Goal: Task Accomplishment & Management: Complete application form

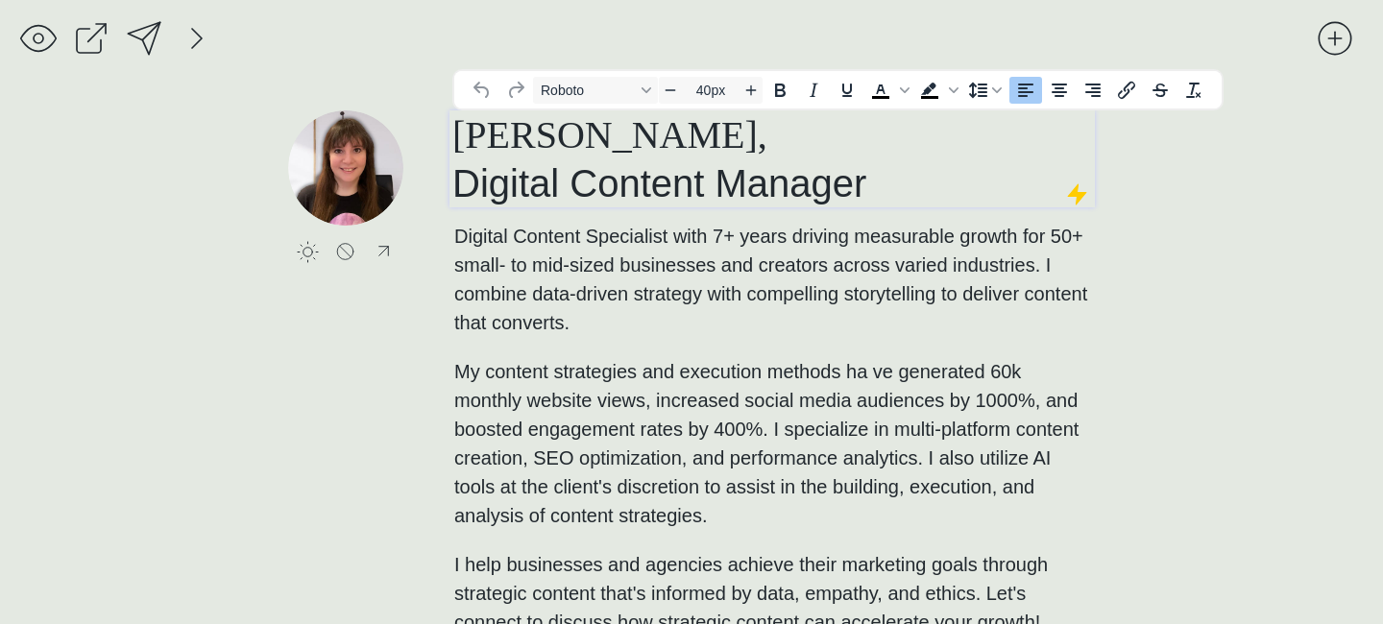
click at [903, 192] on h1 "[PERSON_NAME], Digital Content Manager" at bounding box center [772, 158] width 640 height 97
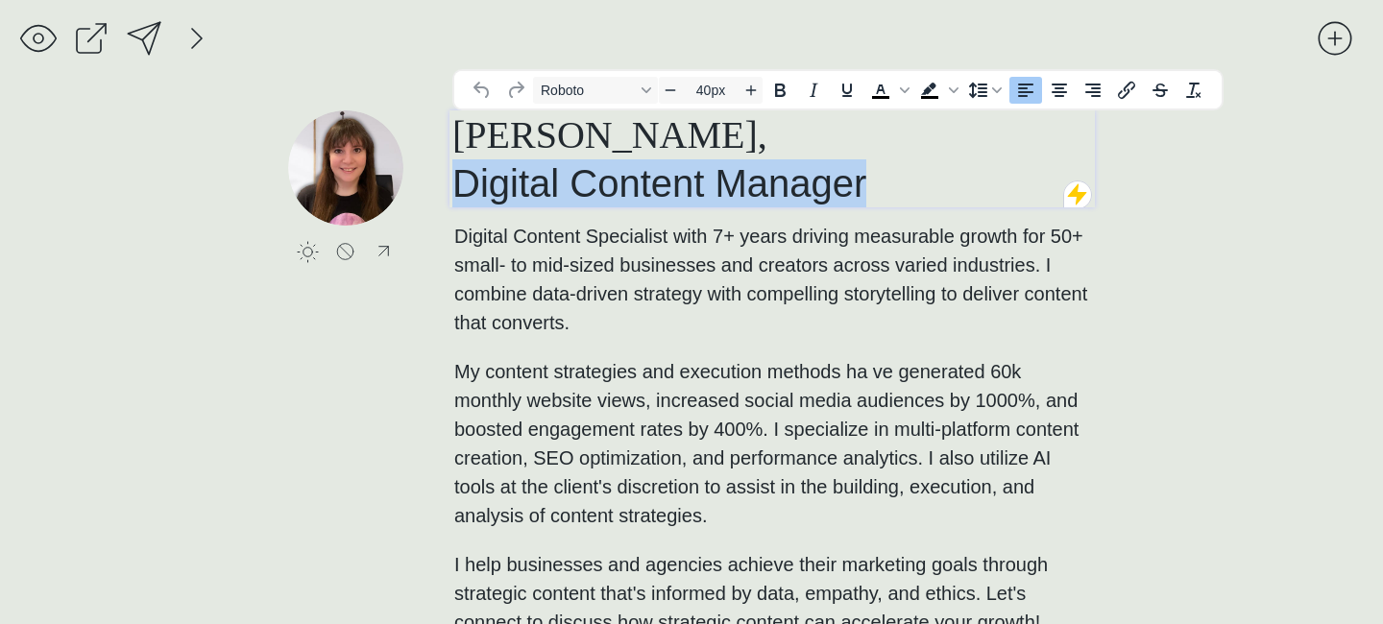
drag, startPoint x: 906, startPoint y: 183, endPoint x: 440, endPoint y: 183, distance: 465.9
click at [439, 183] on div "click to upload a picture [PERSON_NAME], Digital Content Manager Digital Conten…" at bounding box center [691, 409] width 807 height 599
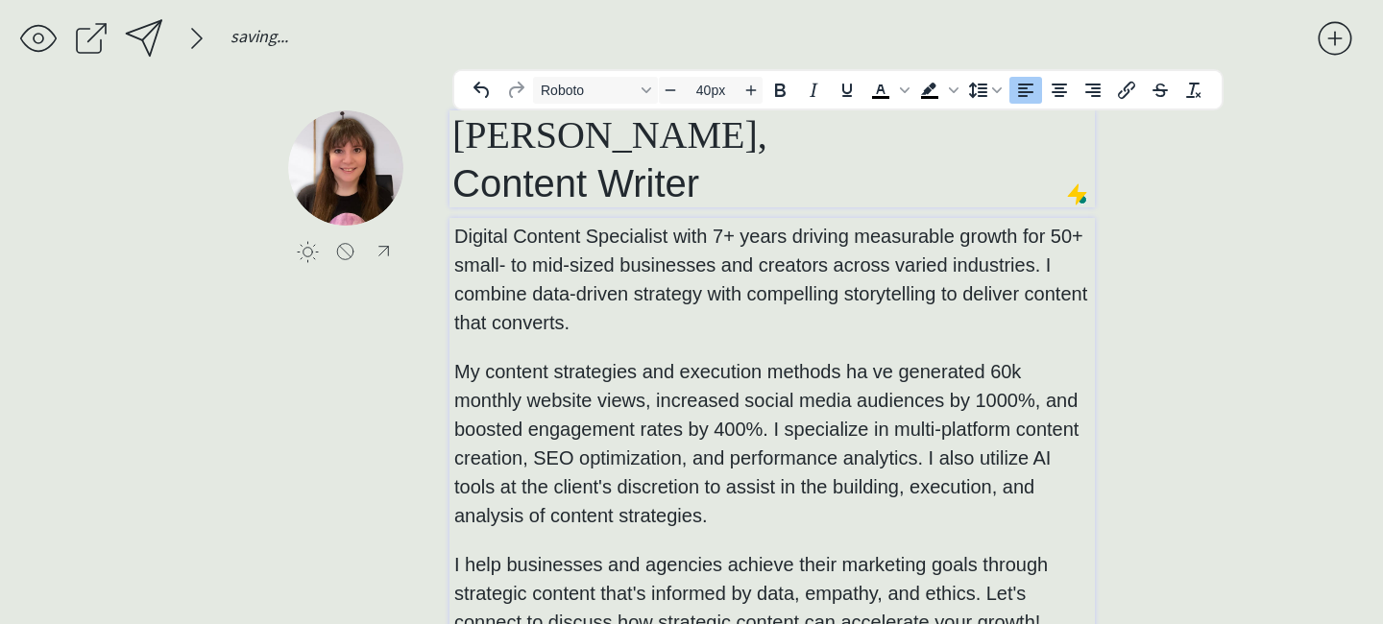
click at [703, 277] on p "Digital Content Specialist with 7+ years driving measurable growth for 50+ smal…" at bounding box center [772, 429] width 637 height 415
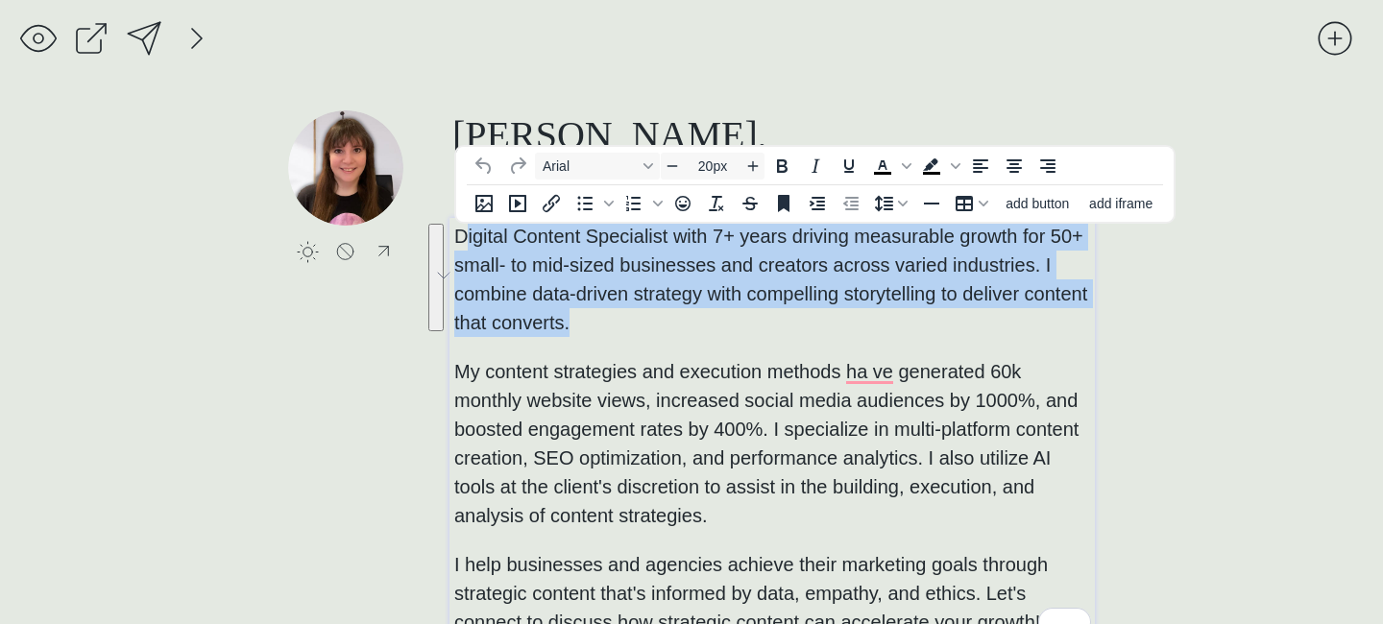
drag, startPoint x: 683, startPoint y: 309, endPoint x: 463, endPoint y: 239, distance: 230.9
click at [463, 239] on p "Digital Content Specialist with 7+ years driving measurable growth for 50+ smal…" at bounding box center [772, 429] width 637 height 415
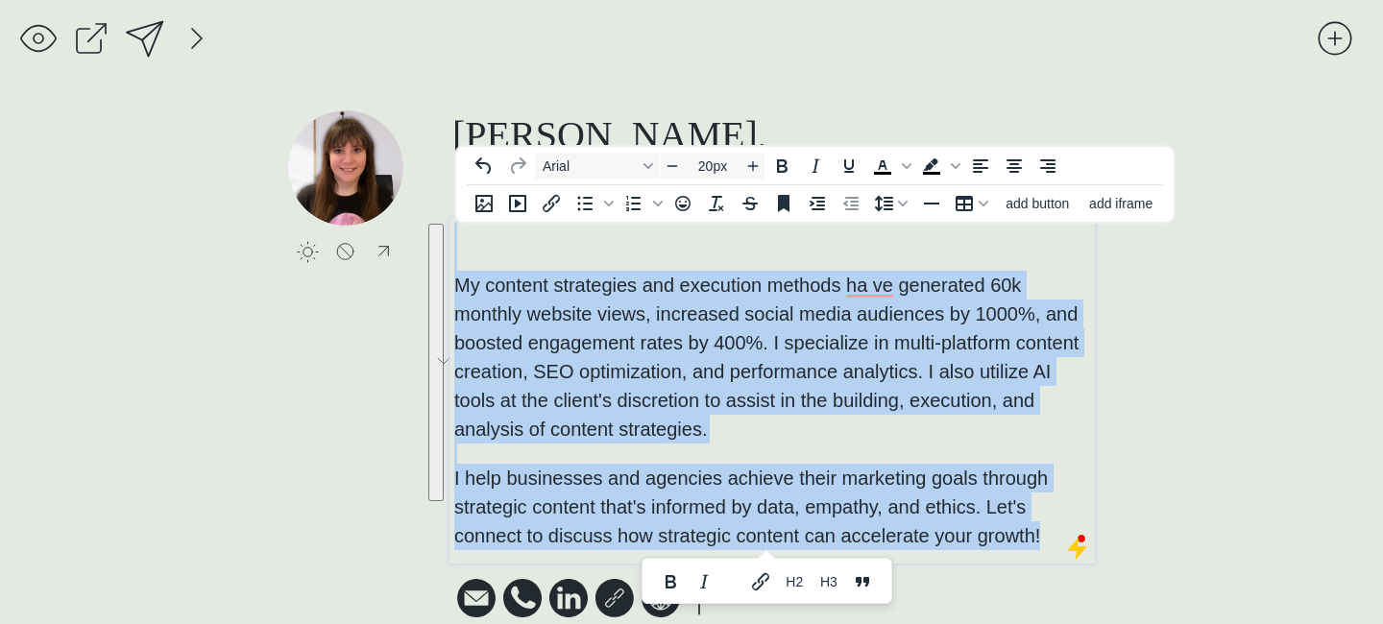
drag, startPoint x: 1049, startPoint y: 543, endPoint x: 412, endPoint y: 232, distance: 708.5
click at [412, 232] on div "click to upload a picture [PERSON_NAME], Content Writer ﻿ My content strategies…" at bounding box center [691, 366] width 807 height 513
type input "14px"
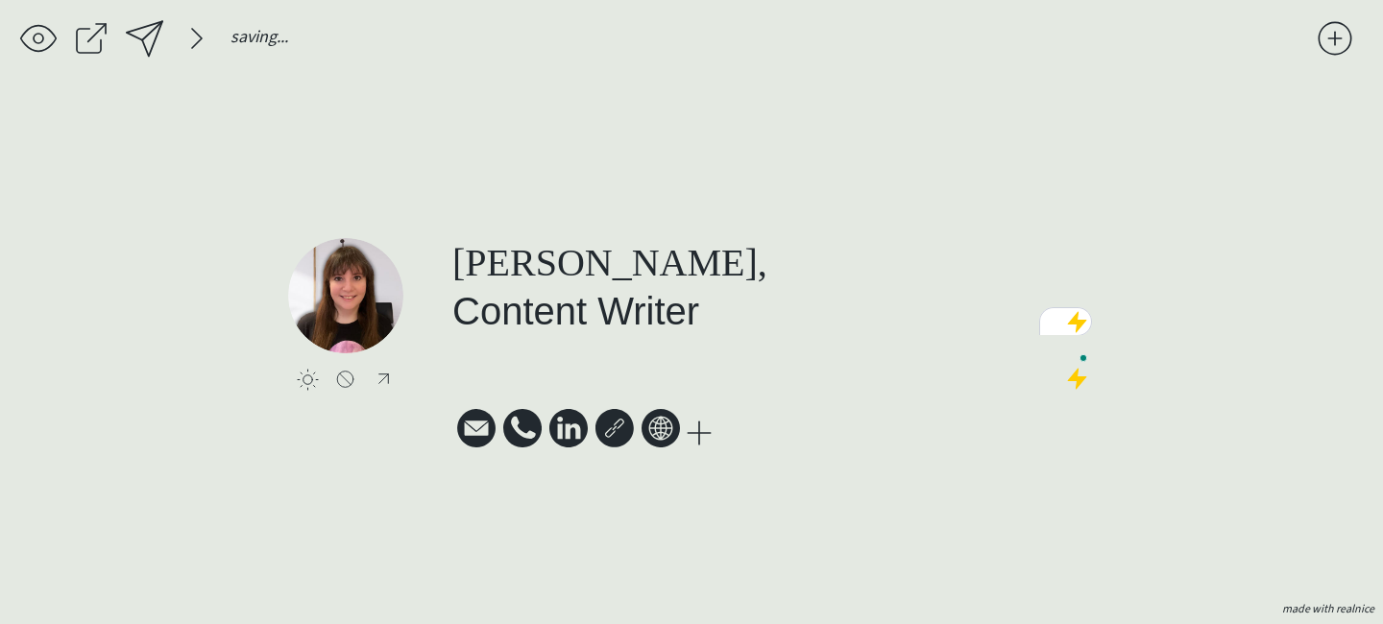
click at [873, 476] on div "click to upload a picture [PERSON_NAME], Content Writer Svg Vector Icons : [URL…" at bounding box center [691, 352] width 807 height 485
click at [611, 427] on icon at bounding box center [615, 428] width 38 height 38
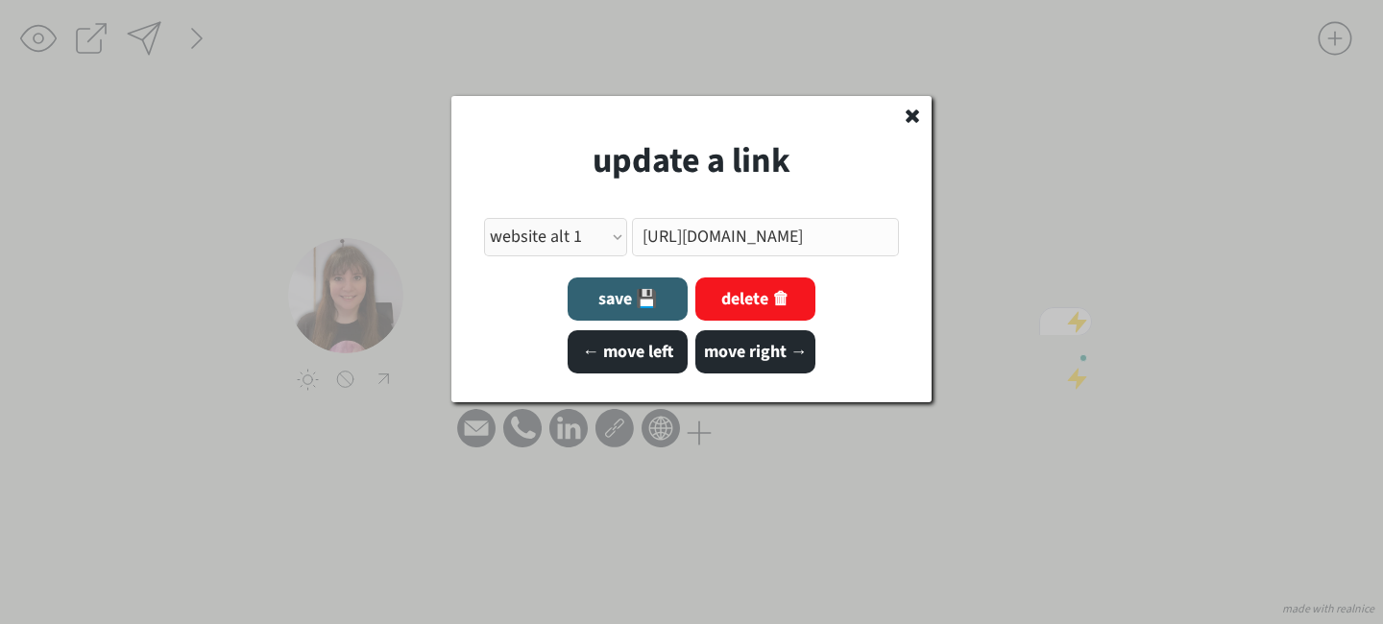
click at [666, 483] on div at bounding box center [691, 312] width 1383 height 624
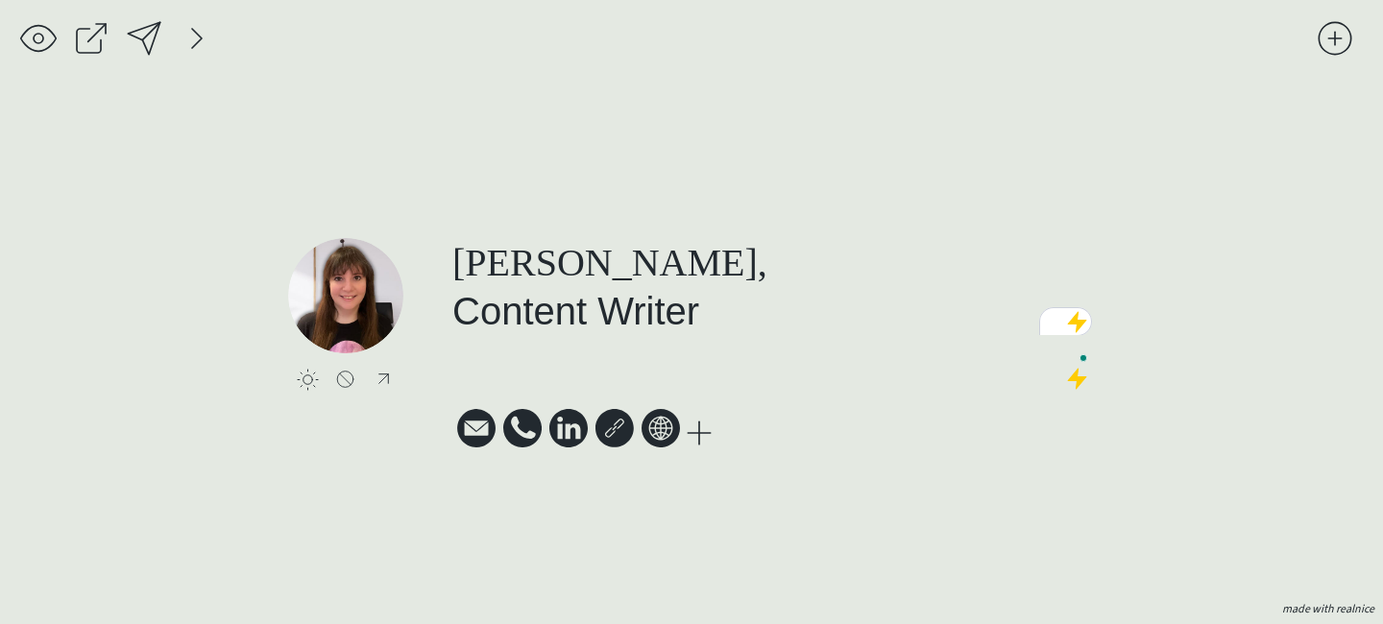
click at [669, 435] on icon at bounding box center [661, 428] width 38 height 38
select select ""PLACEHOLDER_1427118222253""
select select ""other_website""
type input "[URL][DOMAIN_NAME]"
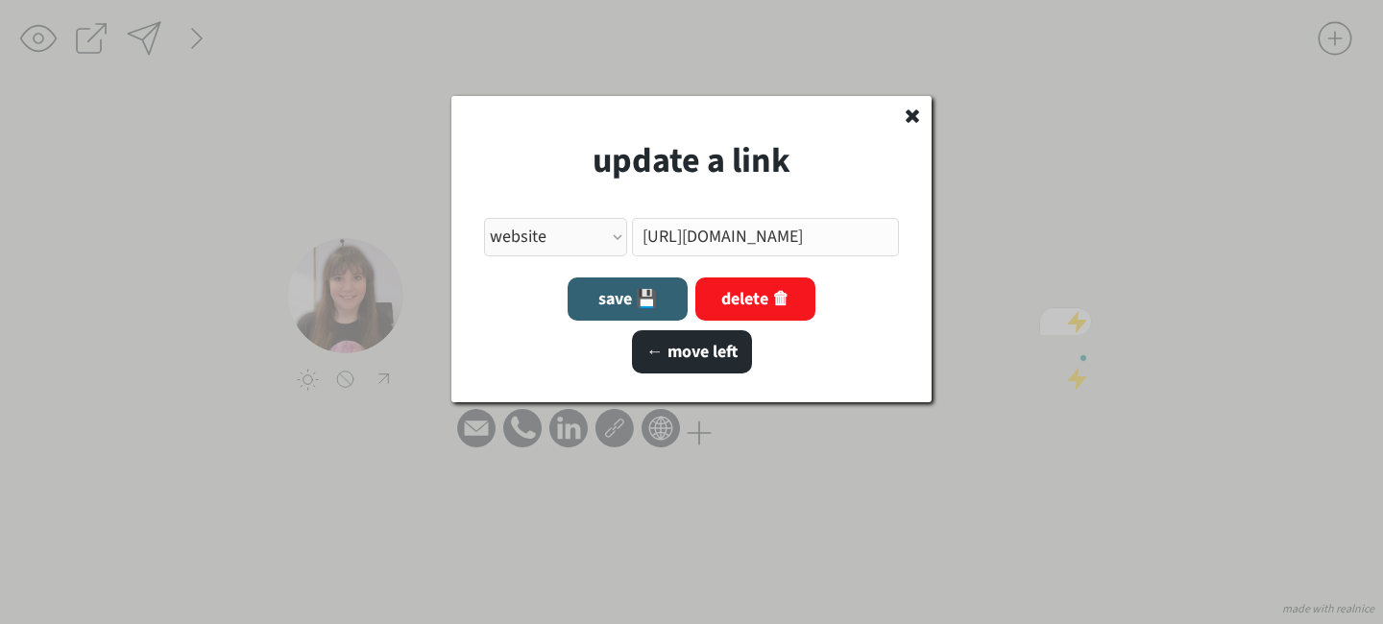
click at [845, 246] on input "input" at bounding box center [766, 237] width 268 height 38
click at [719, 456] on div at bounding box center [691, 312] width 1383 height 624
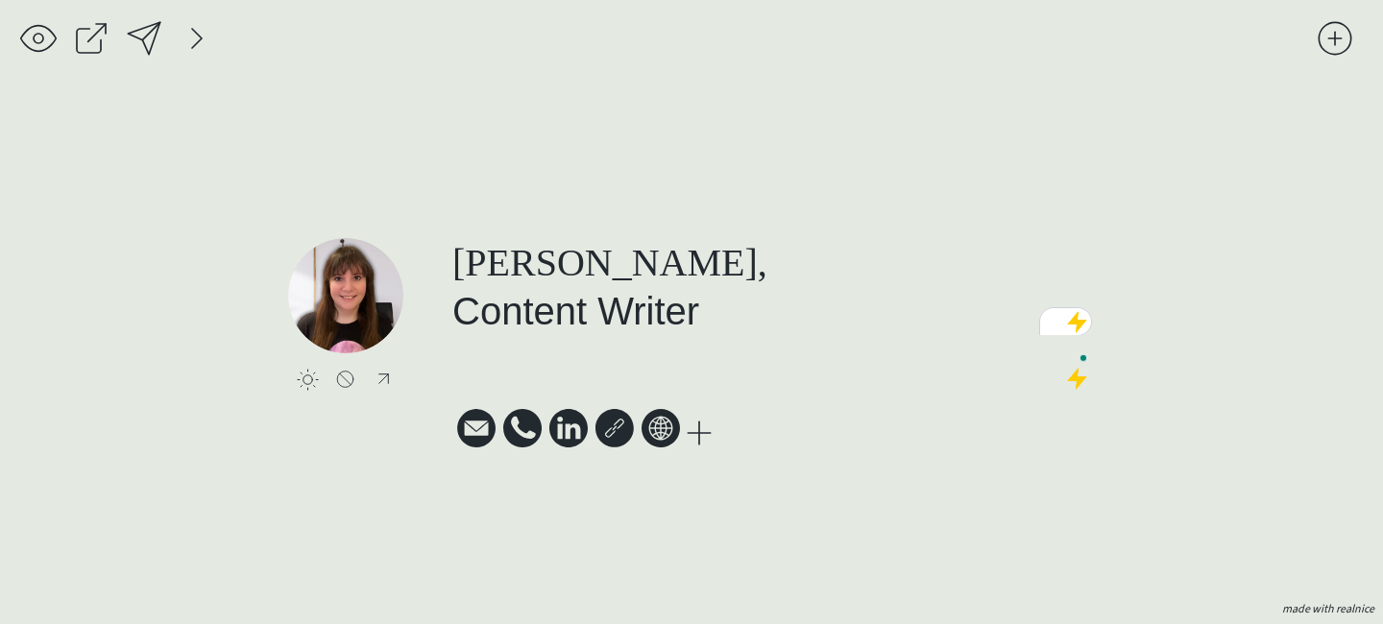
click at [661, 434] on icon at bounding box center [661, 428] width 38 height 38
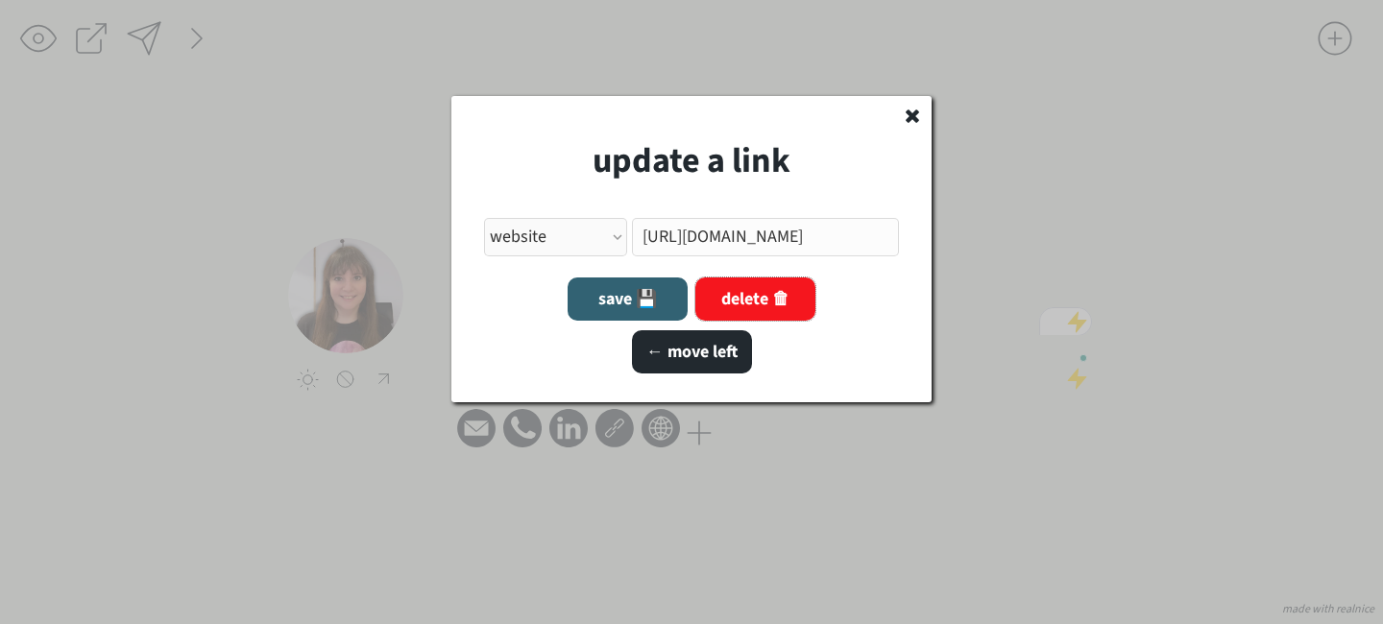
click at [770, 300] on button "delete 🗑" at bounding box center [756, 299] width 120 height 43
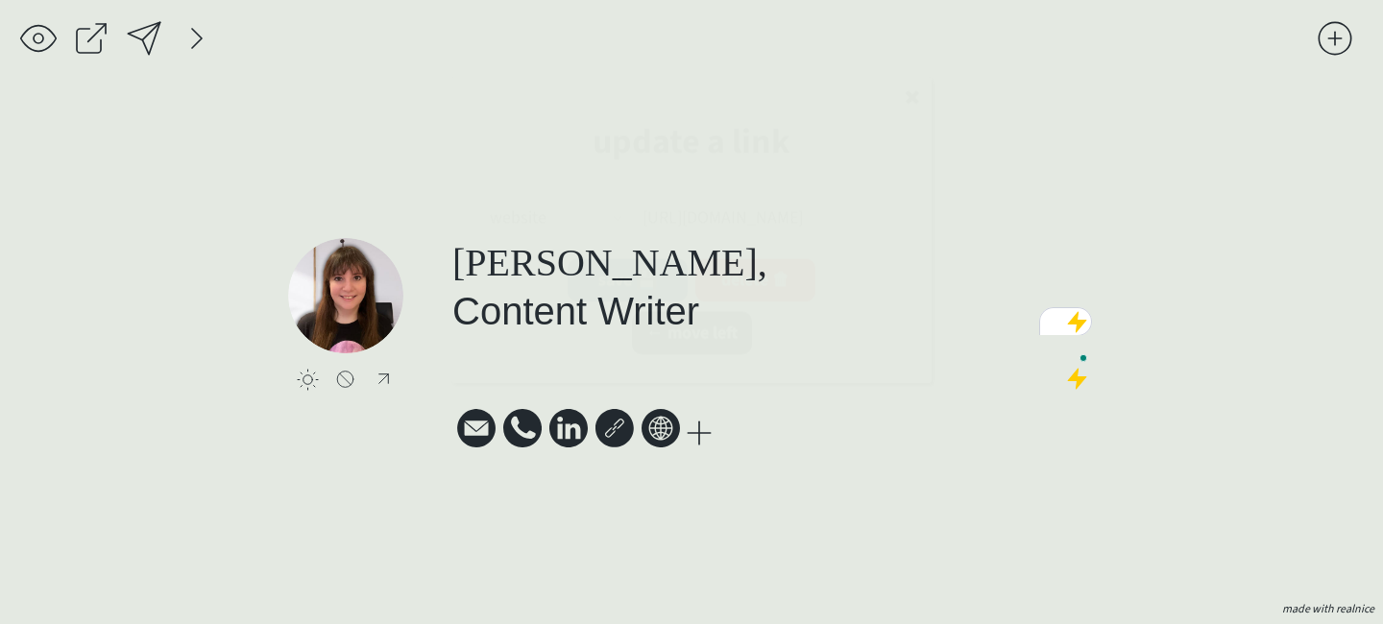
select select ""PLACEHOLDER_1427118222253""
click at [690, 500] on div "click to upload a picture [PERSON_NAME], Content Writer Svg Vector Icons : [URL…" at bounding box center [691, 352] width 807 height 485
click at [725, 315] on h1 "[PERSON_NAME], Content Writer" at bounding box center [772, 286] width 640 height 97
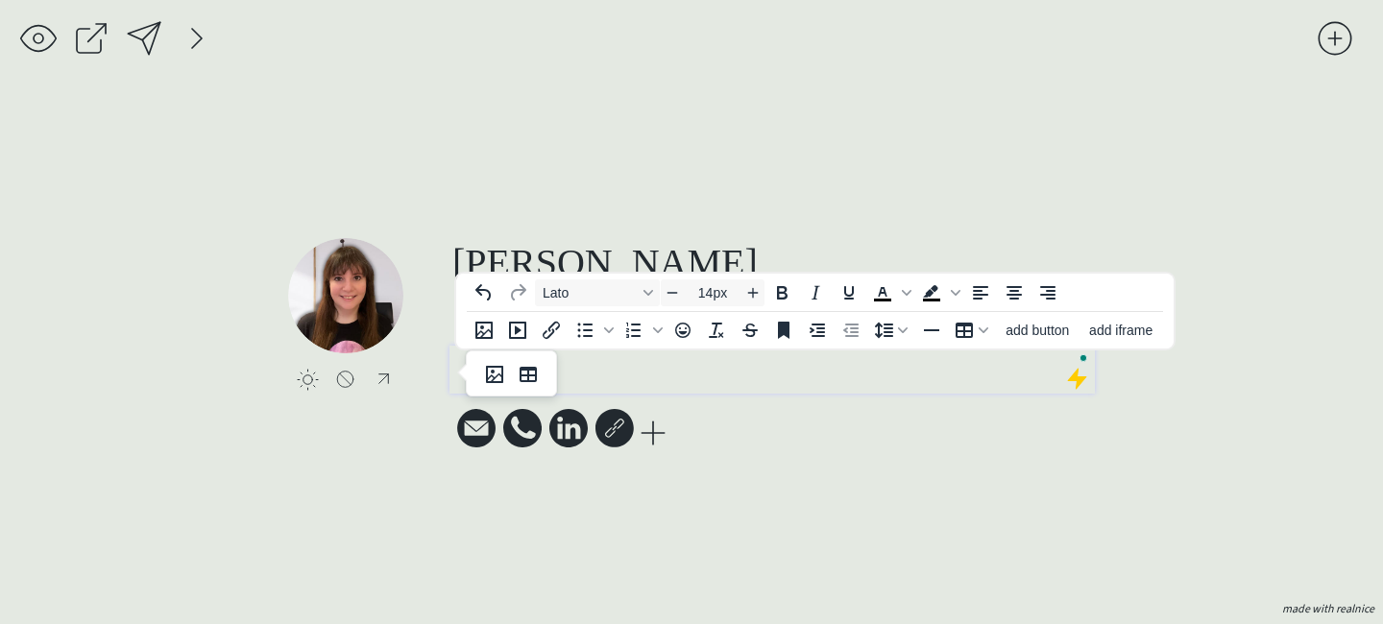
click at [557, 360] on p "To enrich screen reader interactions, please activate Accessibility in Grammarl…" at bounding box center [772, 360] width 637 height 20
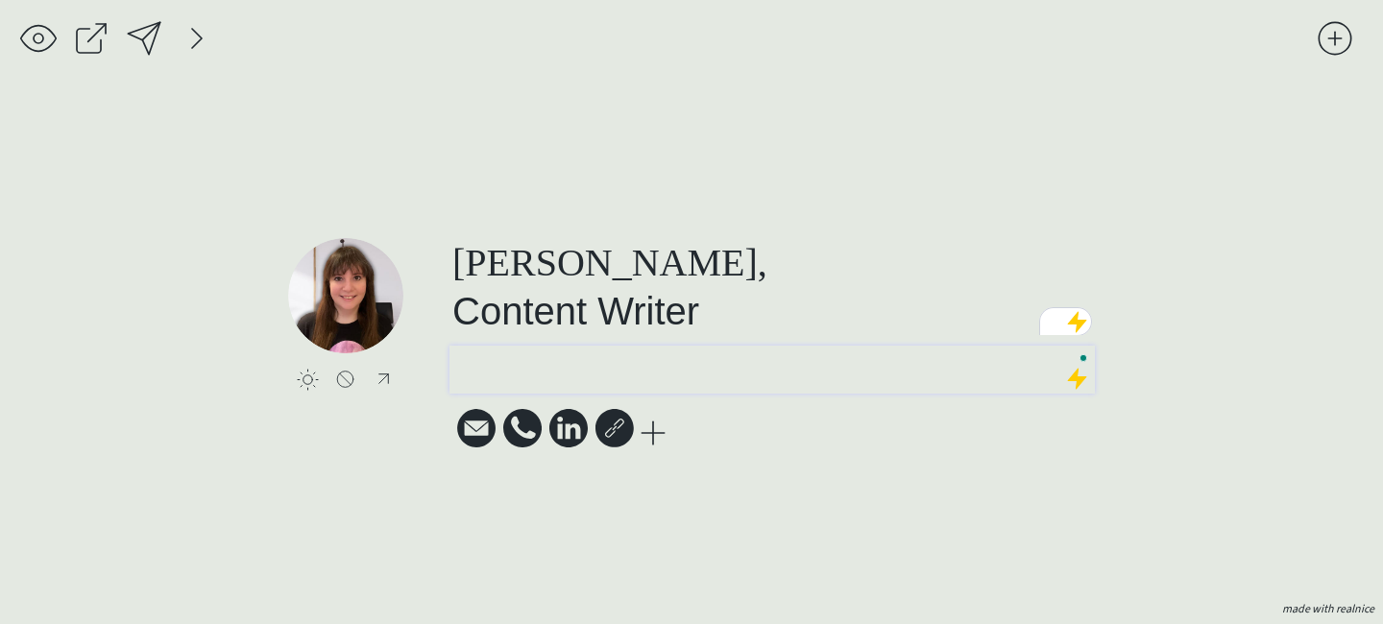
click at [708, 471] on div "click to upload a picture [PERSON_NAME], Content Writer Svg Vector Icons : [URL…" at bounding box center [691, 352] width 807 height 485
click at [726, 373] on div at bounding box center [773, 370] width 646 height 48
click at [678, 369] on p "To enrich screen reader interactions, please activate Accessibility in Grammarl…" at bounding box center [772, 360] width 637 height 20
click at [666, 373] on div at bounding box center [773, 370] width 646 height 48
click at [607, 358] on p "To enrich screen reader interactions, please activate Accessibility in Grammarl…" at bounding box center [772, 360] width 637 height 20
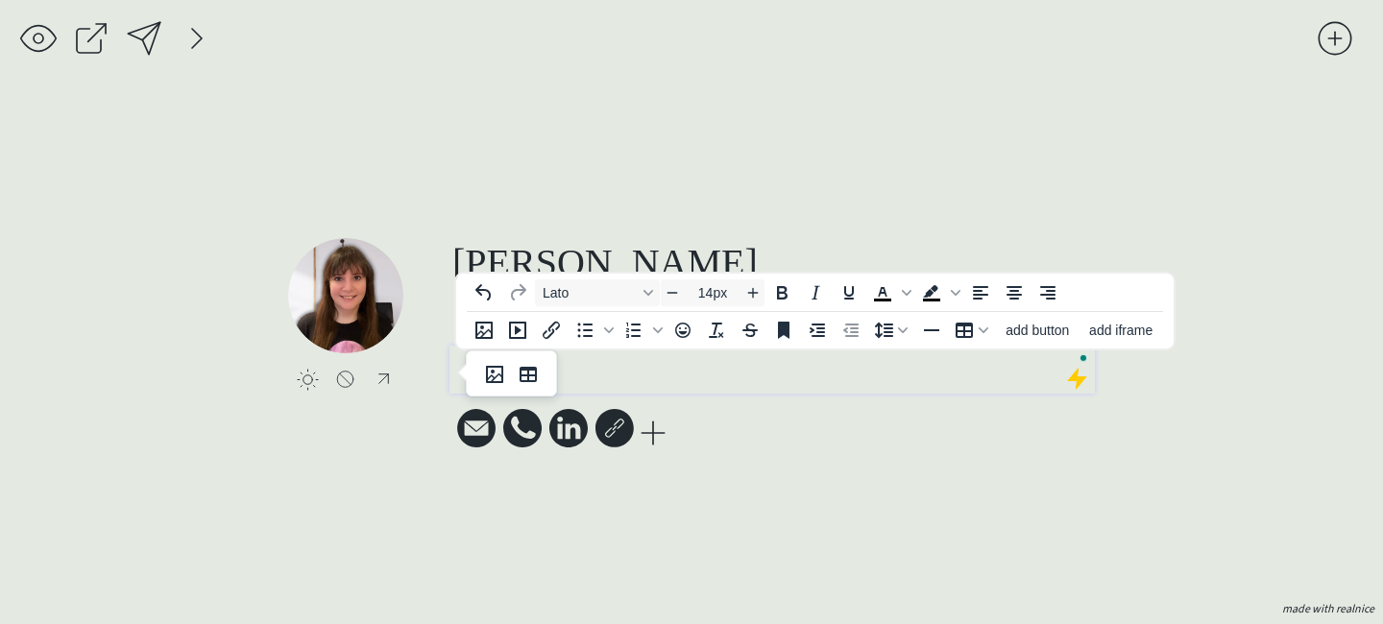
click at [609, 365] on p "To enrich screen reader interactions, please activate Accessibility in Grammarl…" at bounding box center [772, 360] width 637 height 20
click at [629, 528] on div "click to upload a picture [PERSON_NAME], Content Writer Svg Vector Icons : [URL…" at bounding box center [691, 352] width 807 height 485
click at [657, 361] on p "To enrich screen reader interactions, please activate Accessibility in Grammarl…" at bounding box center [772, 360] width 637 height 20
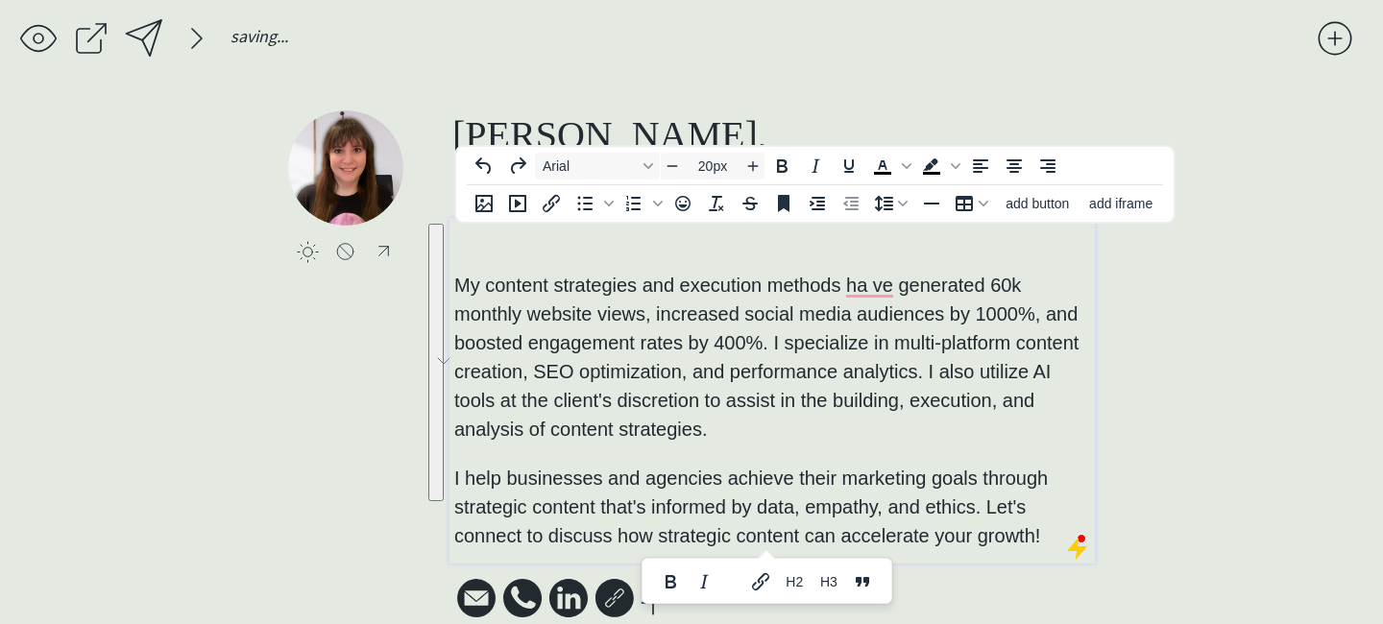
click at [718, 346] on span "My content strategies and execution methods ha ve generated 60k monthly website…" at bounding box center [766, 357] width 624 height 165
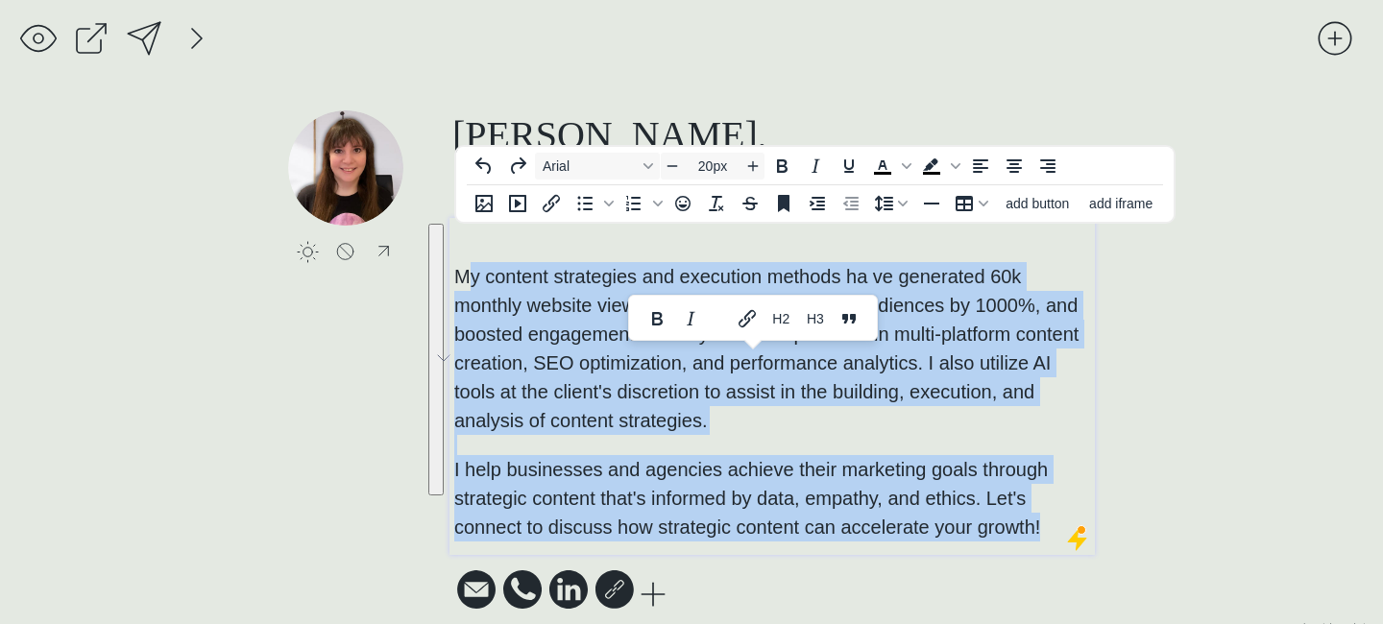
drag, startPoint x: 1050, startPoint y: 535, endPoint x: 462, endPoint y: 271, distance: 644.5
click at [462, 271] on p "My content strategies and execution methods ha ve generated 60k monthly website…" at bounding box center [772, 382] width 637 height 320
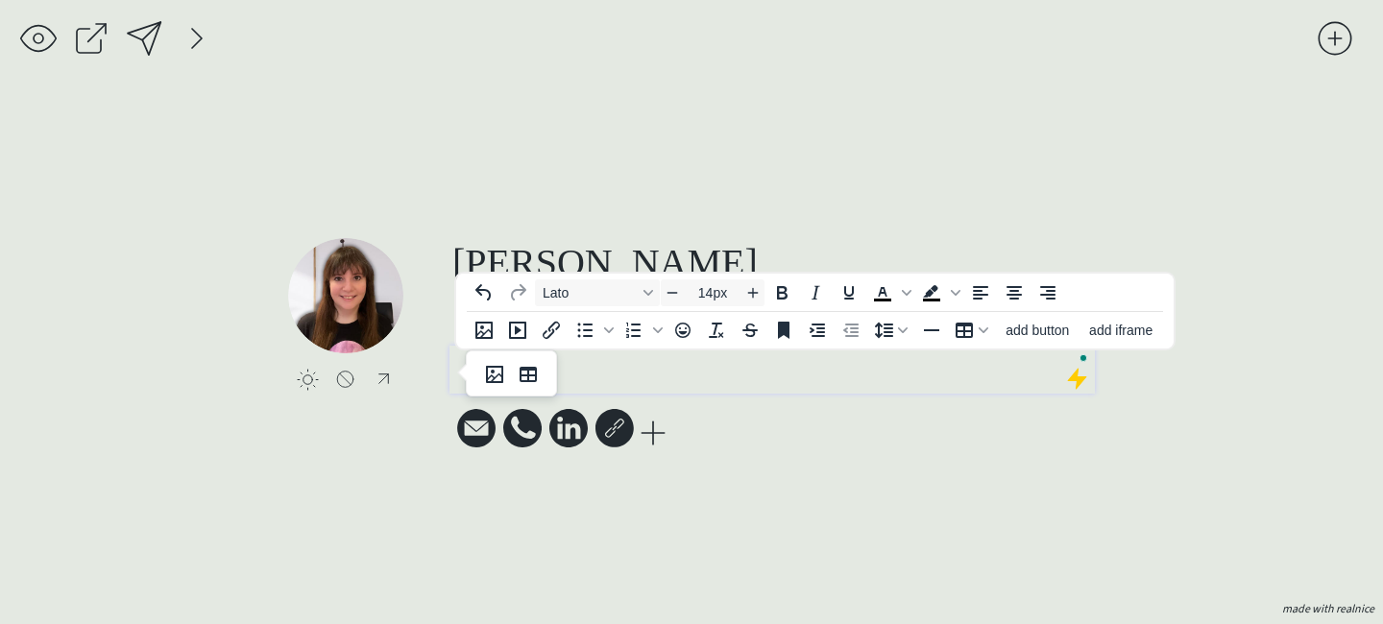
click at [751, 178] on div "click to upload a picture [PERSON_NAME], Content Writer Svg Vector Icons : [URL…" at bounding box center [691, 352] width 807 height 485
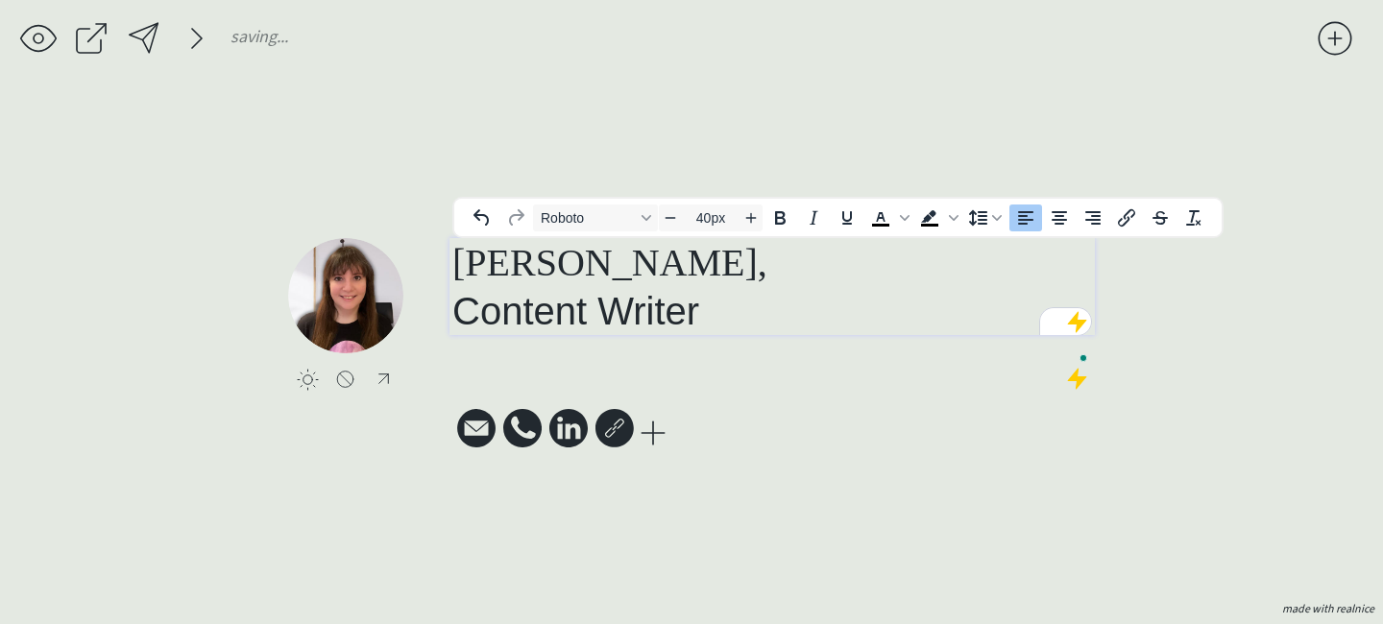
click at [738, 313] on h1 "[PERSON_NAME], Content Writer" at bounding box center [772, 286] width 640 height 97
click at [689, 394] on div at bounding box center [773, 370] width 646 height 48
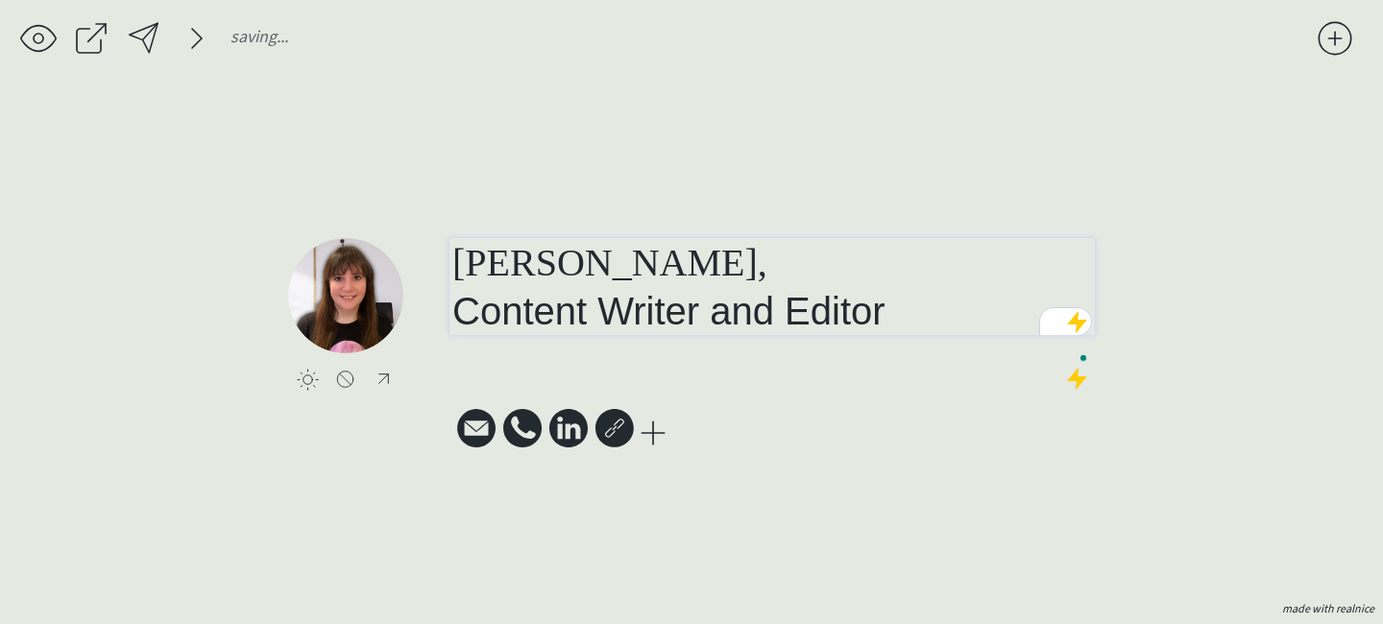
click at [903, 311] on h1 "[PERSON_NAME], Content Writer and Editor" at bounding box center [772, 286] width 640 height 97
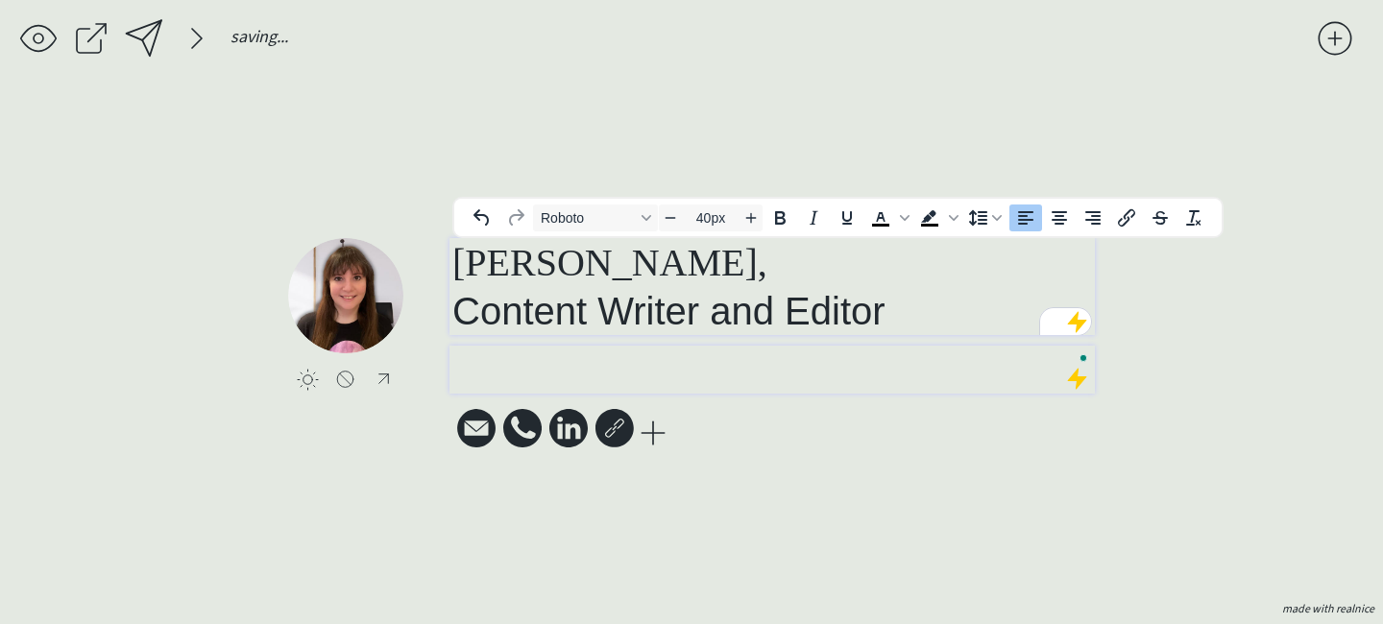
click at [818, 375] on div at bounding box center [773, 370] width 646 height 48
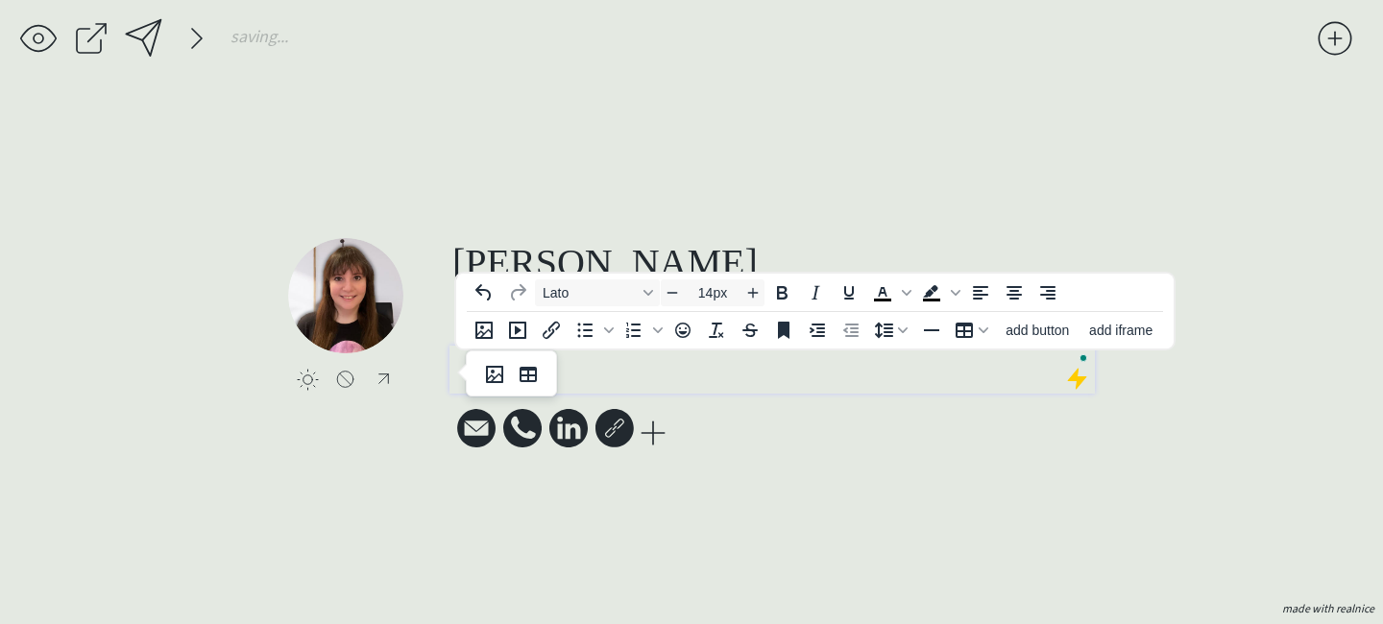
click at [581, 353] on p "To enrich screen reader interactions, please activate Accessibility in Grammarl…" at bounding box center [772, 360] width 637 height 20
click at [585, 281] on button "Lato" at bounding box center [597, 293] width 125 height 27
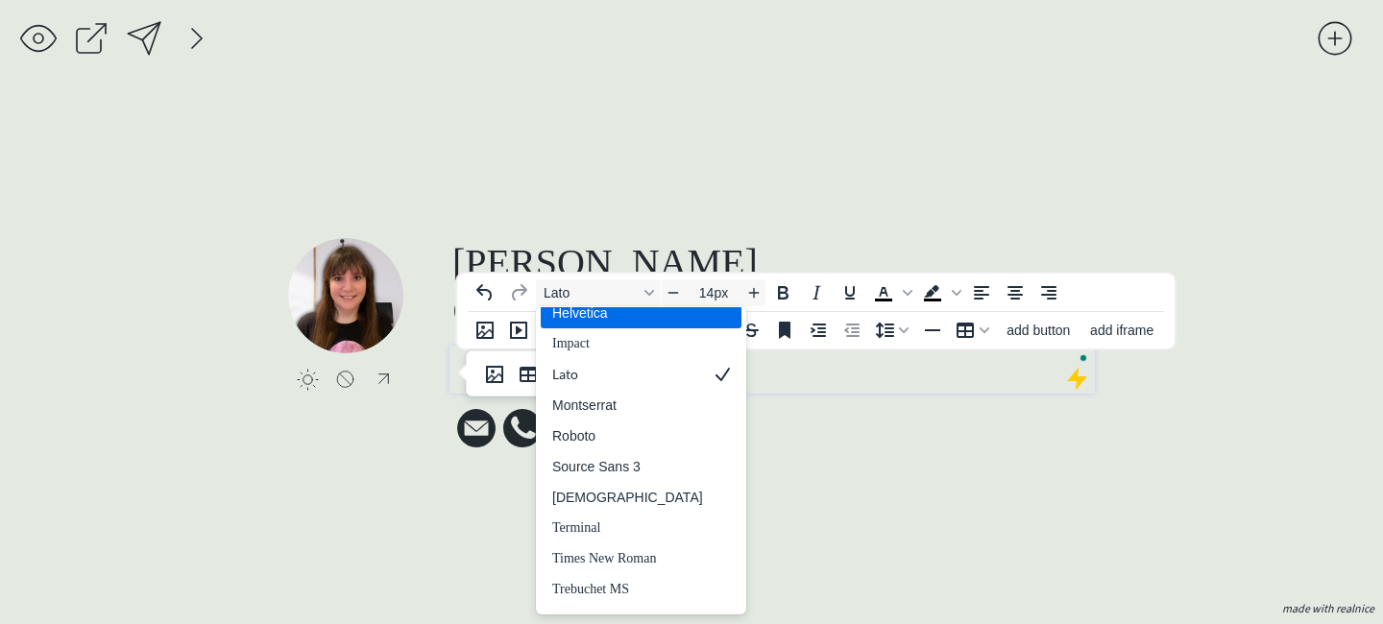
scroll to position [285, 0]
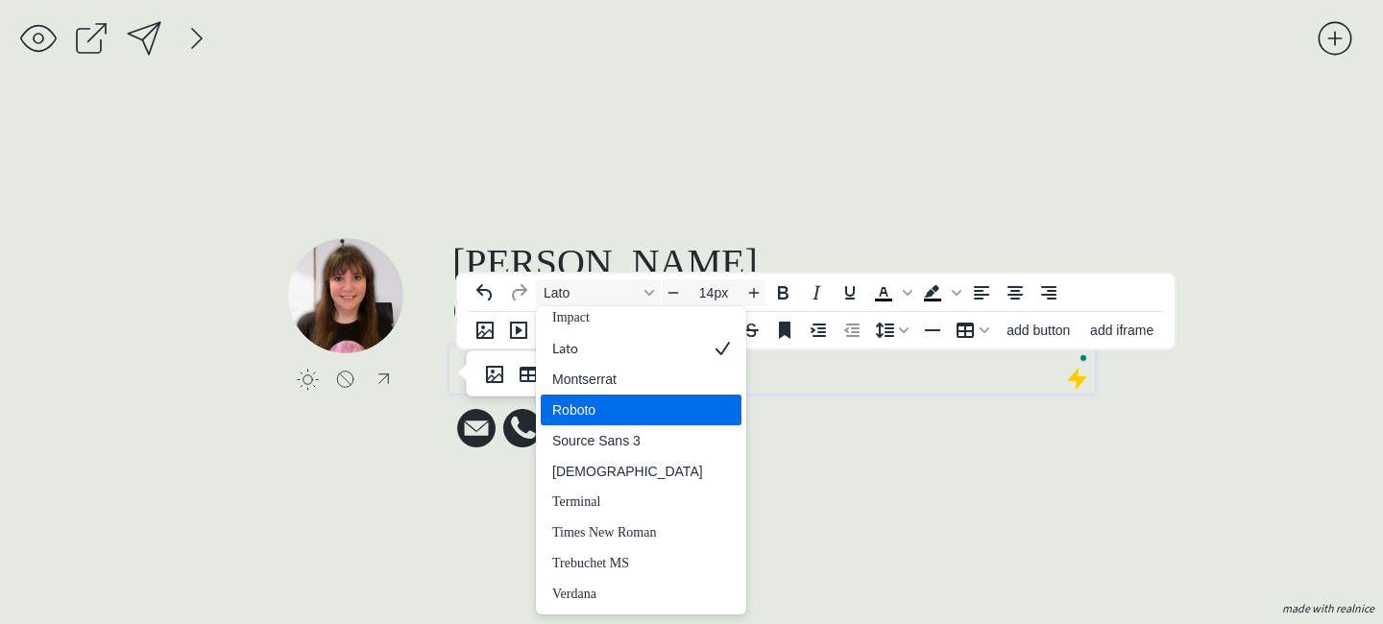
click at [625, 406] on div "Roboto" at bounding box center [627, 410] width 151 height 23
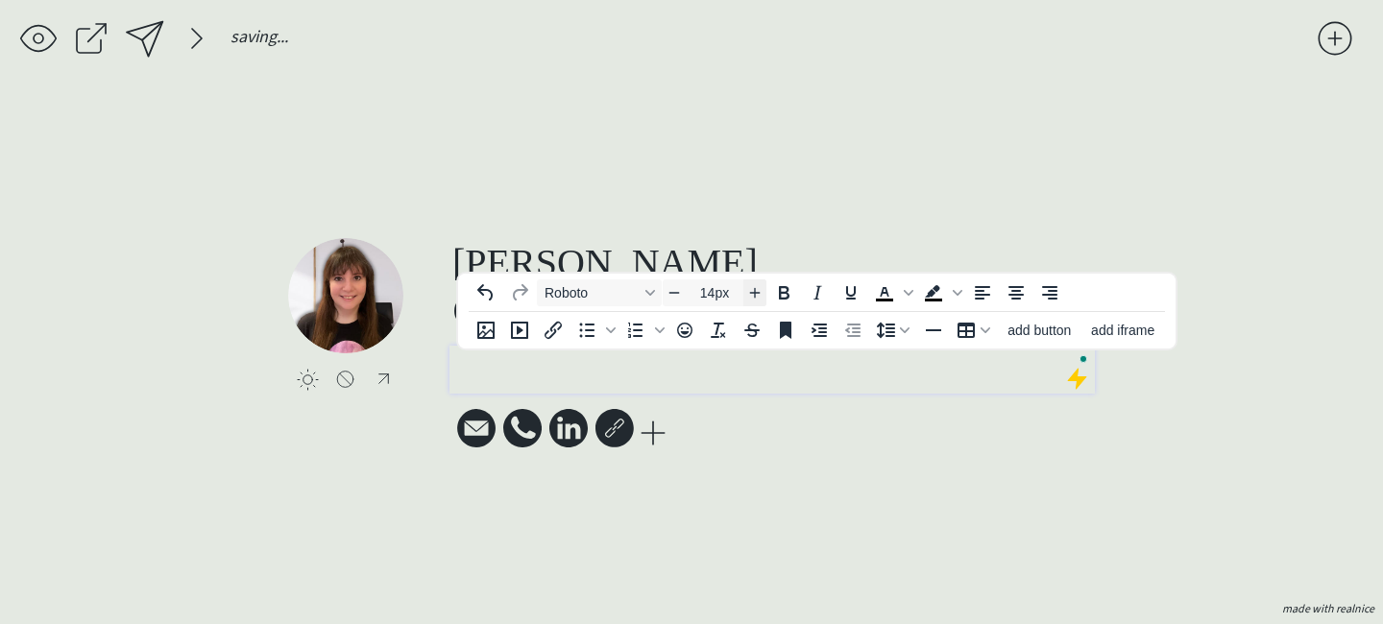
click at [751, 297] on icon "Increase font size" at bounding box center [754, 292] width 15 height 15
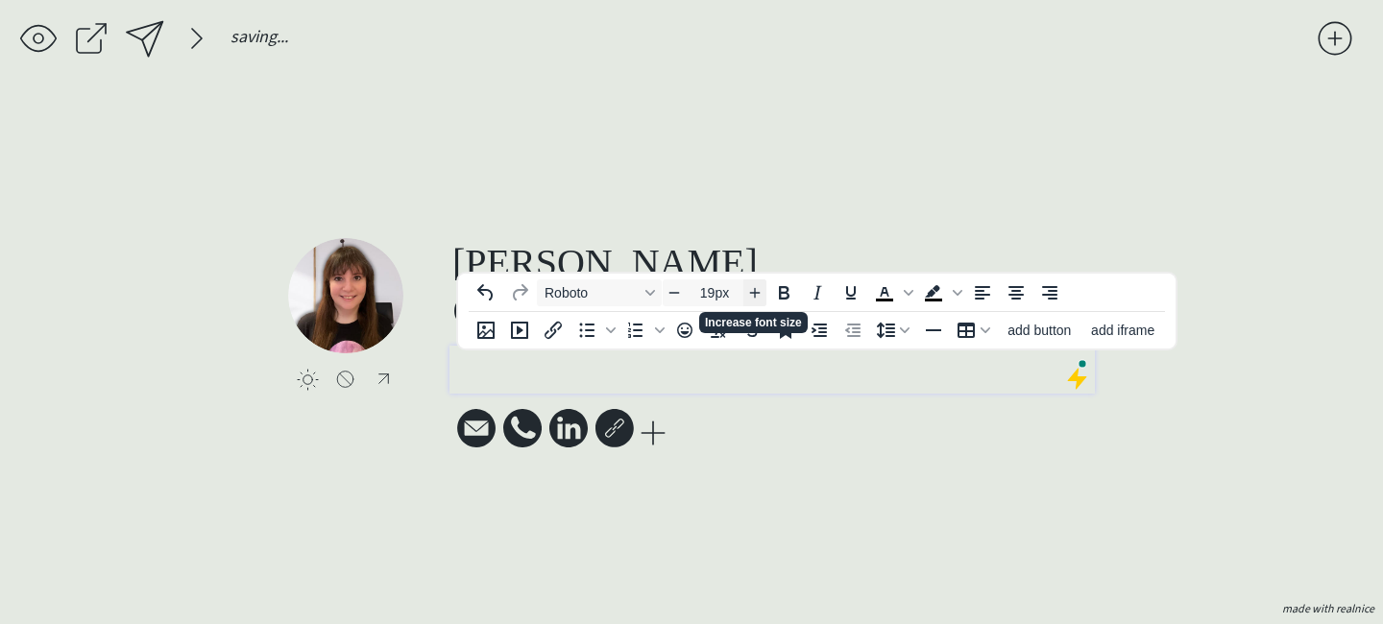
click at [751, 297] on icon "Increase font size" at bounding box center [754, 292] width 15 height 15
type input "20px"
click at [719, 366] on p "﻿" at bounding box center [772, 364] width 637 height 29
click at [705, 375] on p "﻿" at bounding box center [772, 364] width 637 height 29
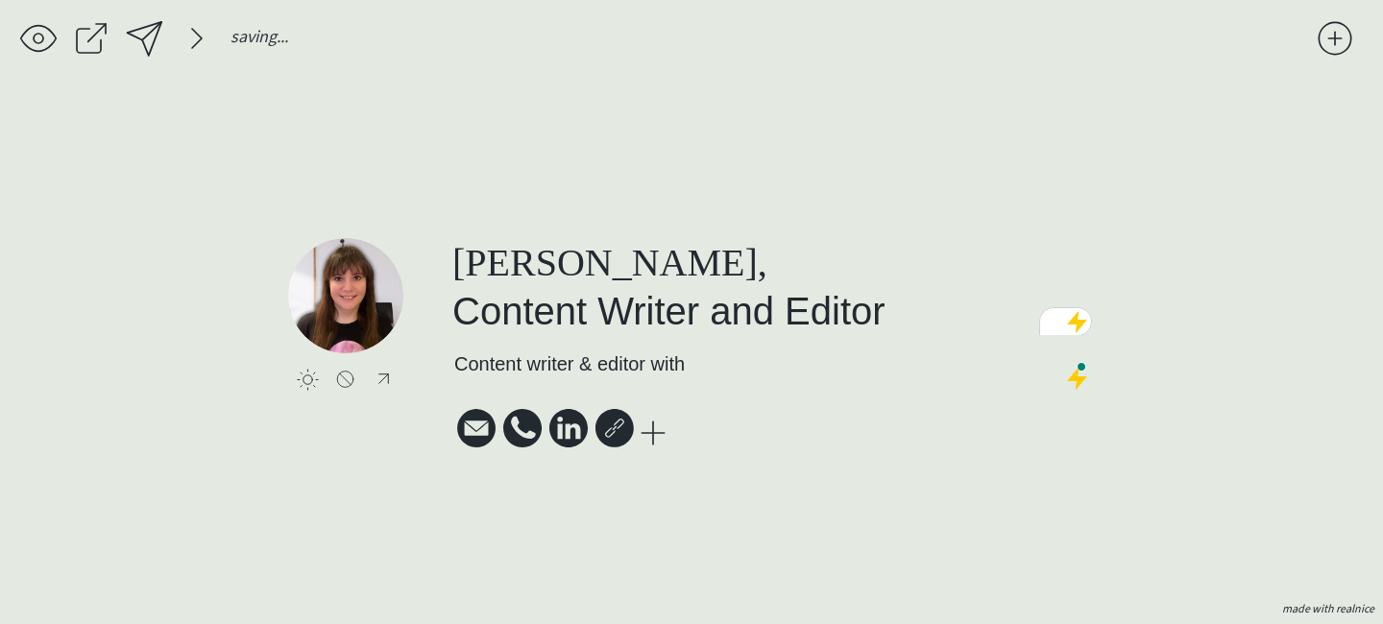
click at [1002, 529] on div "click to upload a picture [PERSON_NAME], Content Writer and Editor Content writ…" at bounding box center [691, 352] width 807 height 485
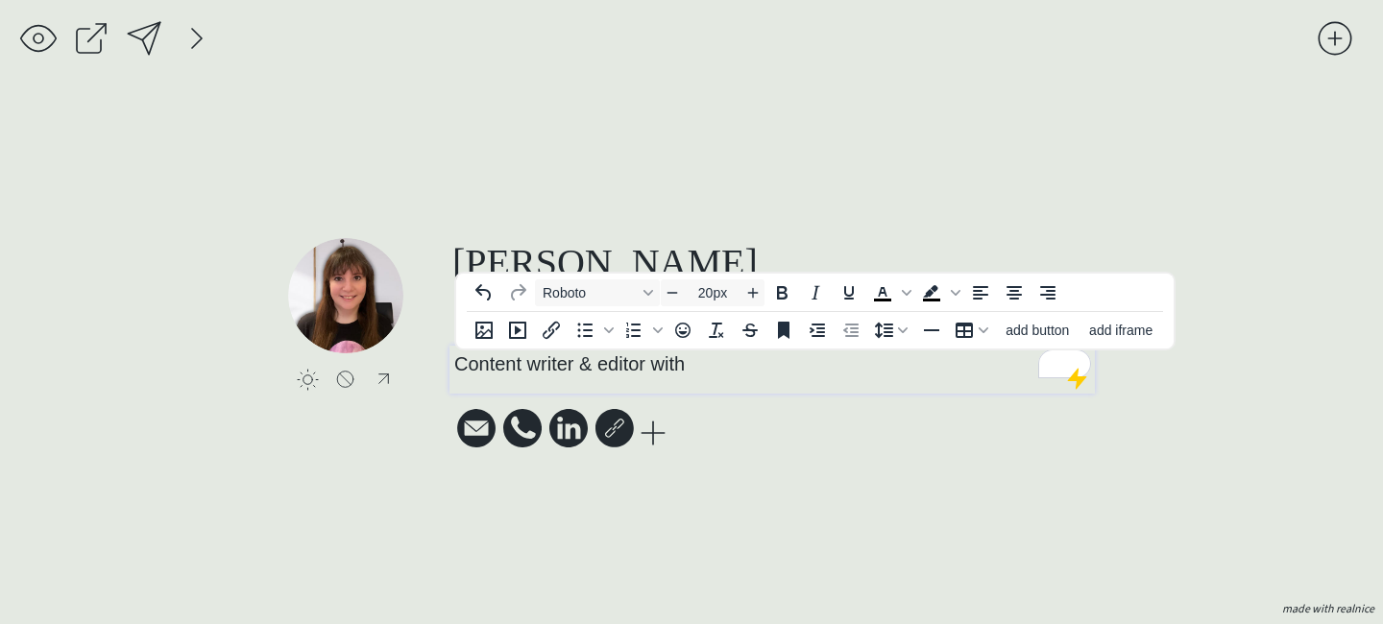
click at [707, 355] on p "Content writer & editor with ﻿" at bounding box center [772, 364] width 637 height 29
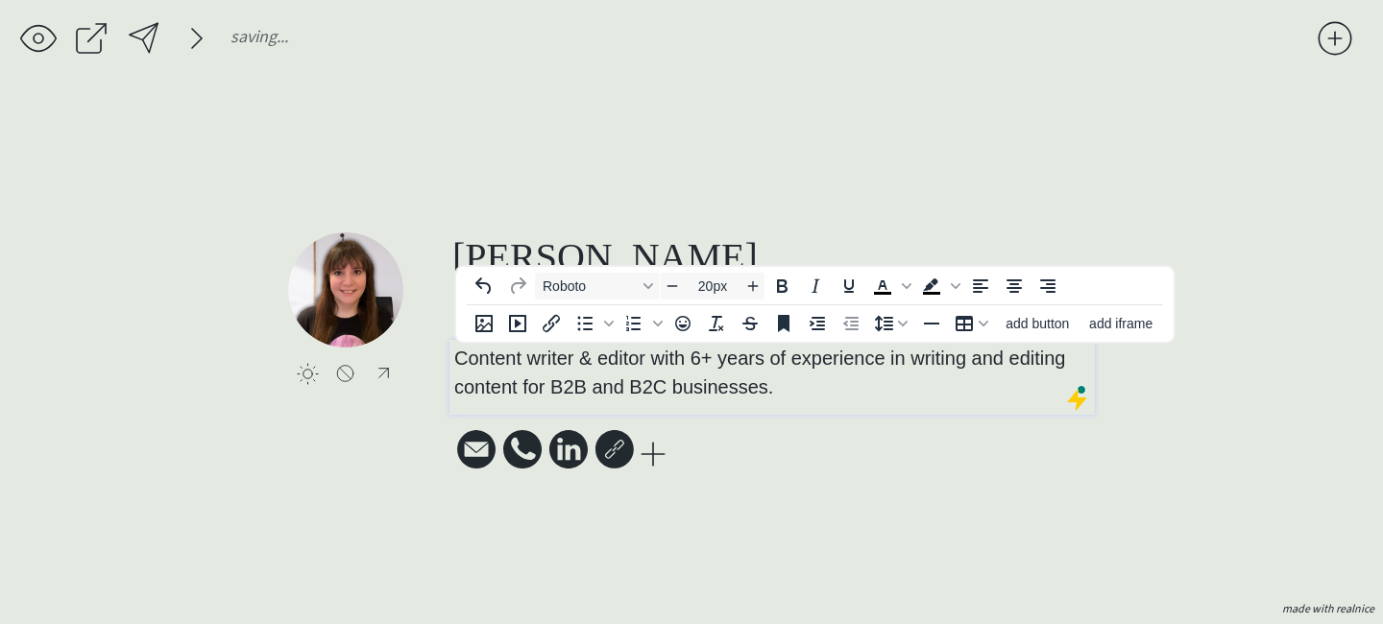
click at [617, 450] on icon "Svg Vector Icons : [URL][DOMAIN_NAME]" at bounding box center [615, 449] width 38 height 38
select select ""website_alt_1""
type input "[URL][DOMAIN_NAME]"
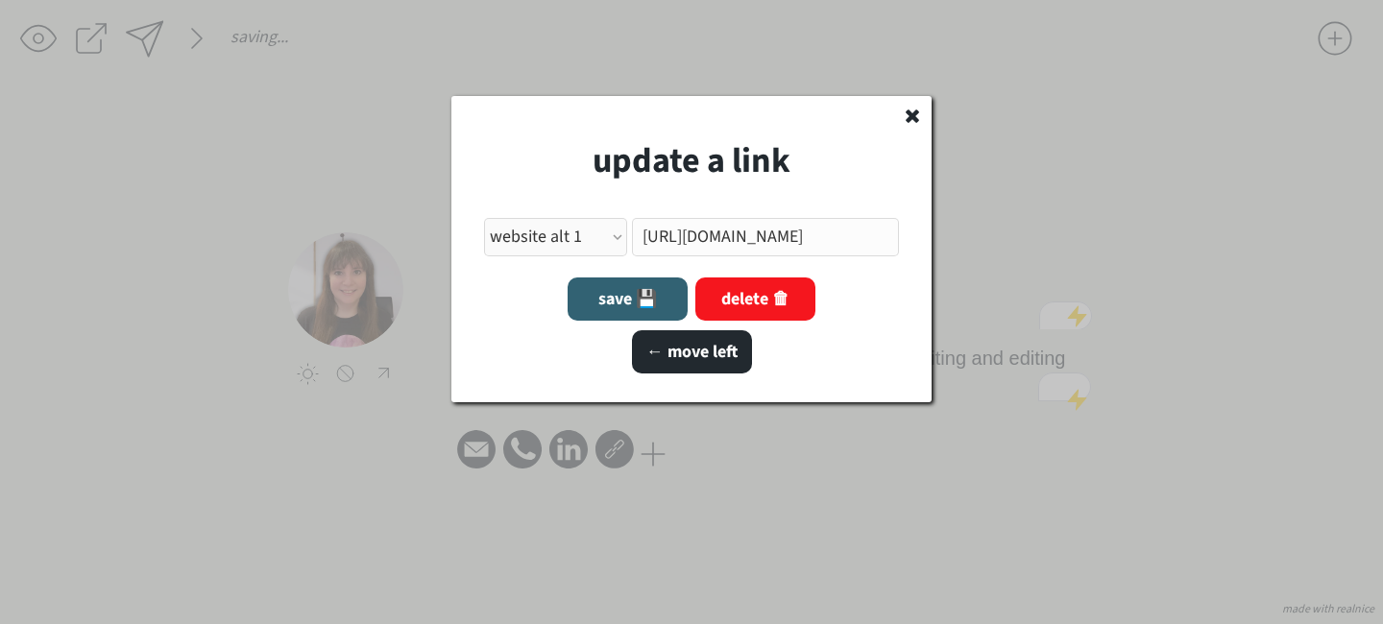
click at [824, 478] on div at bounding box center [691, 312] width 1383 height 624
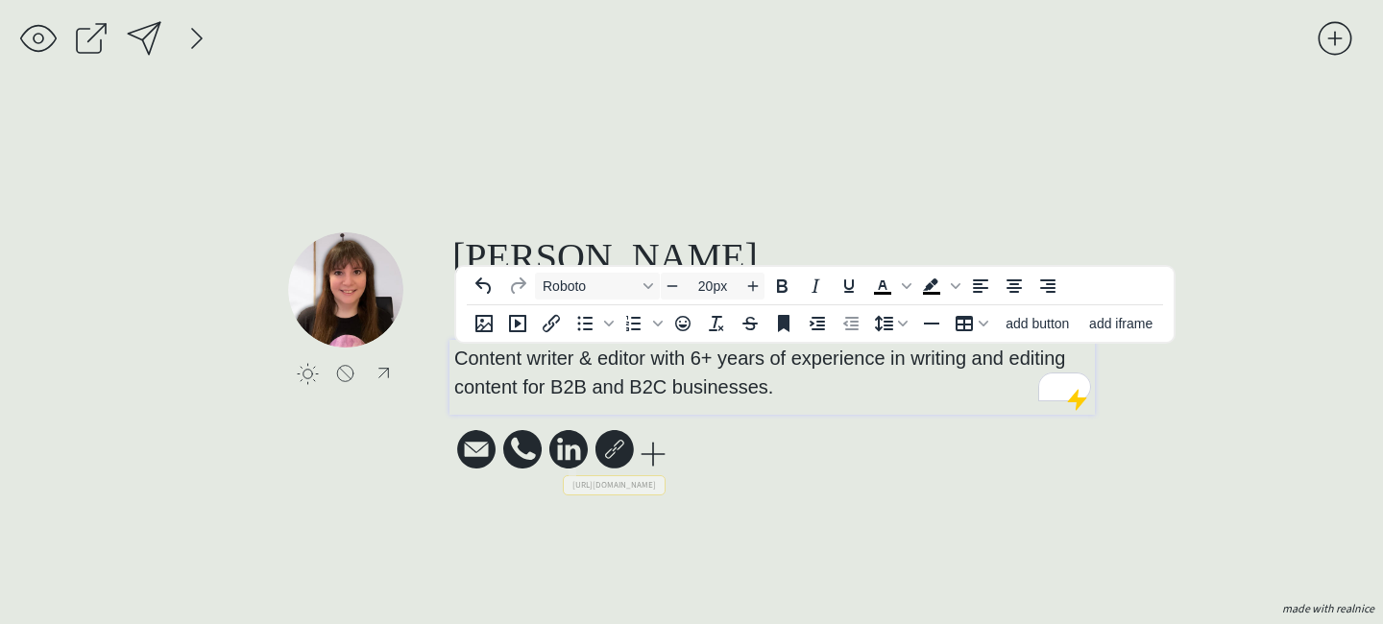
click at [819, 381] on p "Content writer & editor with ﻿6+ years of experience in writing and editing con…" at bounding box center [772, 373] width 637 height 58
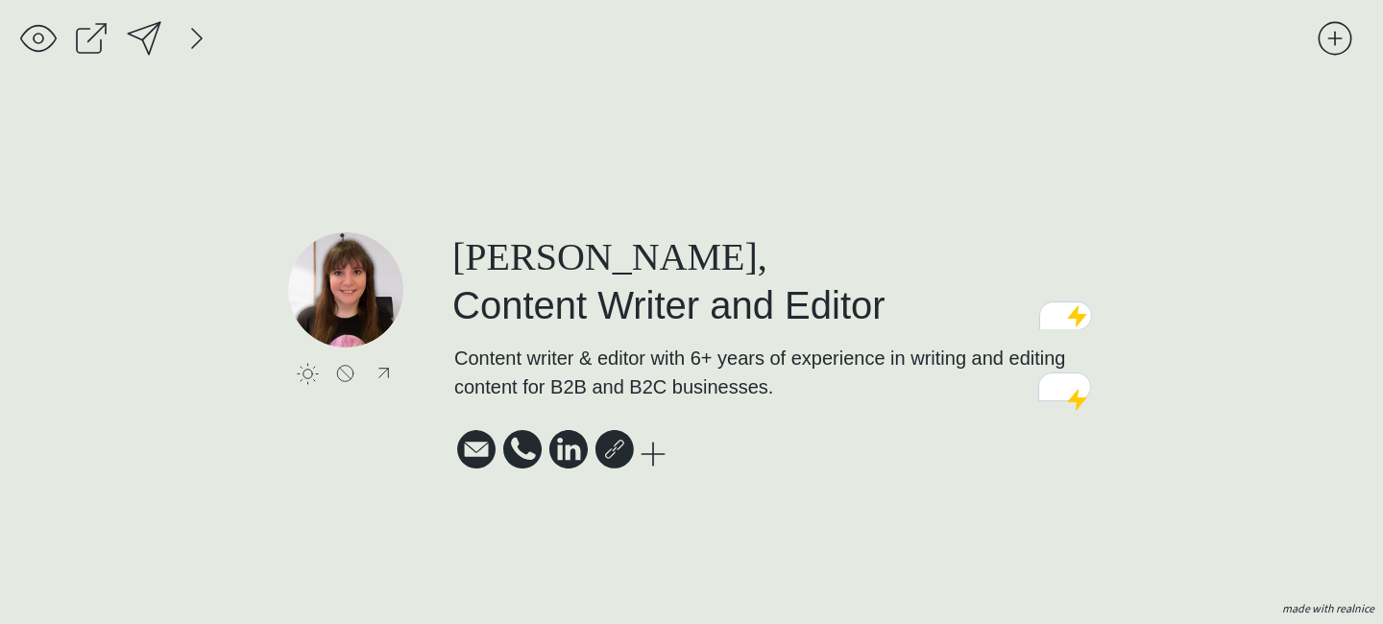
click at [822, 456] on div "[PERSON_NAME], Content Writer and Editor Content writer & editor with ﻿6+ years…" at bounding box center [773, 353] width 646 height 242
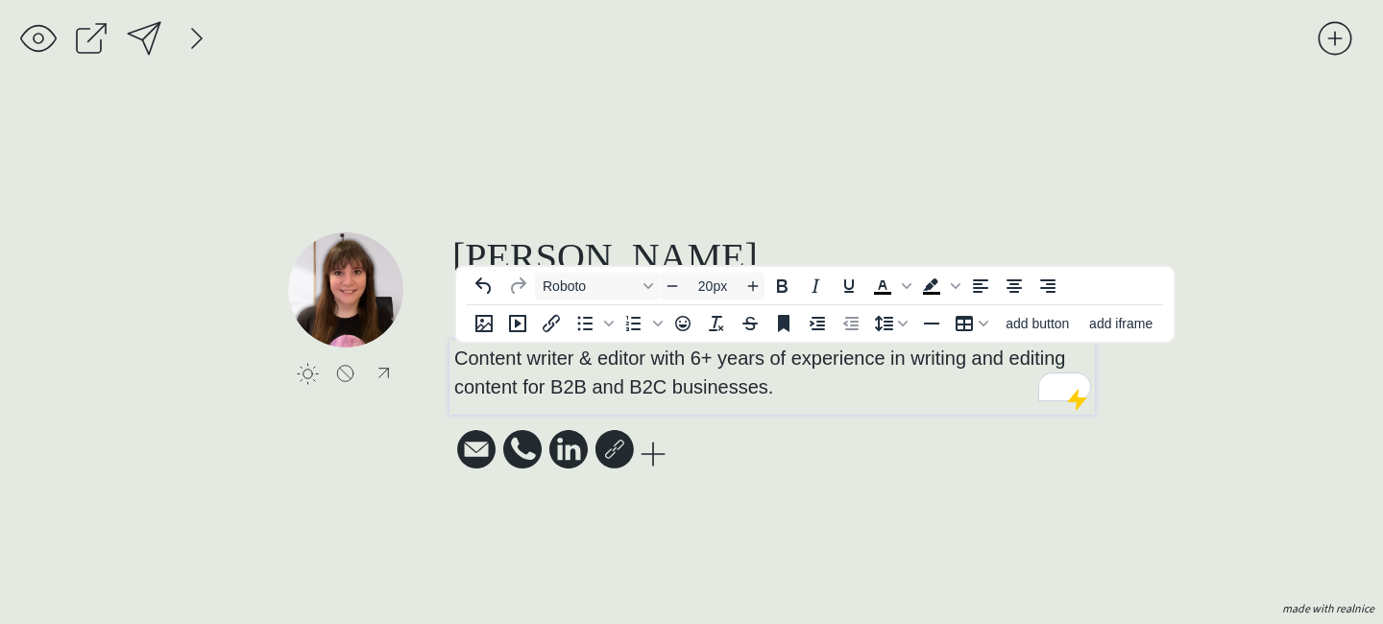
click at [843, 377] on p "Content writer & editor with ﻿6+ years of experience in writing and editing con…" at bounding box center [772, 373] width 637 height 58
click at [842, 382] on p "Content writer & editor with ﻿6+ years of experience in writing and editing con…" at bounding box center [772, 373] width 637 height 58
click at [747, 494] on div "click to upload a picture [PERSON_NAME], Content Writer and Editor Content writ…" at bounding box center [691, 352] width 807 height 485
click at [775, 400] on p "Content writer & editor with ﻿6+ years of experience in writing and editing con…" at bounding box center [772, 373] width 637 height 58
click at [766, 485] on div "click to upload a picture [PERSON_NAME], Content Writer and Editor Content writ…" at bounding box center [691, 352] width 807 height 485
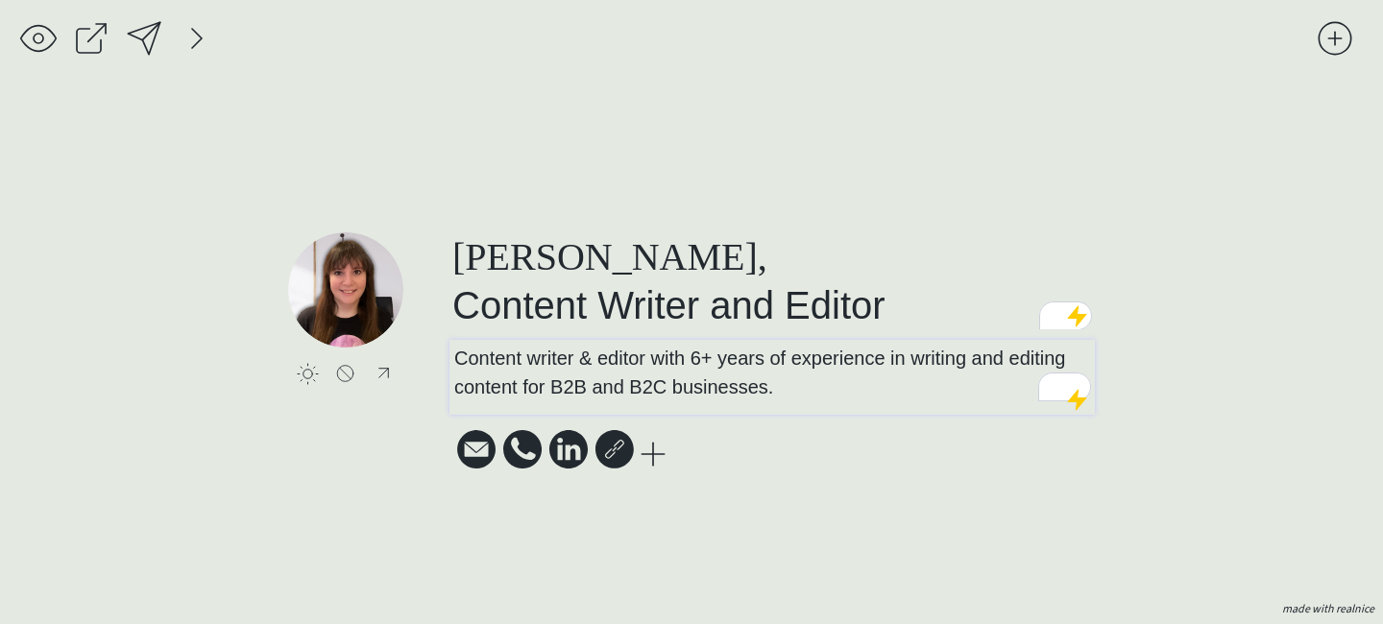
click at [789, 390] on p "Content writer & editor with ﻿6+ years of experience in writing and editing con…" at bounding box center [772, 373] width 637 height 58
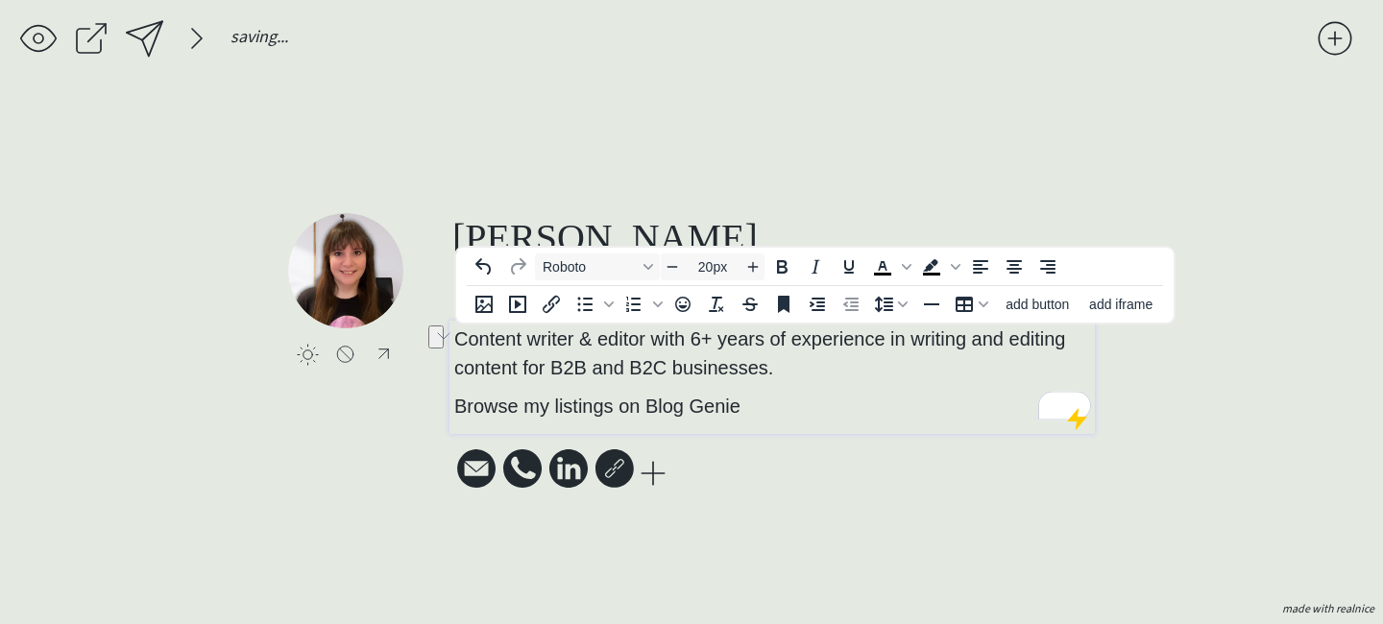
drag, startPoint x: 780, startPoint y: 408, endPoint x: 385, endPoint y: 397, distance: 395.0
click at [385, 397] on div "click to upload a picture [PERSON_NAME], Content Writer and Editor Content writ…" at bounding box center [691, 353] width 807 height 281
click at [591, 304] on icon "Bullet list" at bounding box center [585, 304] width 23 height 23
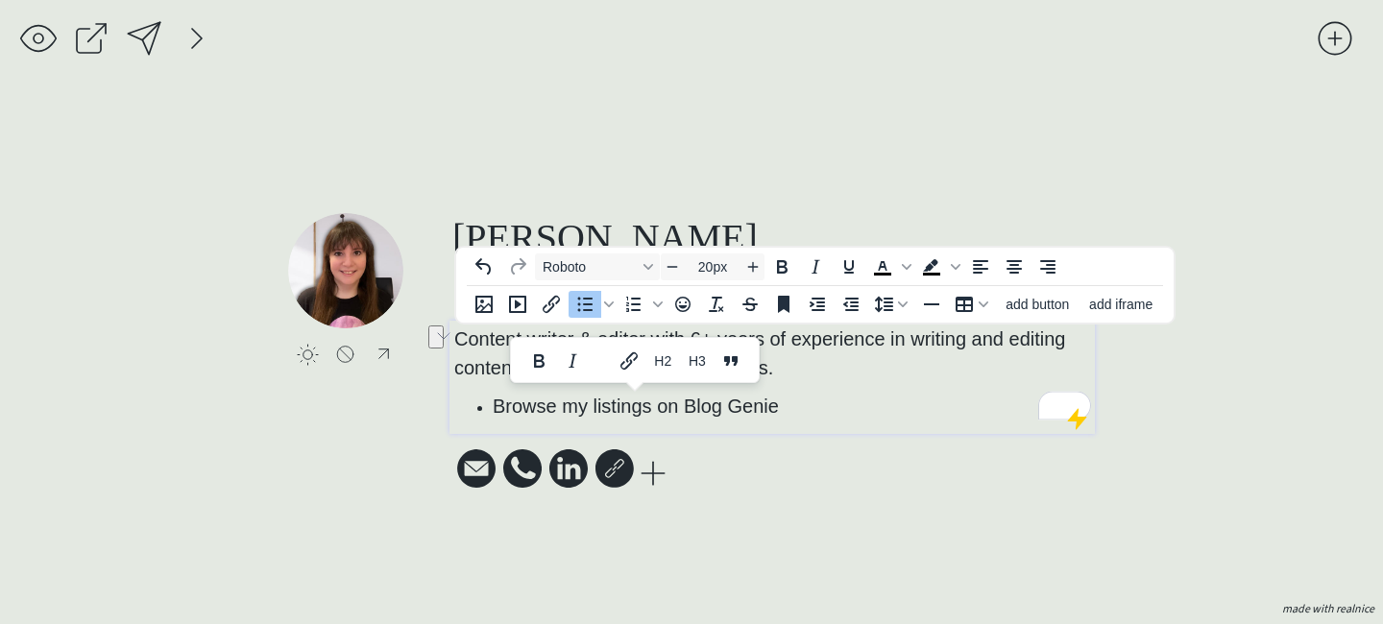
click at [813, 410] on li "Browse my listings on Blog Genie﻿" at bounding box center [792, 406] width 598 height 29
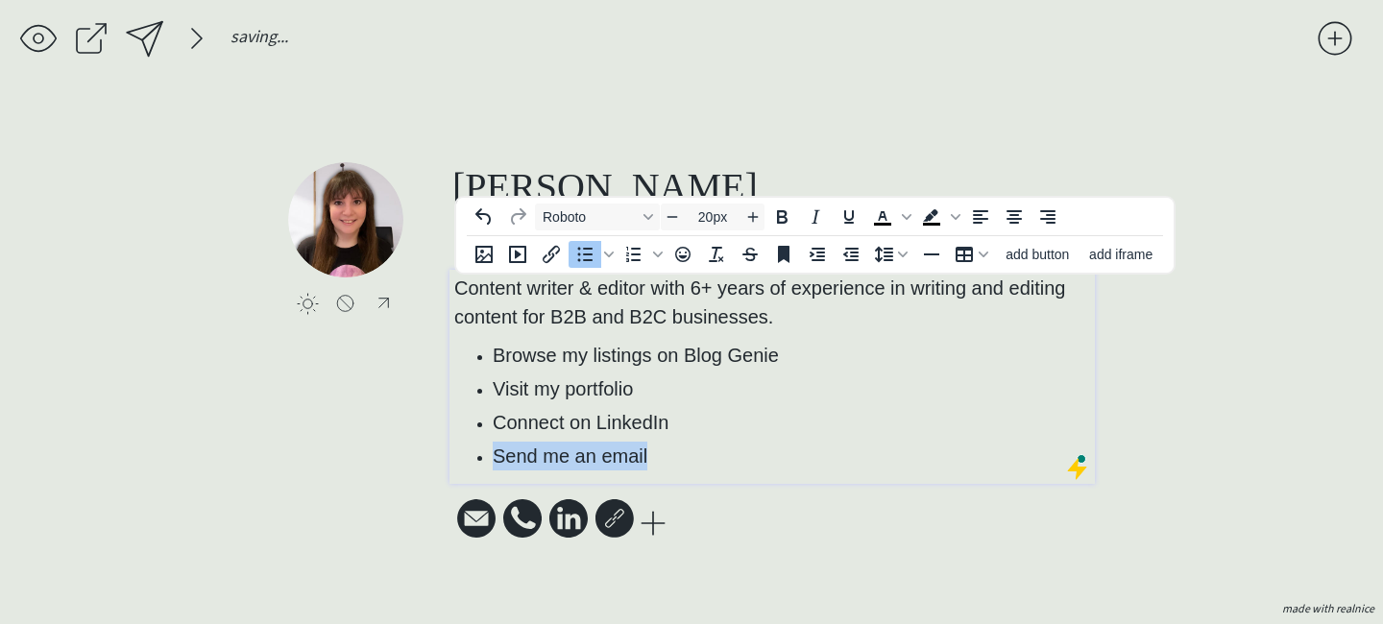
drag, startPoint x: 780, startPoint y: 449, endPoint x: 291, endPoint y: 449, distance: 489.0
click at [291, 449] on div "click to upload a picture [PERSON_NAME], Content Writer and Editor Content writ…" at bounding box center [691, 352] width 807 height 381
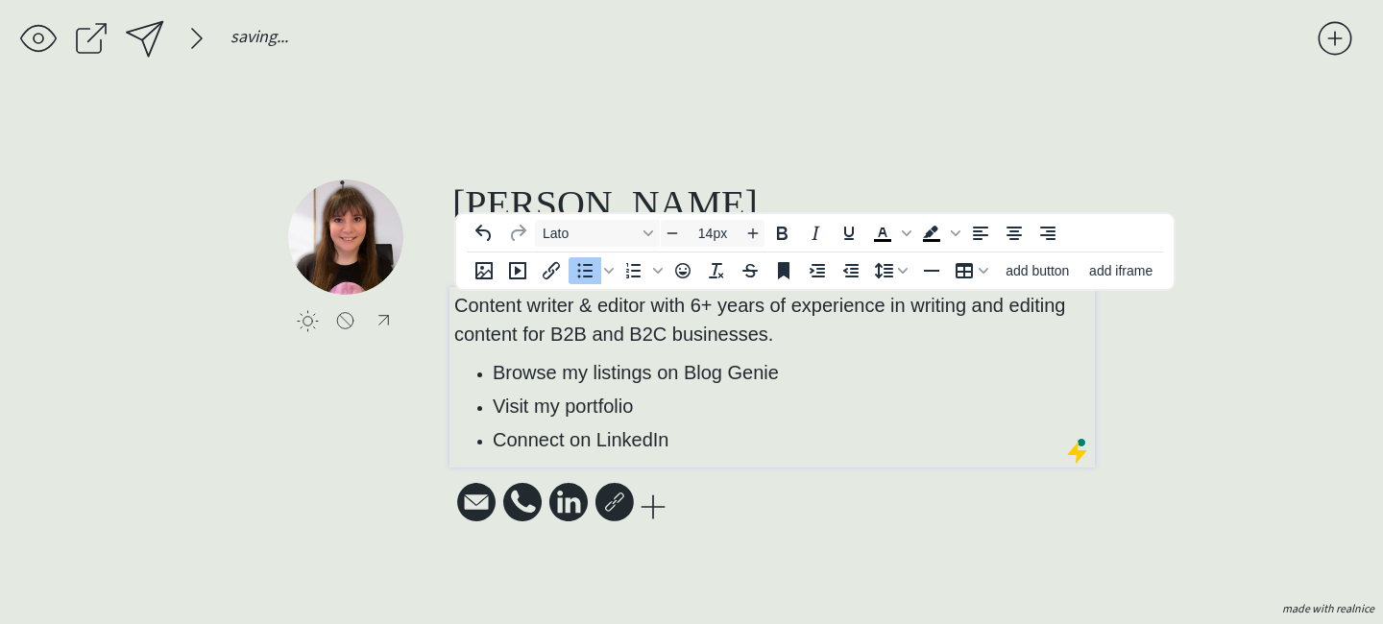
type input "20px"
click at [488, 518] on icon at bounding box center [476, 502] width 38 height 38
select select ""PLACEHOLDER_1427118222253""
select select ""email""
type input "mailto:[PERSON_NAME][EMAIL_ADDRESS][DOMAIN_NAME]"
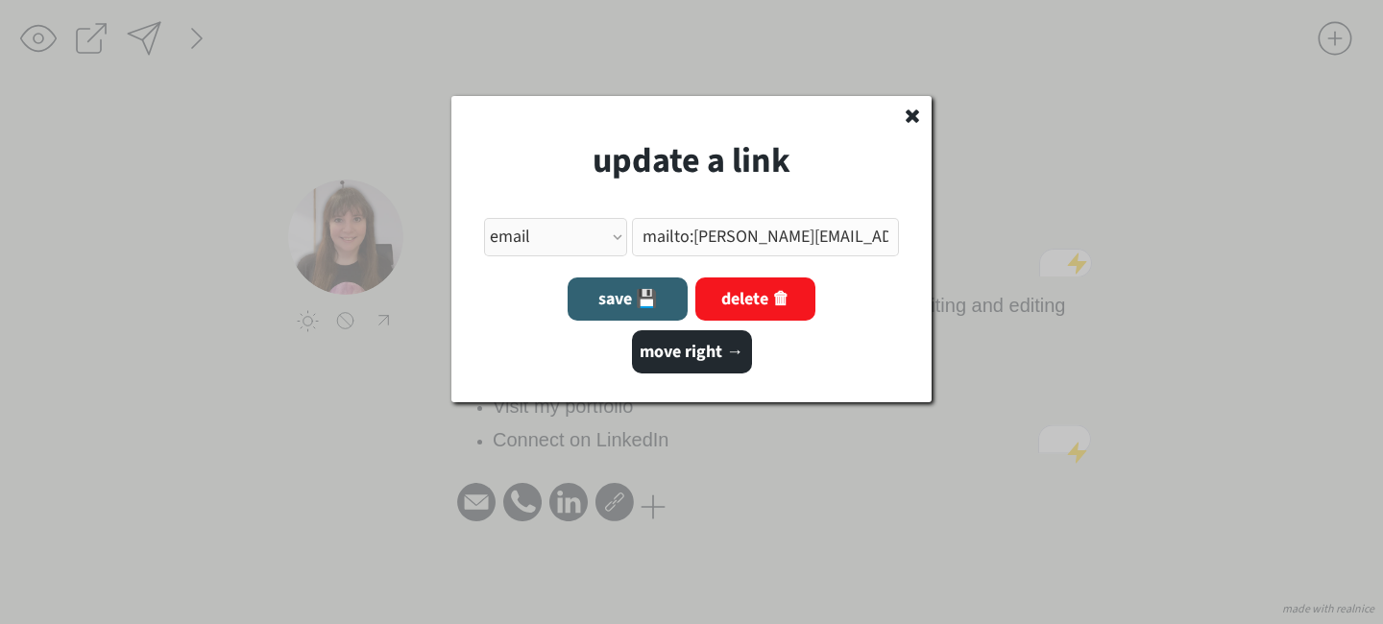
click at [742, 301] on button "delete 🗑" at bounding box center [756, 299] width 120 height 43
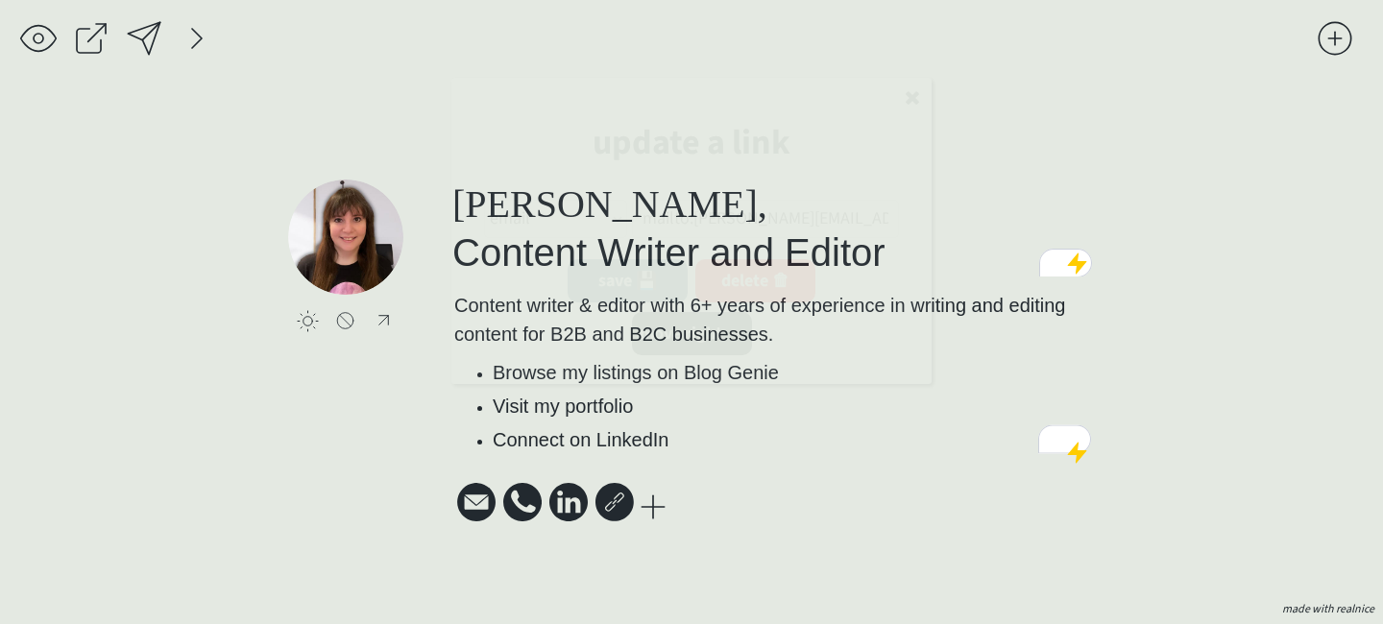
select select ""PLACEHOLDER_1427118222253""
click at [463, 515] on icon at bounding box center [476, 501] width 38 height 38
select select ""phone""
type input "tel:[PHONE_NUMBER]"
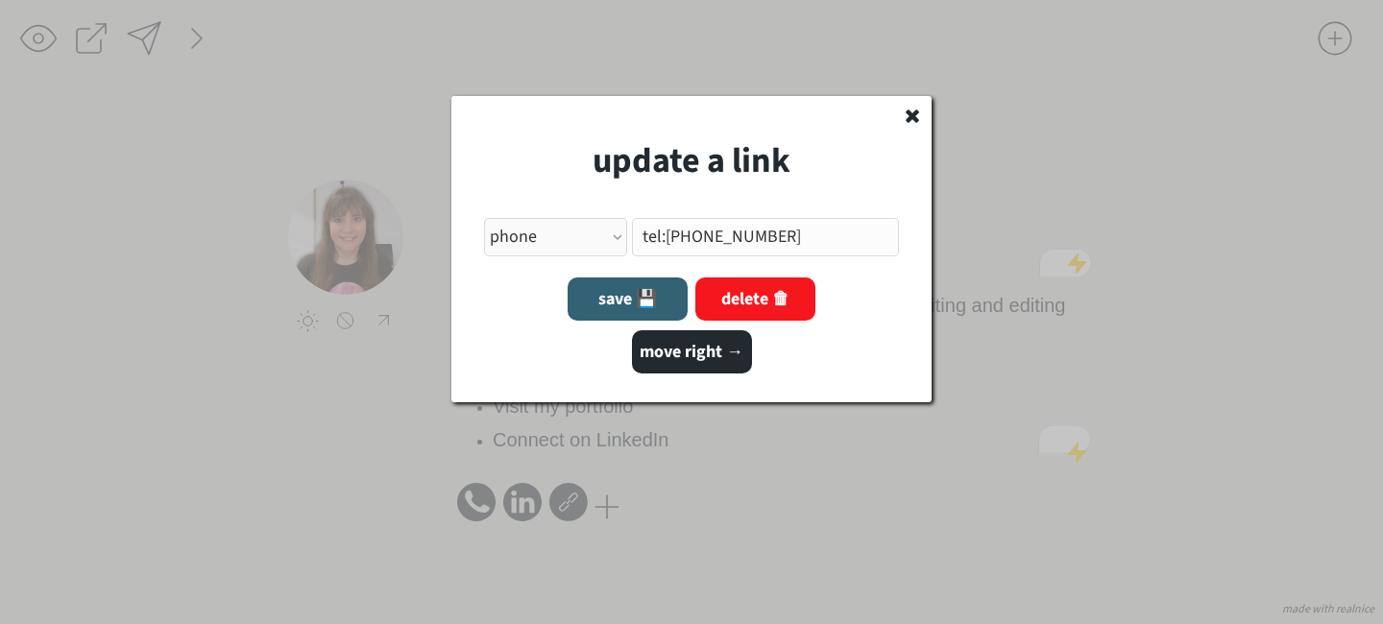
click at [778, 285] on button "delete 🗑" at bounding box center [756, 299] width 120 height 43
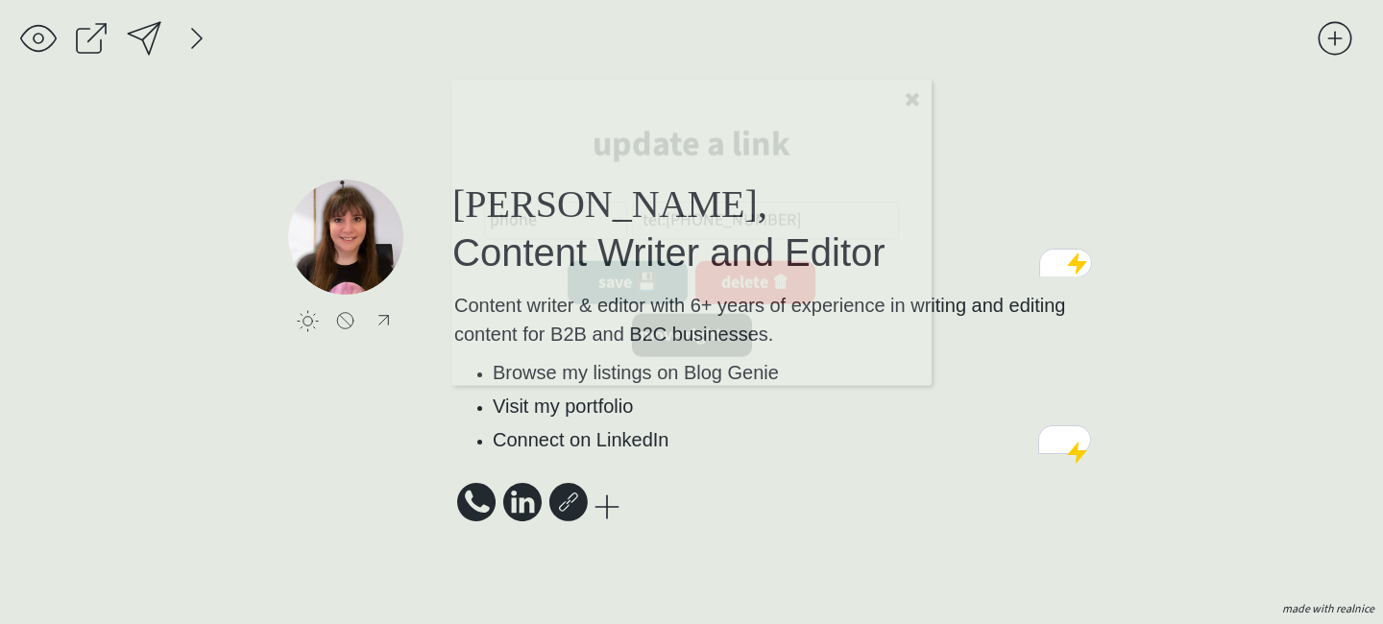
select select ""PLACEHOLDER_1427118222253""
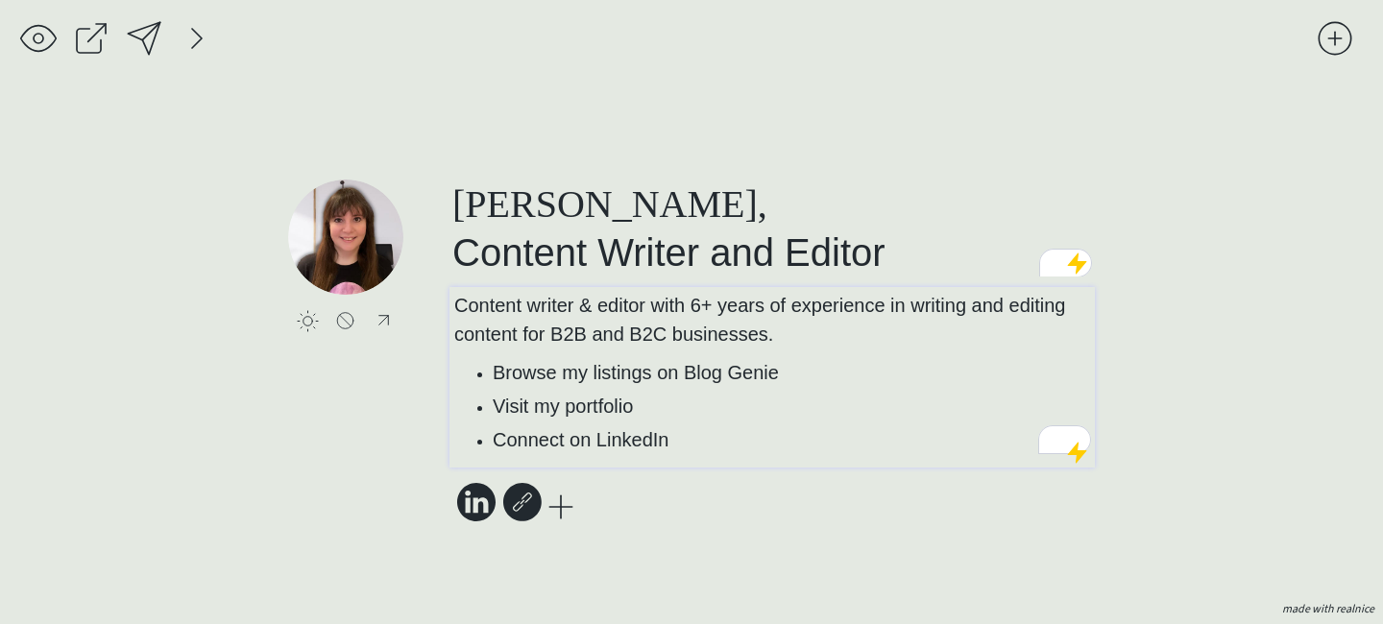
click at [690, 440] on li "Connect on LinkedIn" at bounding box center [792, 440] width 598 height 29
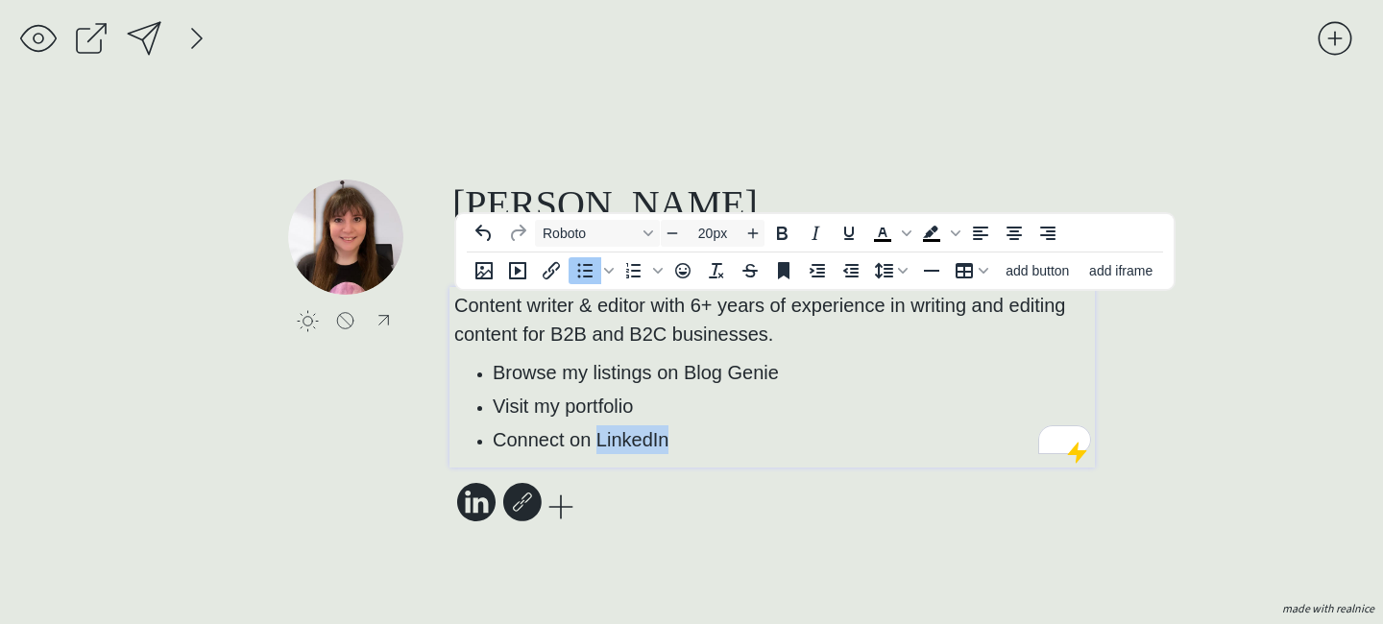
drag, startPoint x: 690, startPoint y: 441, endPoint x: 595, endPoint y: 438, distance: 95.1
click at [595, 438] on li "Connect on LinkedIn" at bounding box center [792, 440] width 598 height 29
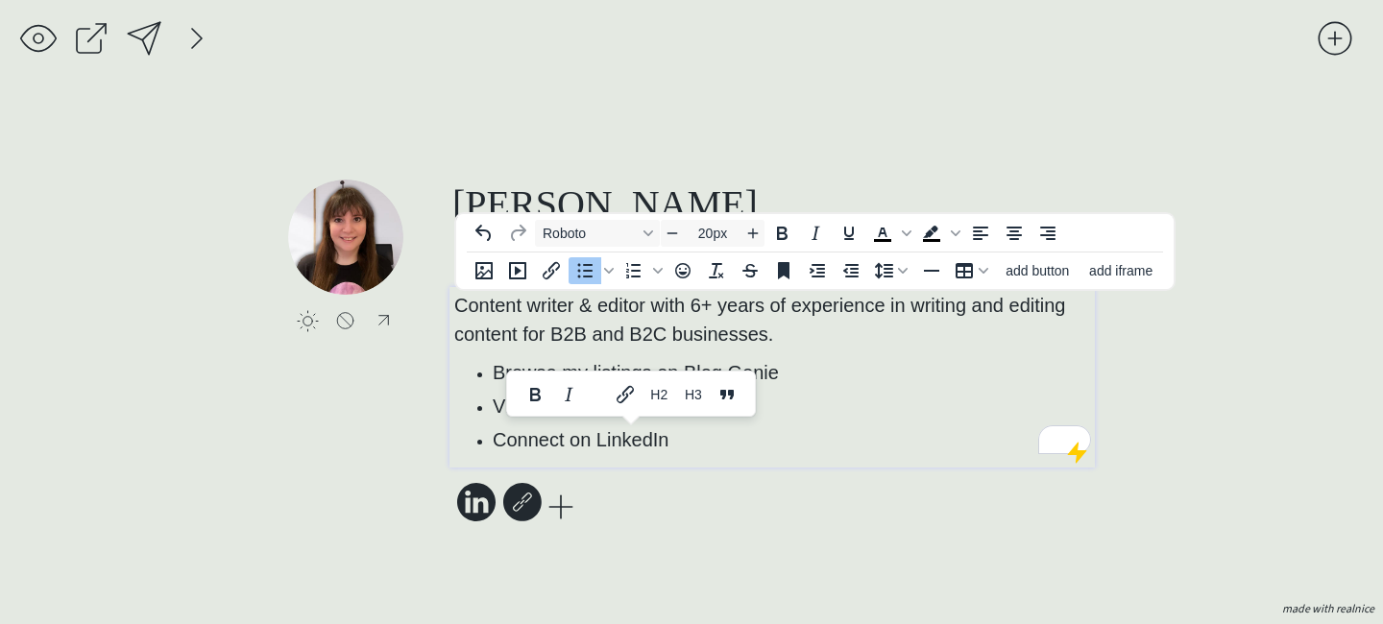
click at [452, 503] on div "Svg Vector Icons : [URL][DOMAIN_NAME] Svg Vector Icons : [URL][DOMAIN_NAME] Svg…" at bounding box center [515, 505] width 131 height 44
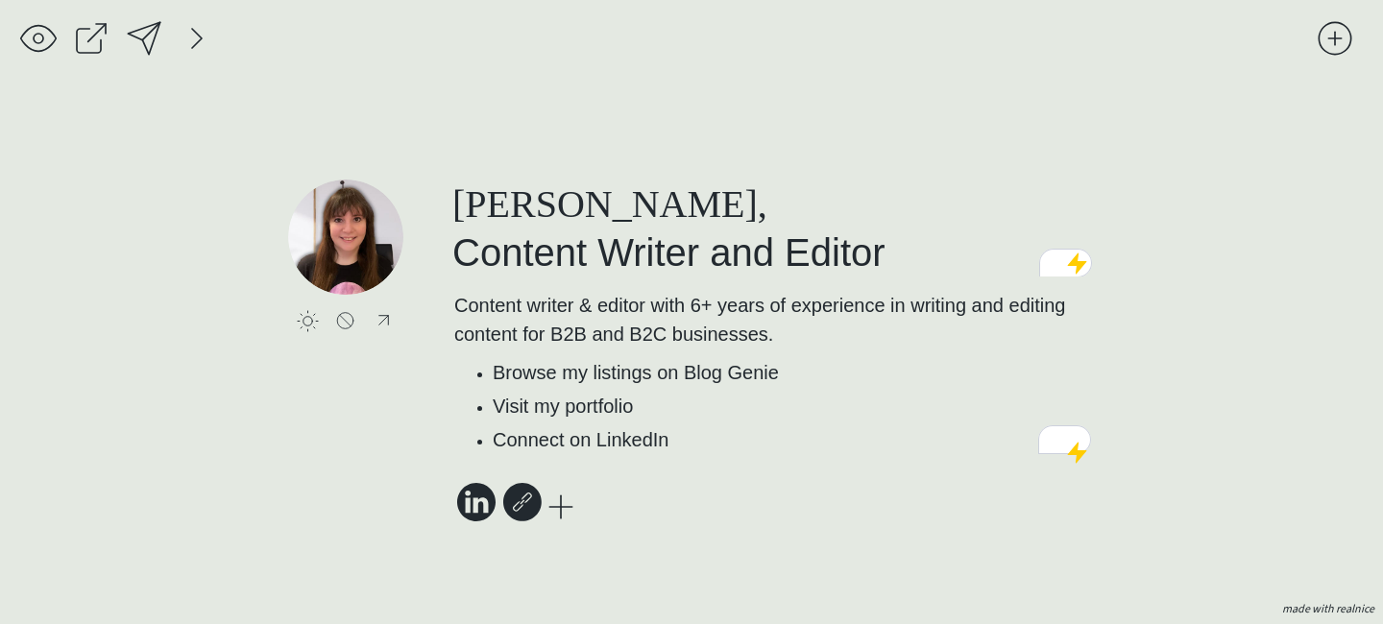
click at [474, 505] on icon at bounding box center [476, 502] width 38 height 38
select select ""linkedin""
type input "[URL][DOMAIN_NAME]"
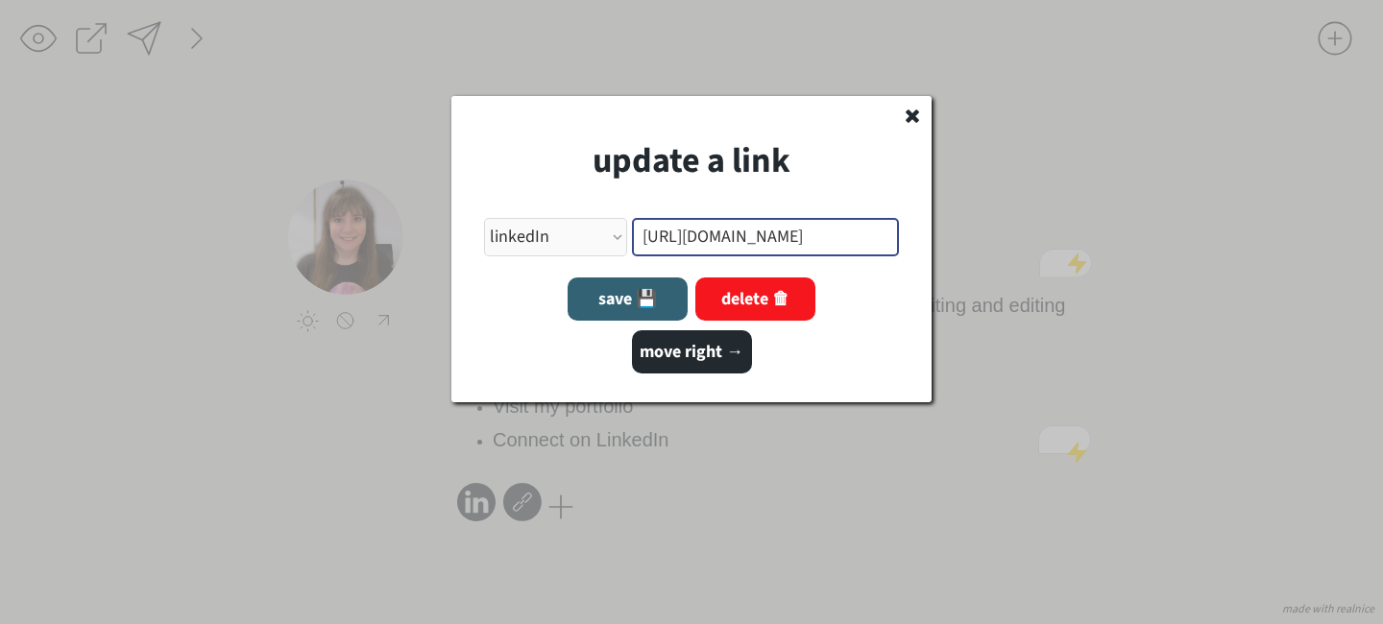
drag, startPoint x: 648, startPoint y: 243, endPoint x: 659, endPoint y: 242, distance: 10.6
click at [659, 242] on input "input" at bounding box center [766, 237] width 268 height 38
click at [652, 242] on input "input" at bounding box center [766, 237] width 268 height 38
drag, startPoint x: 645, startPoint y: 240, endPoint x: 1068, endPoint y: 272, distance: 424.8
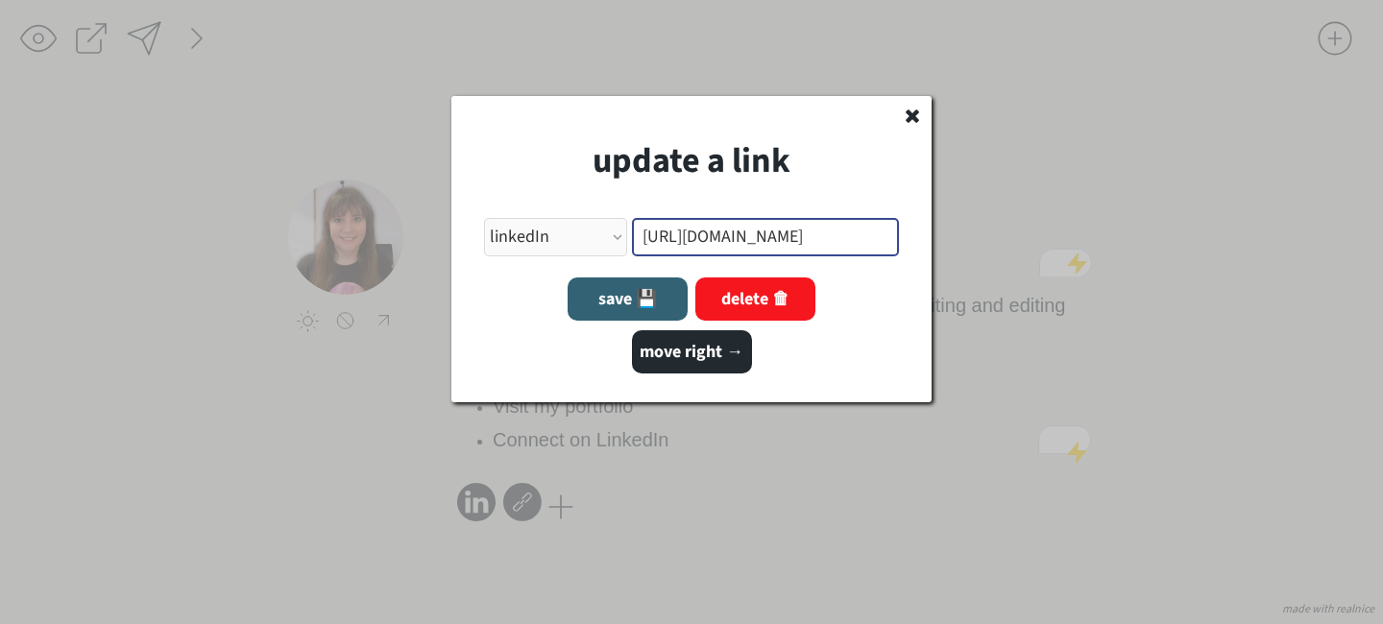
click at [1068, 272] on body "saving... click to upload a picture [PERSON_NAME], Content Writer and Editor Co…" at bounding box center [691, 312] width 1383 height 624
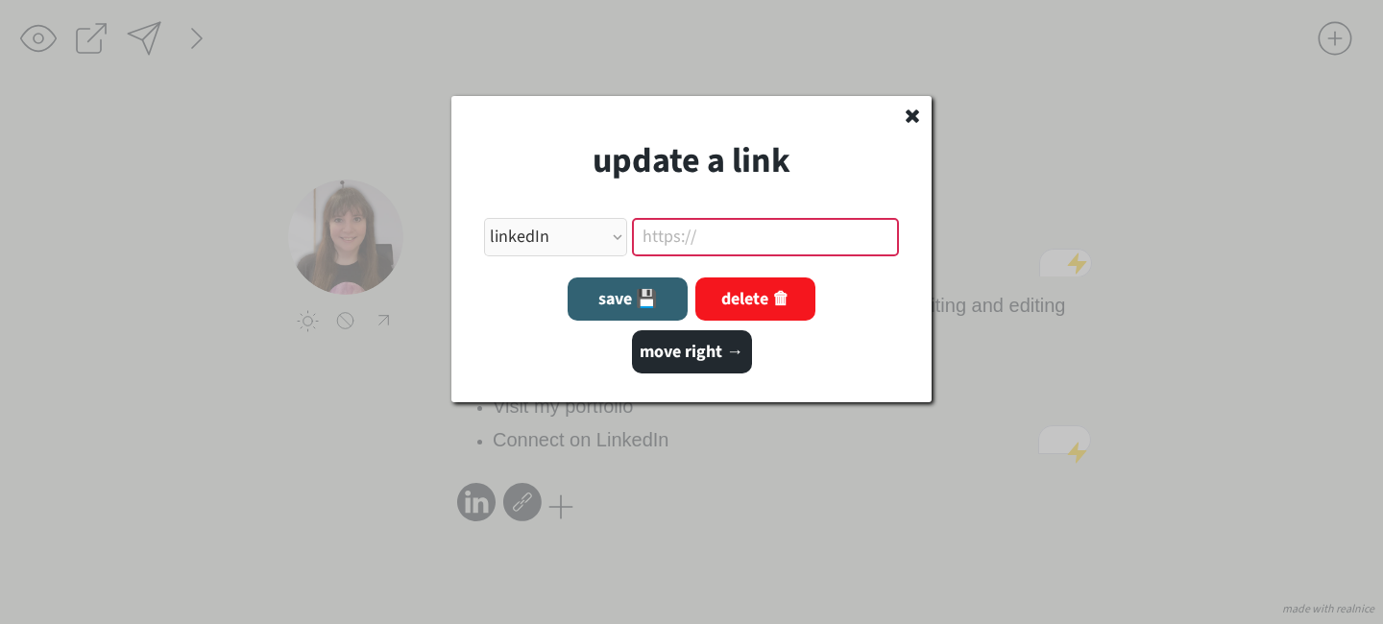
click at [890, 439] on div at bounding box center [691, 312] width 1383 height 624
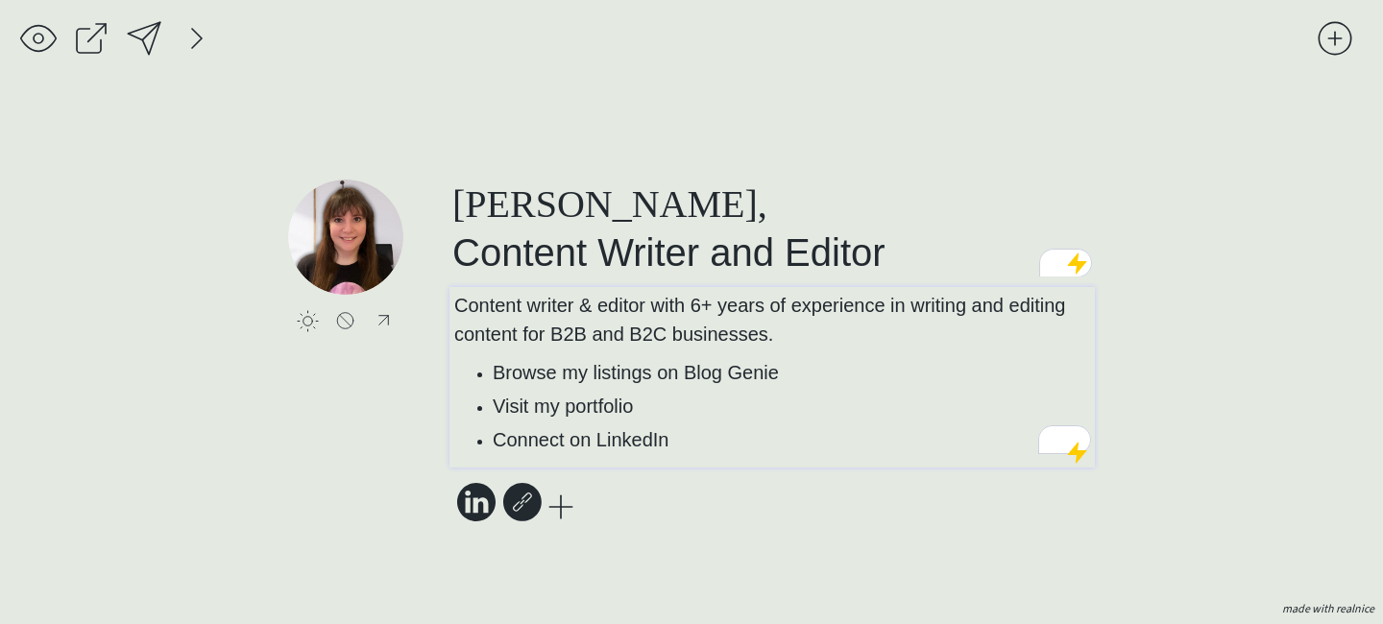
click at [628, 432] on span "Connect on LinkedIn" at bounding box center [581, 439] width 176 height 21
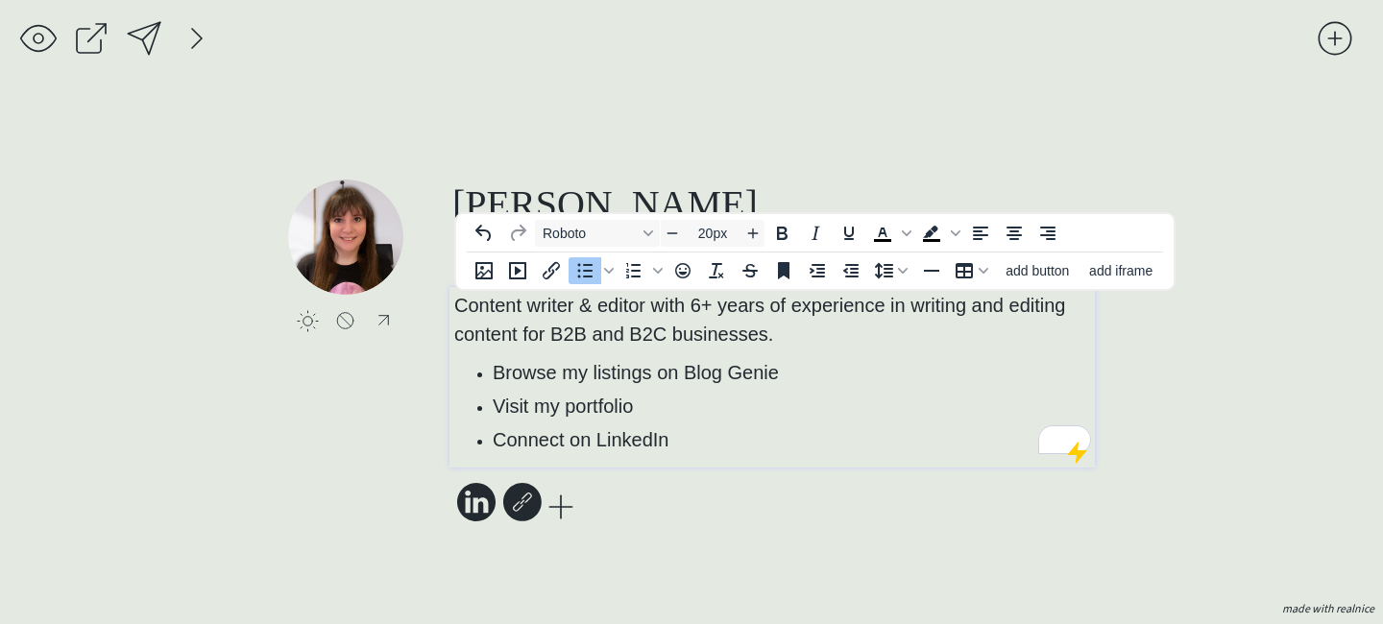
click at [672, 435] on li "Connect on LinkedIn" at bounding box center [792, 440] width 598 height 29
click at [675, 446] on li "Connect on LinkedIn" at bounding box center [792, 440] width 598 height 29
click at [675, 435] on li "Connect on LinkedIn" at bounding box center [792, 440] width 598 height 29
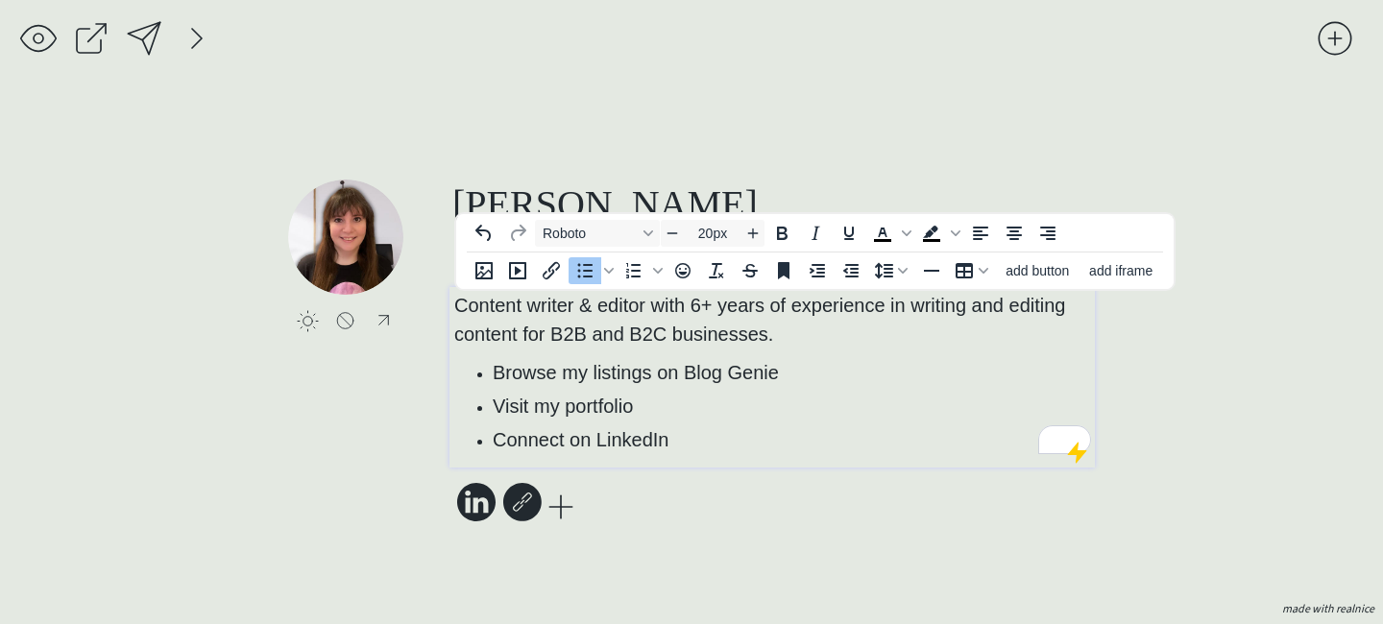
click at [675, 435] on li "Connect on LinkedIn" at bounding box center [792, 440] width 598 height 29
click at [596, 446] on span "Connect on LinkedIn" at bounding box center [581, 439] width 176 height 21
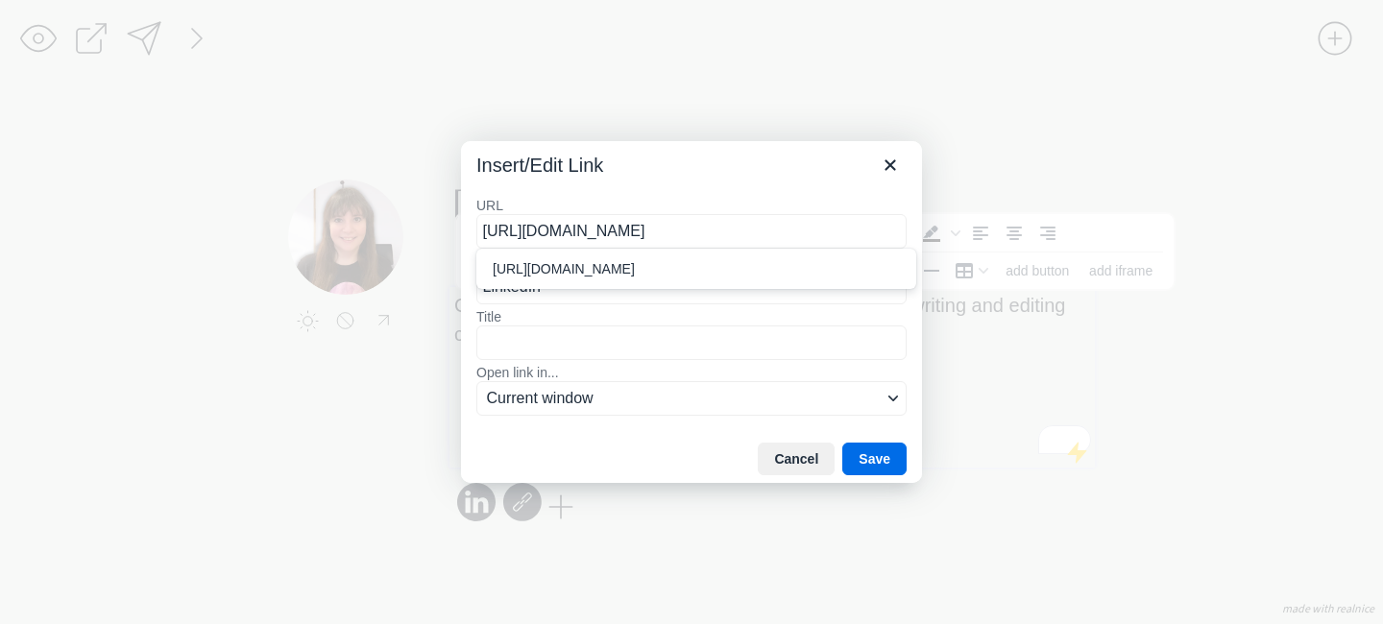
type input "[URL][DOMAIN_NAME]"
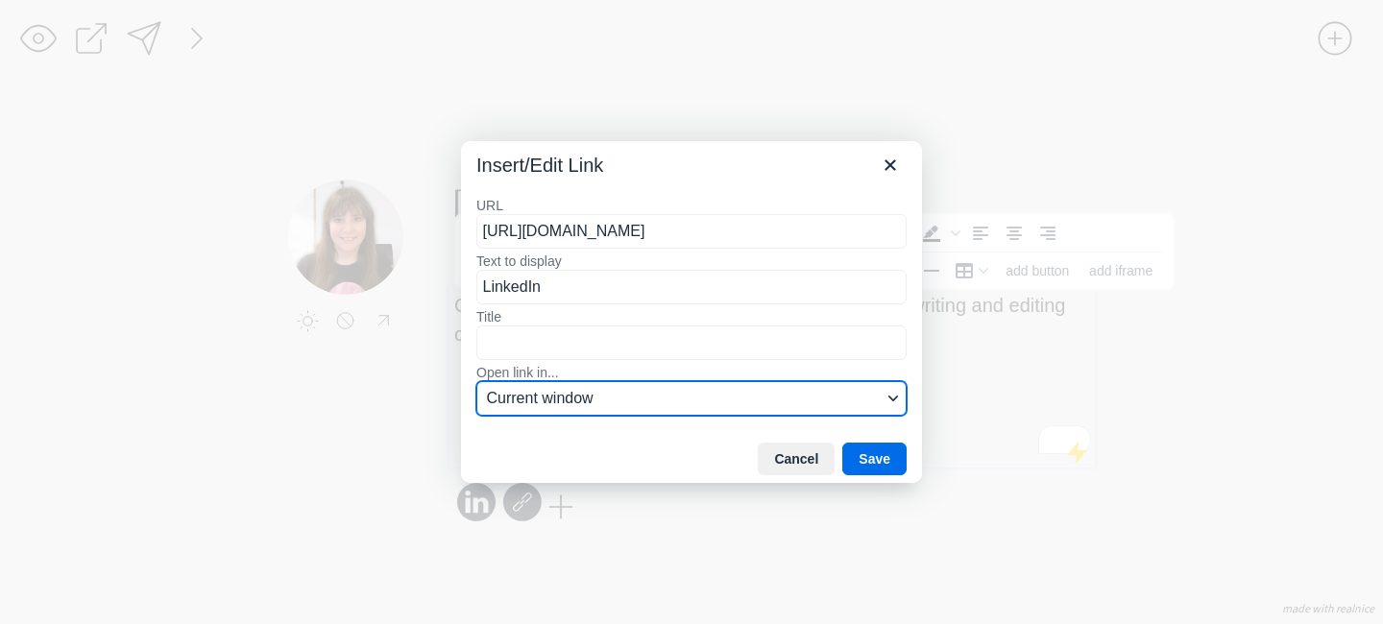
click at [858, 409] on span "Current window" at bounding box center [684, 398] width 395 height 23
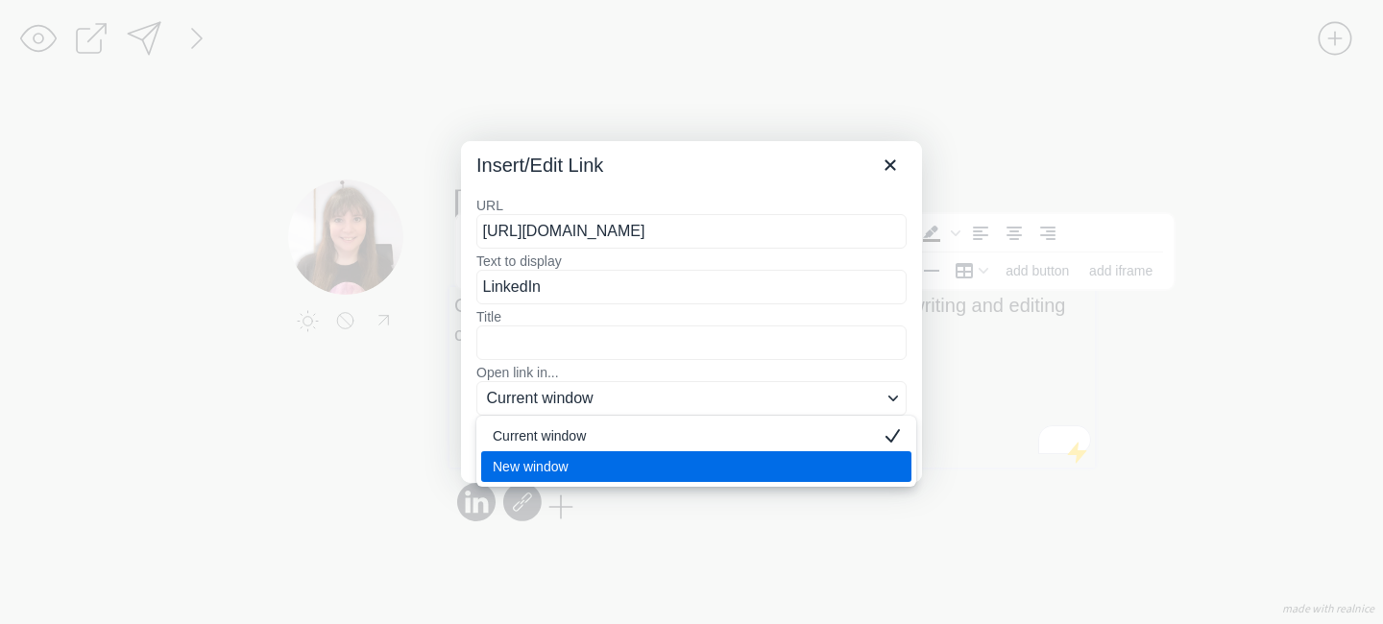
click at [773, 461] on div "New window" at bounding box center [683, 466] width 380 height 23
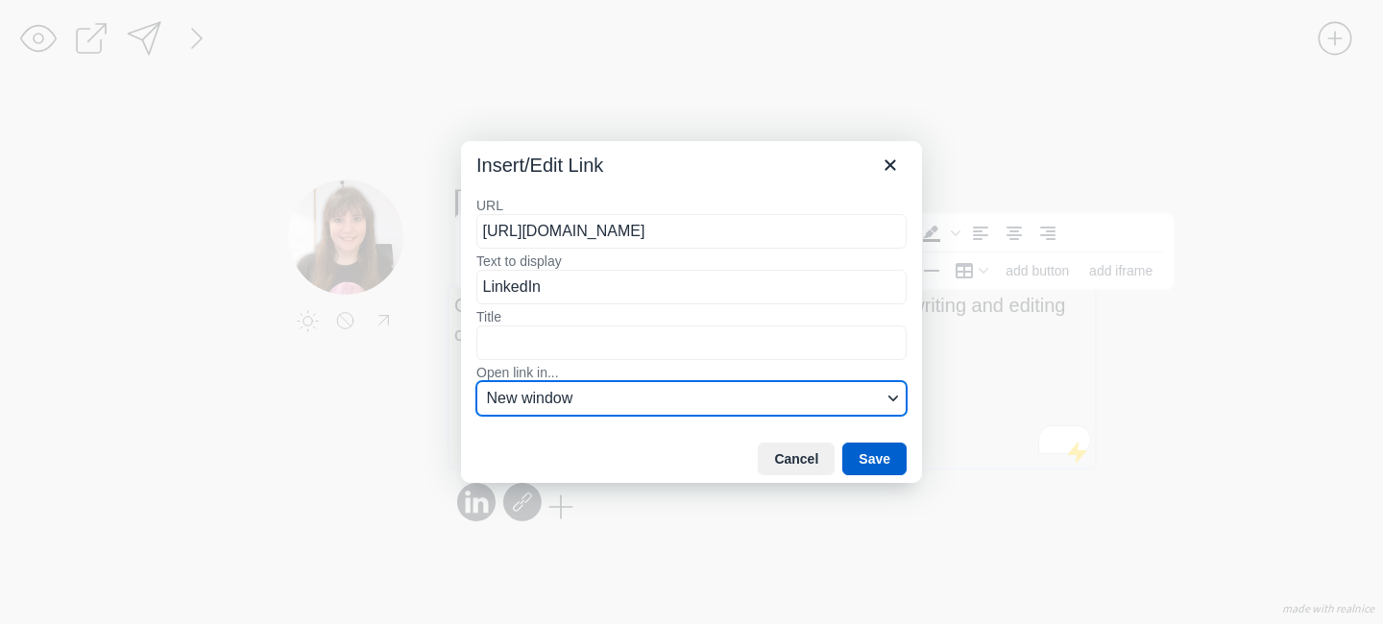
click at [871, 459] on button "Save" at bounding box center [874, 459] width 64 height 33
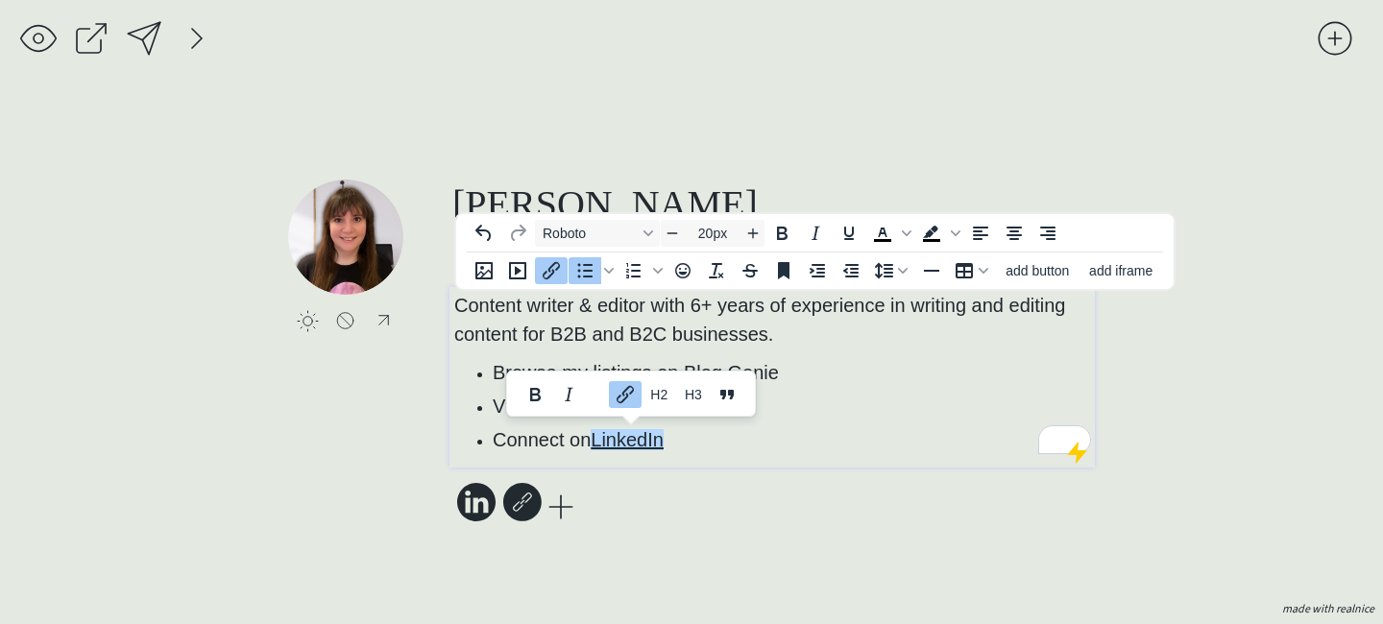
click at [718, 530] on div "click to upload a picture [PERSON_NAME], Content Writer and Editor Content writ…" at bounding box center [691, 352] width 807 height 485
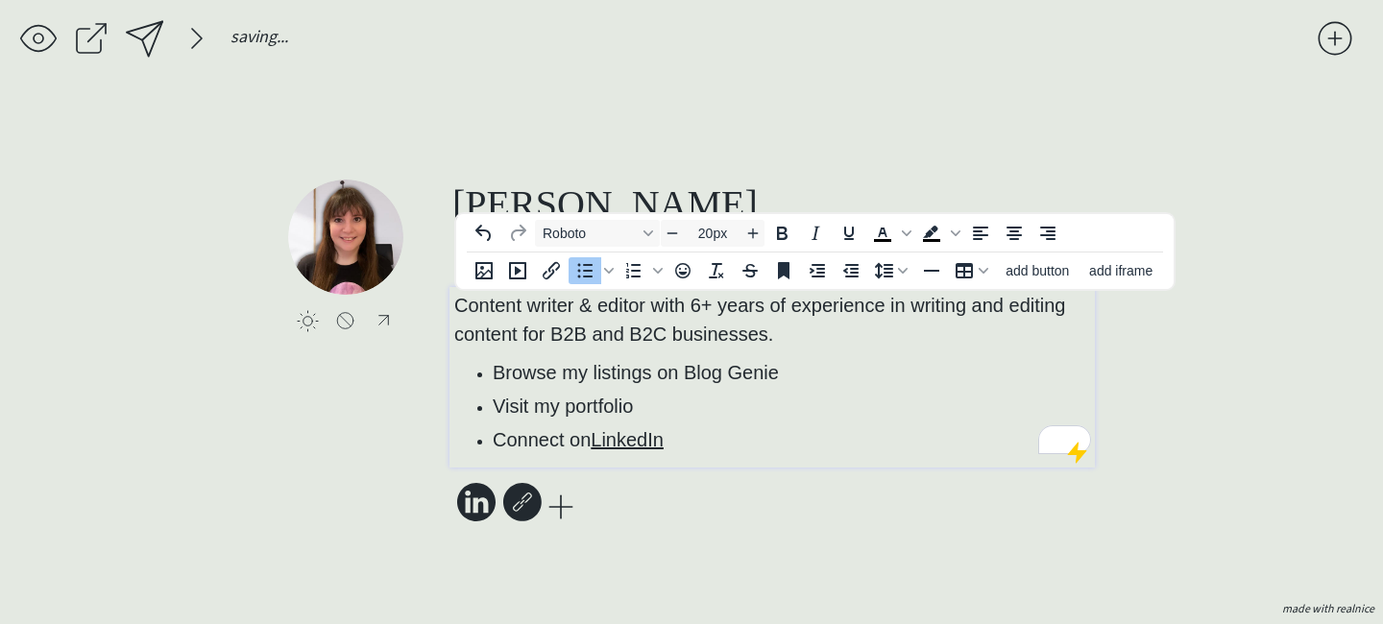
click at [746, 399] on li "Visit my portfolio" at bounding box center [792, 406] width 598 height 29
drag, startPoint x: 804, startPoint y: 367, endPoint x: 683, endPoint y: 366, distance: 121.0
click at [683, 366] on li "Browse my listings on Blog Genie﻿" at bounding box center [792, 372] width 598 height 29
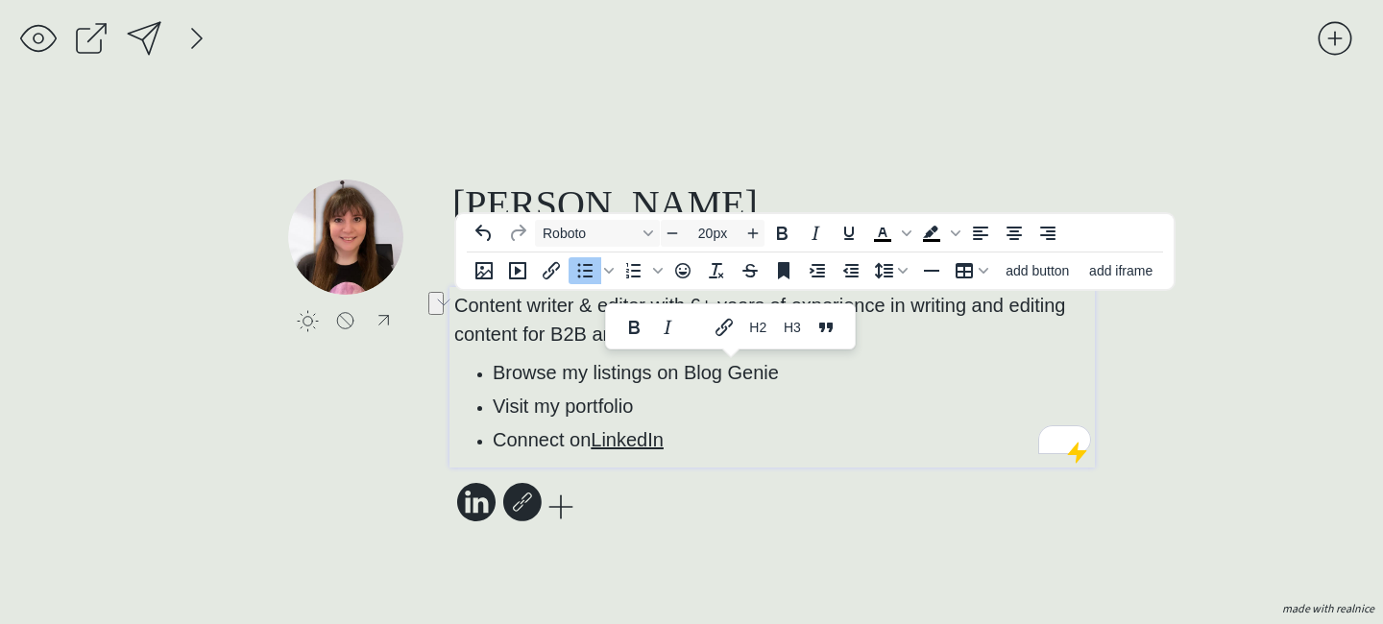
click at [520, 499] on icon at bounding box center [522, 502] width 38 height 38
select select ""website_alt_1""
type input "[URL][DOMAIN_NAME]"
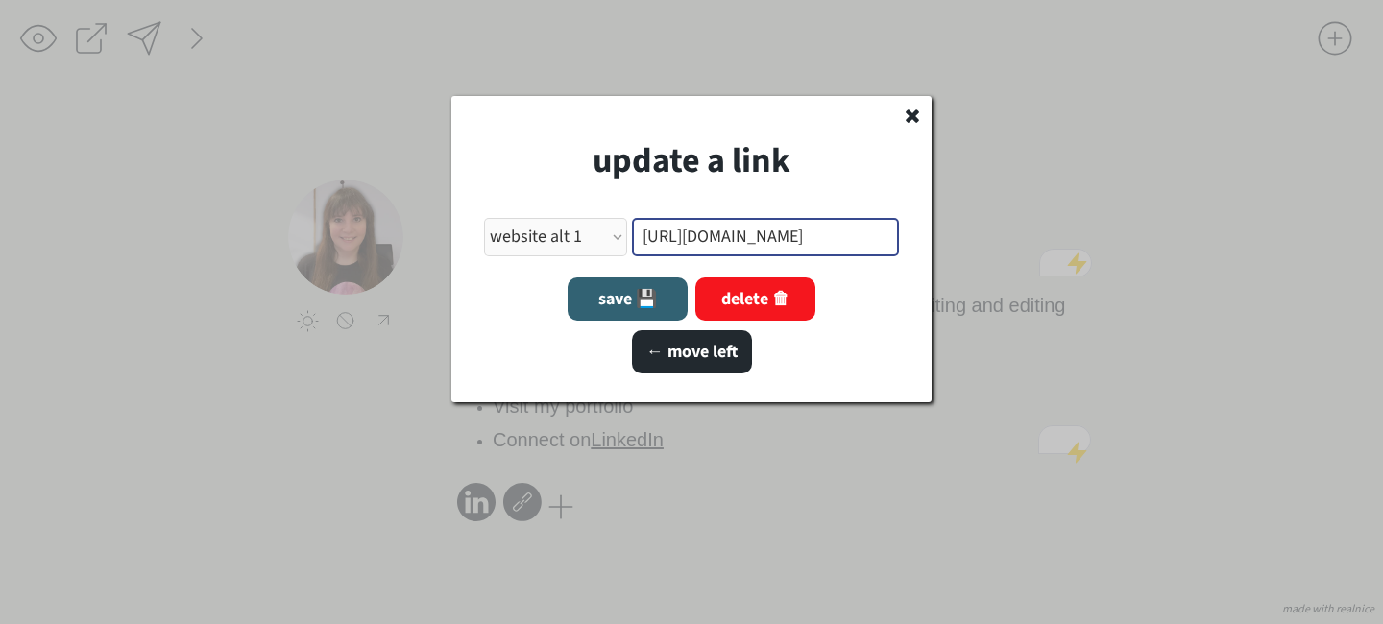
scroll to position [0, 12]
drag, startPoint x: 641, startPoint y: 236, endPoint x: 950, endPoint y: 241, distance: 309.4
click at [953, 241] on body "saving... click to upload a picture [PERSON_NAME], Content Writer and Editor Co…" at bounding box center [691, 312] width 1383 height 624
click at [778, 307] on button "delete 🗑" at bounding box center [756, 299] width 120 height 43
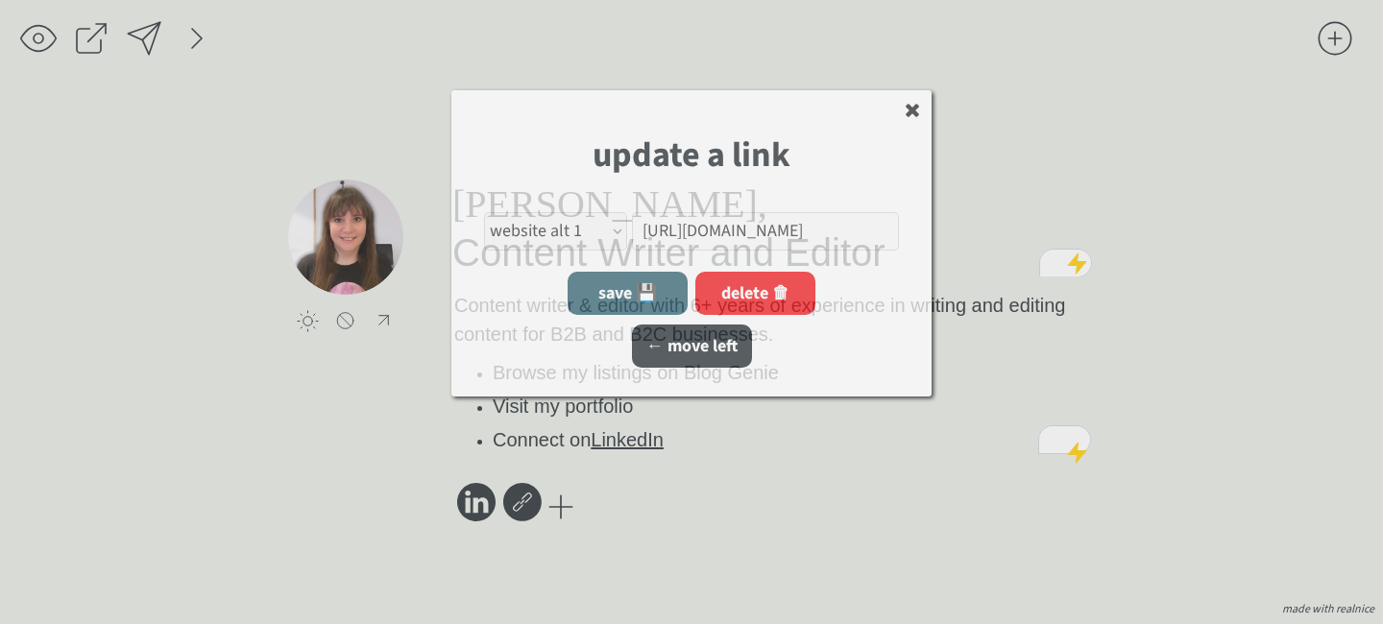
select select ""PLACEHOLDER_1427118222253""
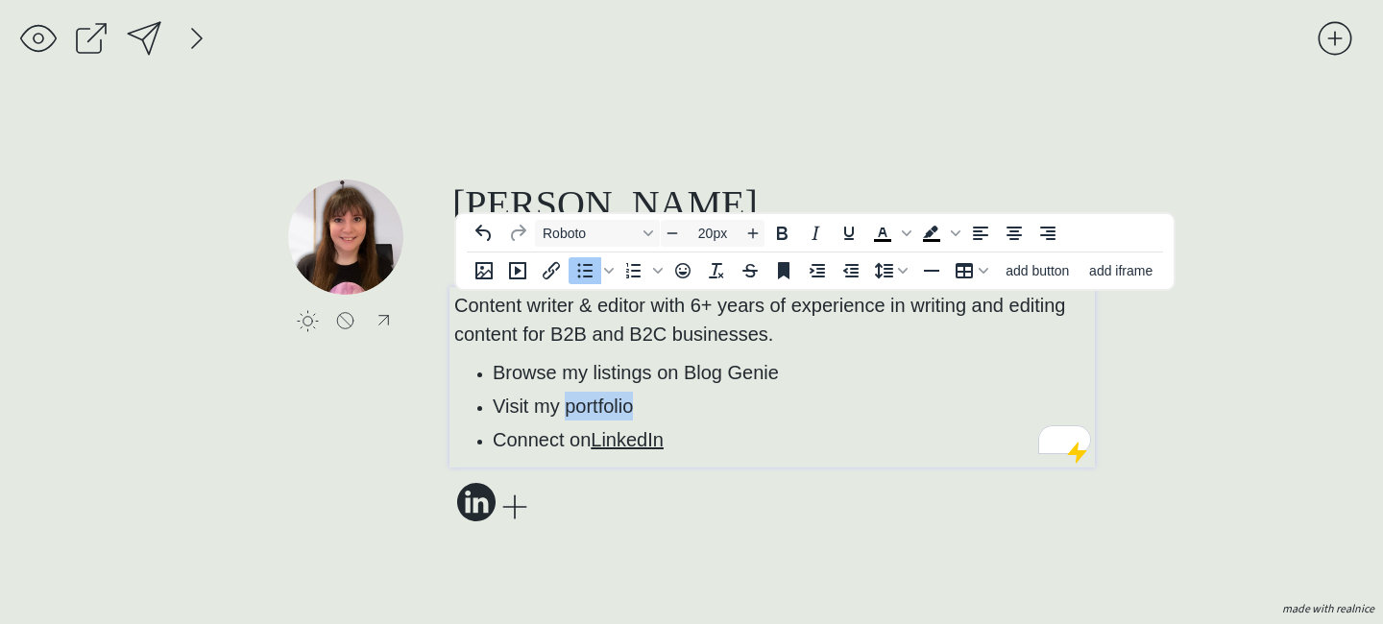
drag, startPoint x: 660, startPoint y: 406, endPoint x: 565, endPoint y: 407, distance: 95.1
click at [565, 407] on li "Visit my portfolio" at bounding box center [792, 406] width 598 height 29
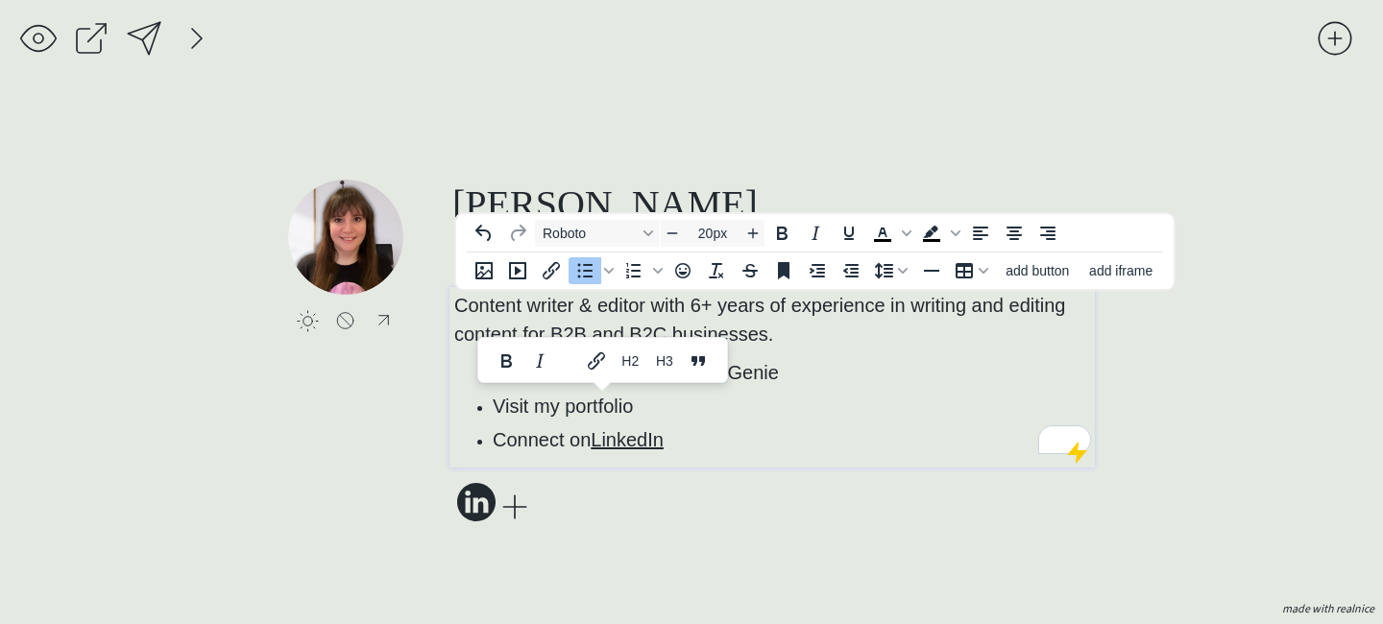
click at [816, 403] on li "Visit my portfolio" at bounding box center [792, 406] width 598 height 29
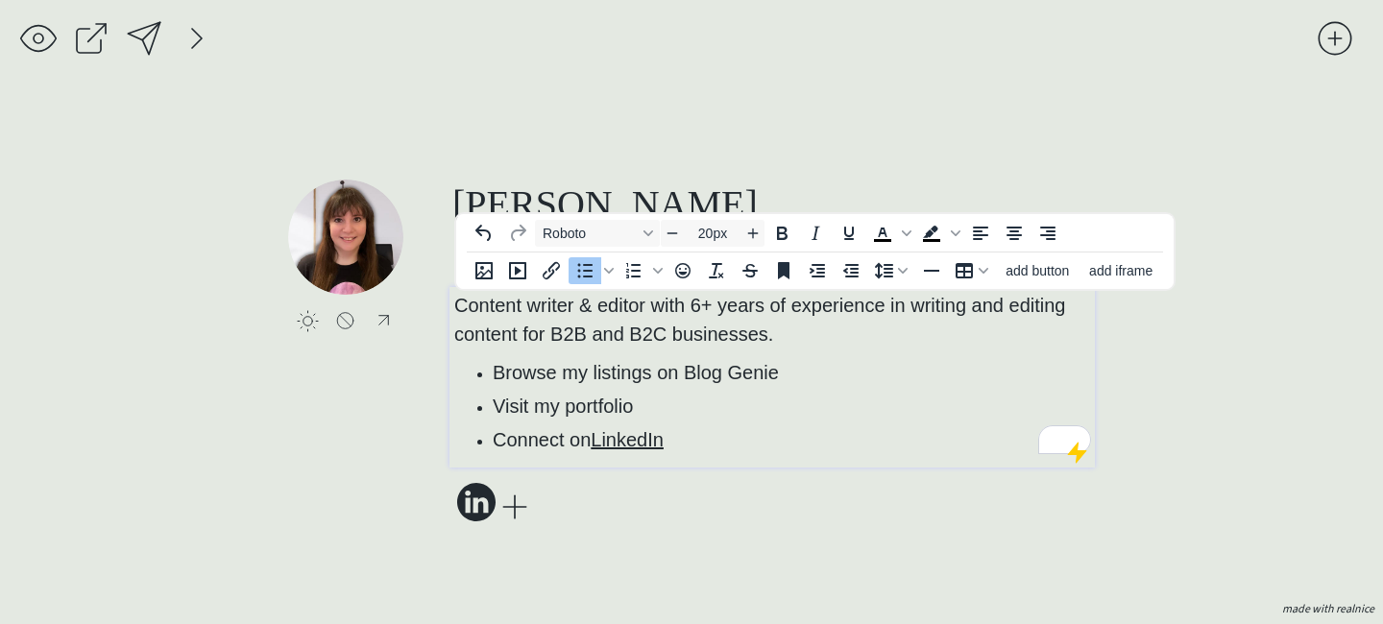
drag, startPoint x: 816, startPoint y: 364, endPoint x: 684, endPoint y: 364, distance: 131.6
click at [684, 364] on li "Browse my listings on Blog Genie﻿" at bounding box center [792, 372] width 598 height 29
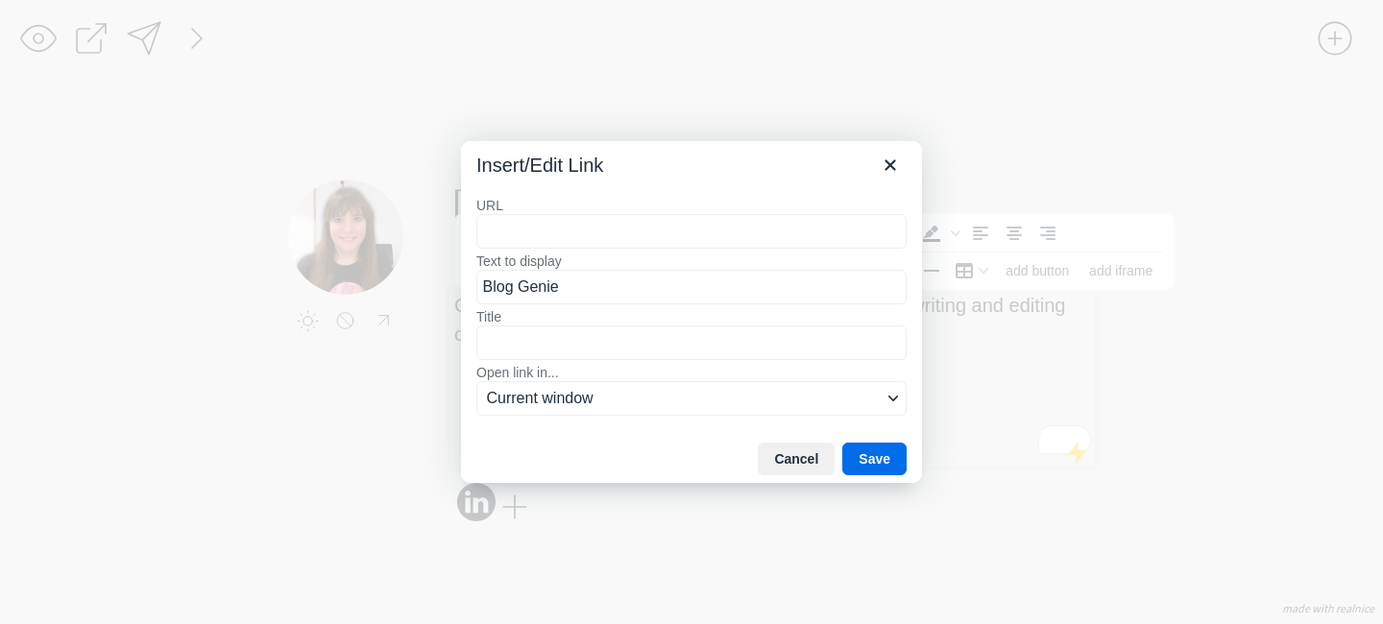
type input "[URL][DOMAIN_NAME]"
drag, startPoint x: 869, startPoint y: 454, endPoint x: 849, endPoint y: 443, distance: 23.2
click at [849, 444] on button "Save" at bounding box center [874, 459] width 64 height 33
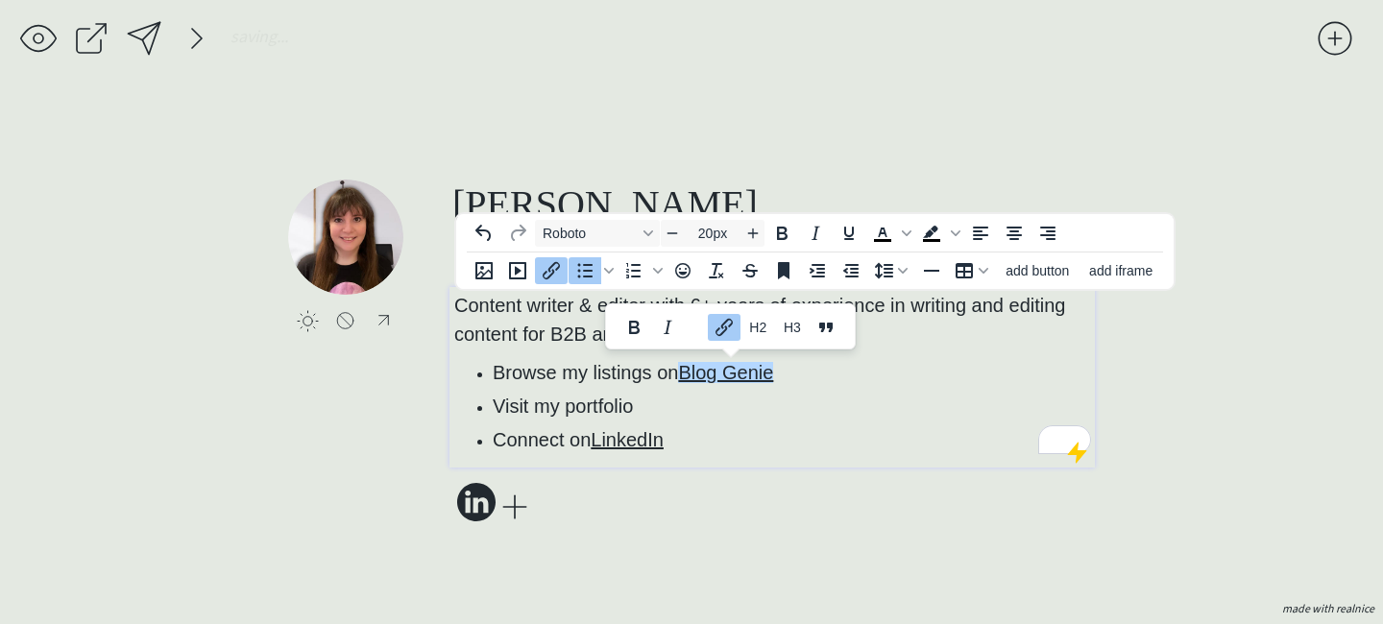
click at [757, 363] on link "Blog Genie﻿" at bounding box center [725, 372] width 95 height 21
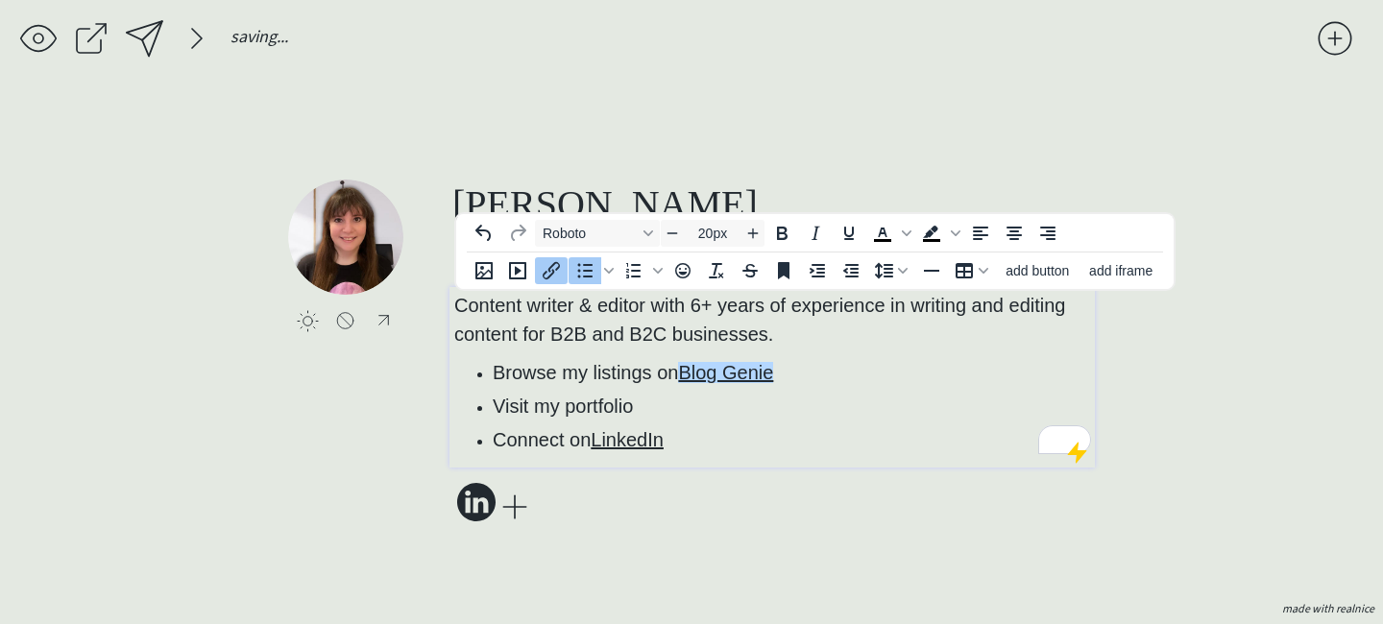
click at [752, 376] on link "Blog Genie﻿" at bounding box center [725, 372] width 95 height 21
click at [751, 379] on link "Blog Genie﻿" at bounding box center [725, 372] width 95 height 21
click at [735, 372] on link "Blog Genie﻿" at bounding box center [725, 372] width 95 height 21
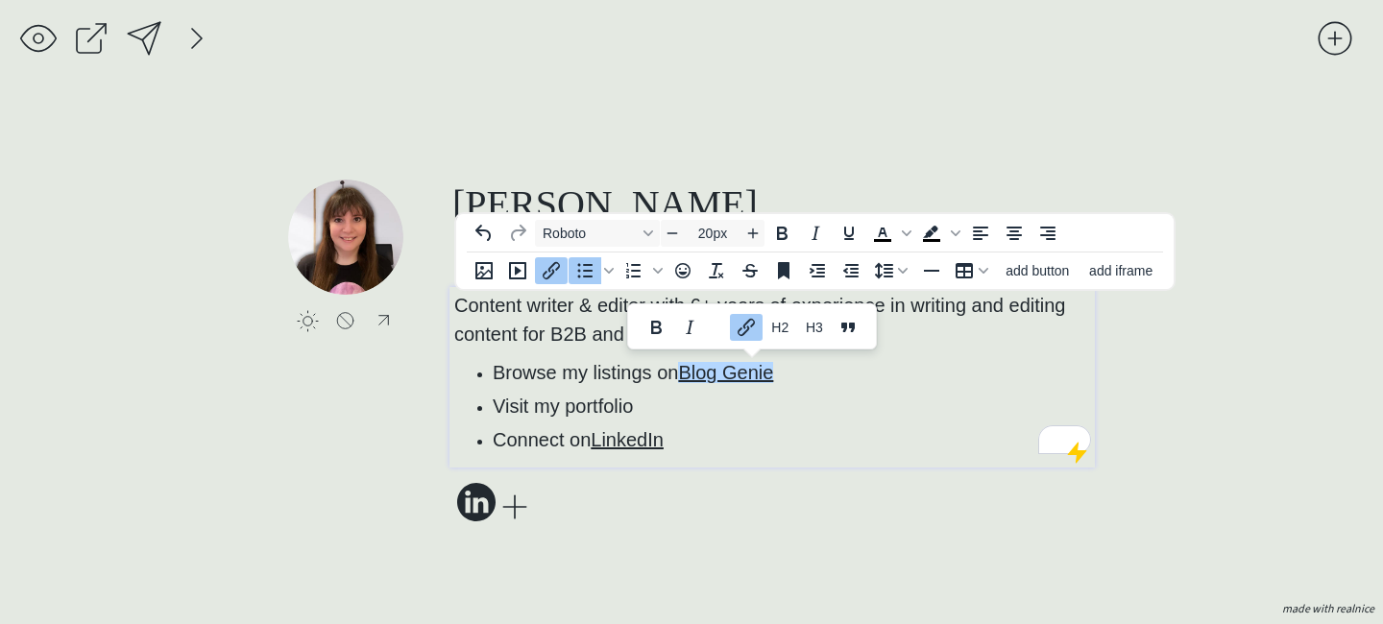
click at [735, 334] on icon "Link" at bounding box center [746, 327] width 23 height 23
click at [858, 312] on div at bounding box center [915, 326] width 123 height 37
click at [870, 321] on icon "Link" at bounding box center [881, 327] width 23 height 23
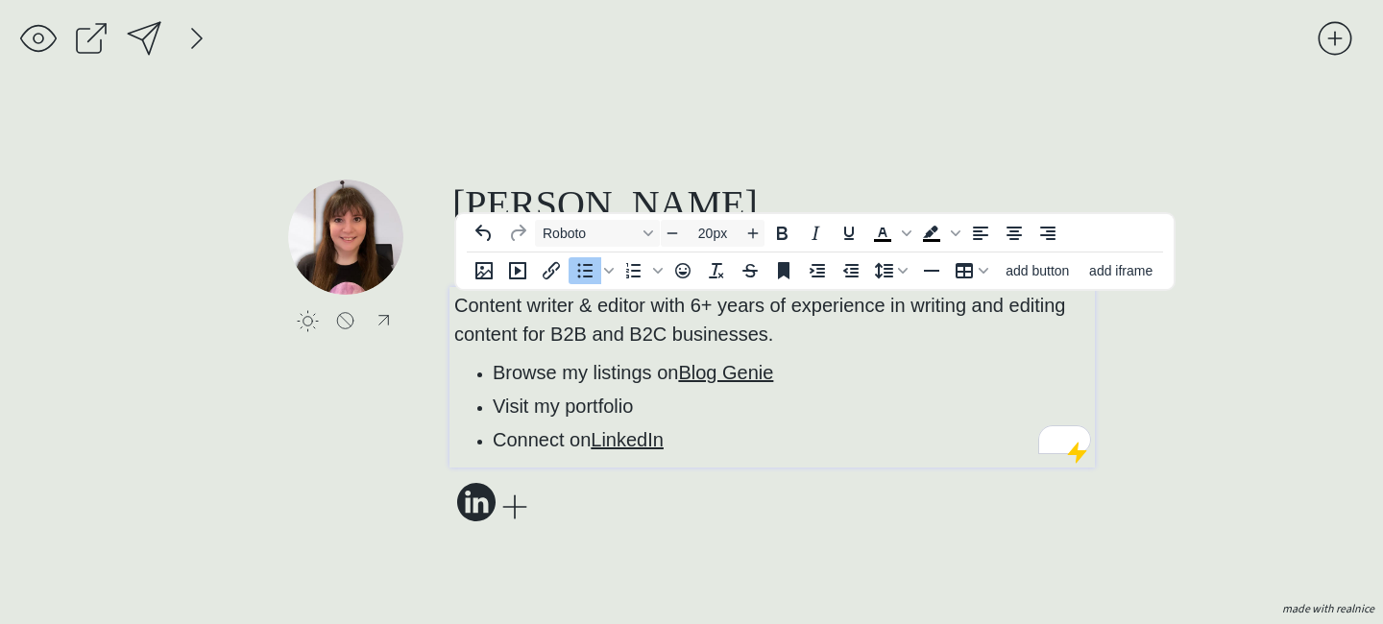
click at [817, 362] on li "Browse my listings on Blog Genie﻿" at bounding box center [792, 372] width 598 height 29
click at [758, 375] on link "Blog Genie﻿" at bounding box center [725, 372] width 95 height 21
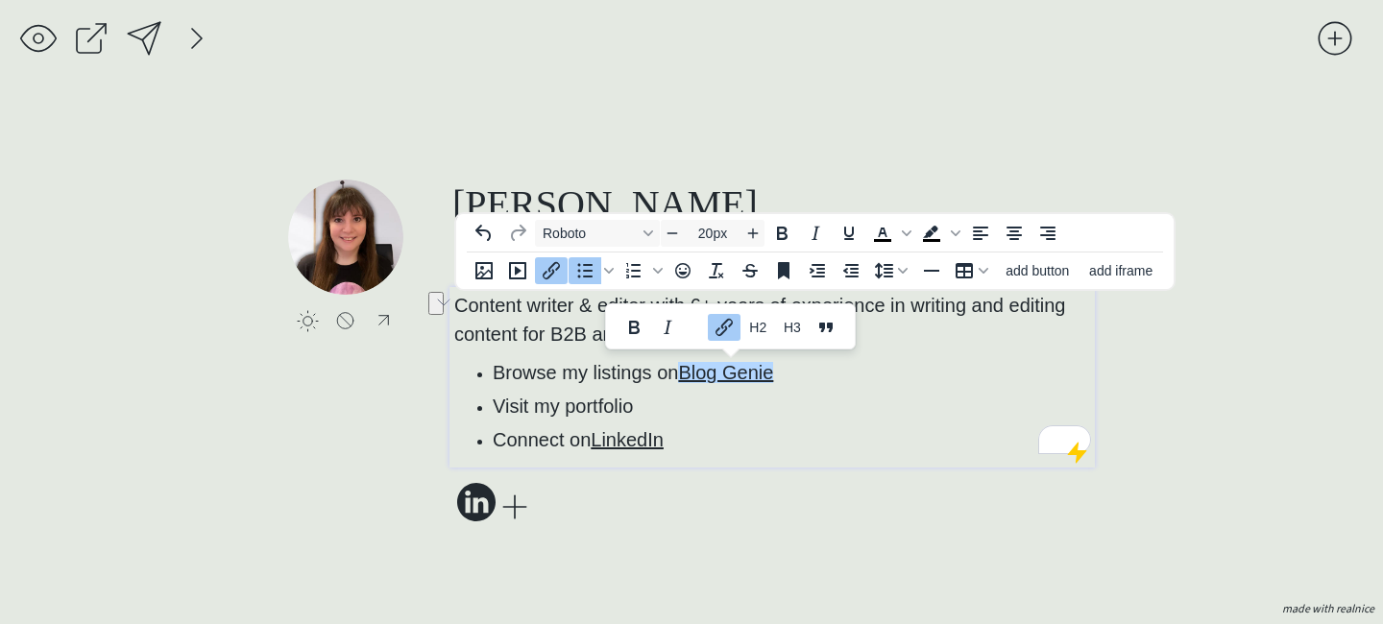
drag, startPoint x: 812, startPoint y: 378, endPoint x: 687, endPoint y: 379, distance: 124.9
click at [687, 379] on li "Browse my listings on Blog Genie﻿" at bounding box center [792, 372] width 598 height 29
click at [711, 366] on link "Blog Genie﻿" at bounding box center [725, 372] width 95 height 21
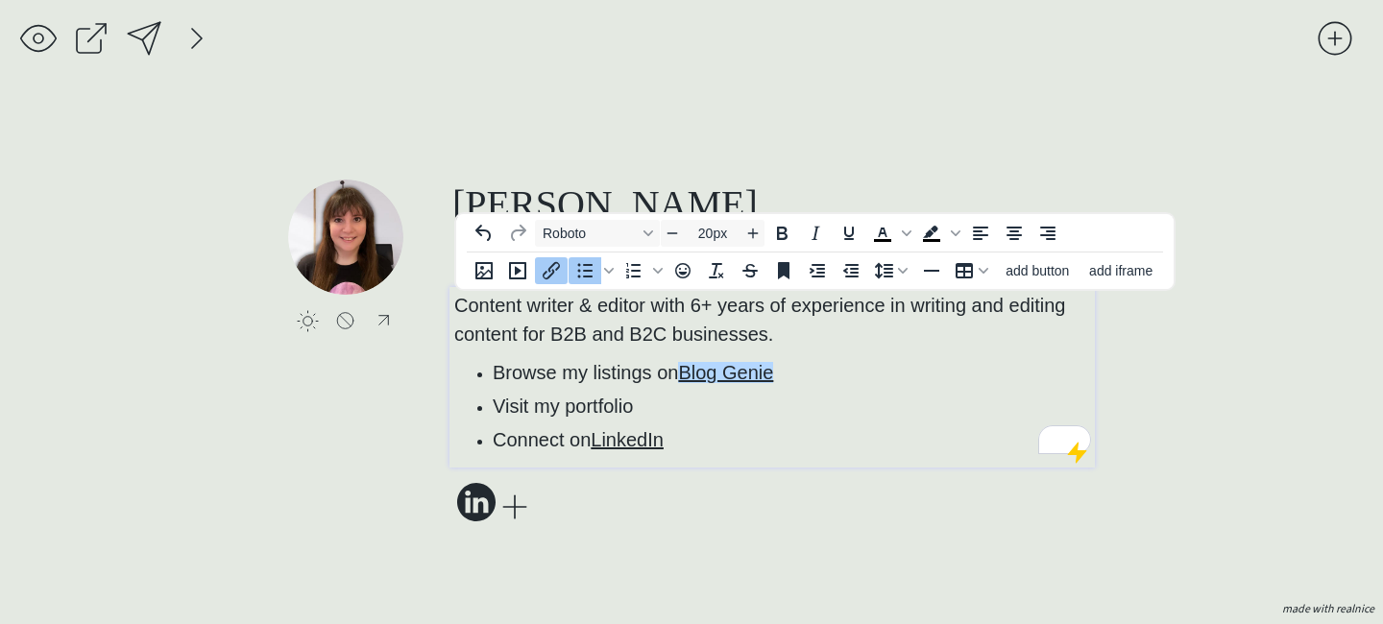
click at [730, 368] on link "Blog Genie﻿" at bounding box center [725, 372] width 95 height 21
click at [712, 381] on link "Blog Genie﻿" at bounding box center [725, 372] width 95 height 21
click at [831, 375] on li "Browse my listings on Blog Genie﻿" at bounding box center [792, 372] width 598 height 29
click at [763, 378] on link "Blog Genie﻿" at bounding box center [725, 372] width 95 height 21
click at [557, 278] on icon "Insert/edit link" at bounding box center [551, 270] width 23 height 23
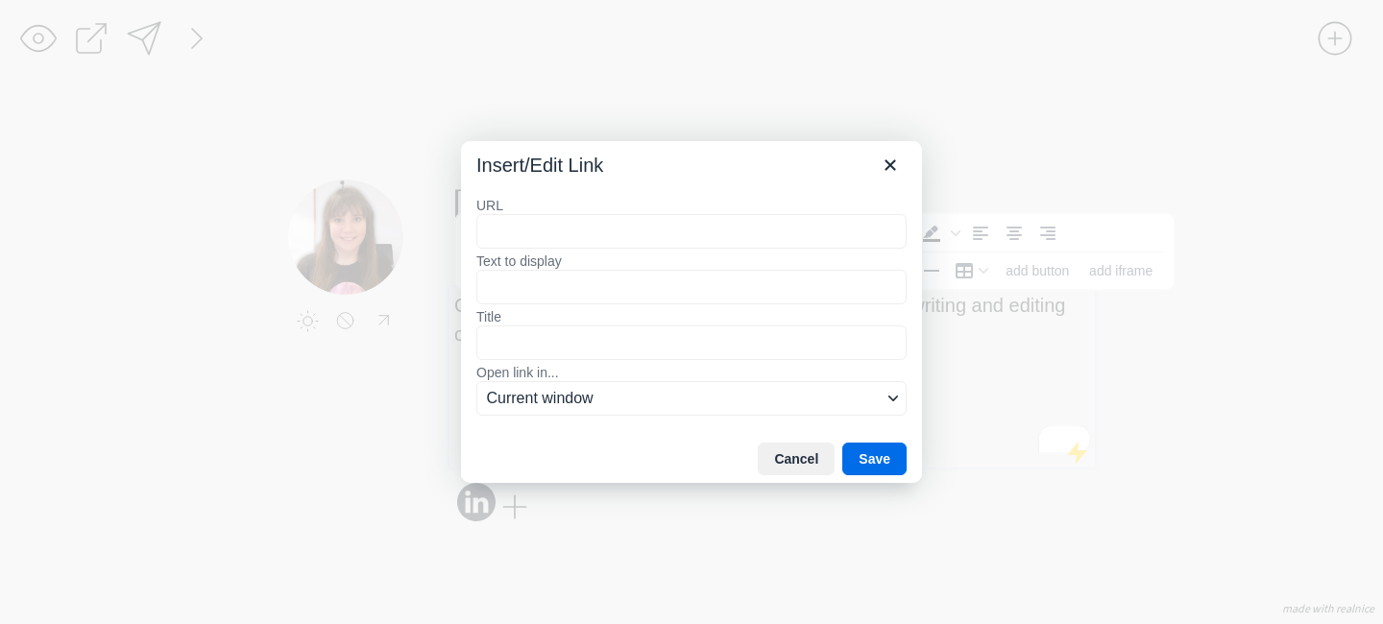
type input "[URL][DOMAIN_NAME]"
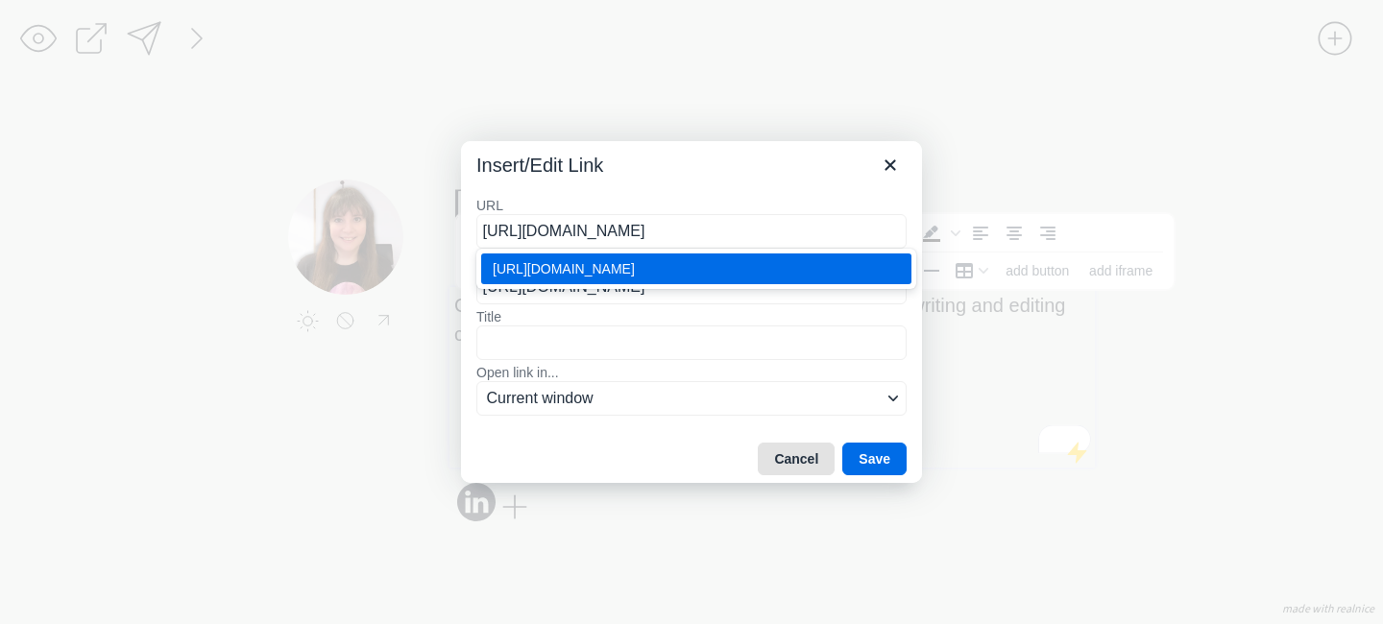
click at [783, 456] on button "Cancel" at bounding box center [796, 459] width 77 height 33
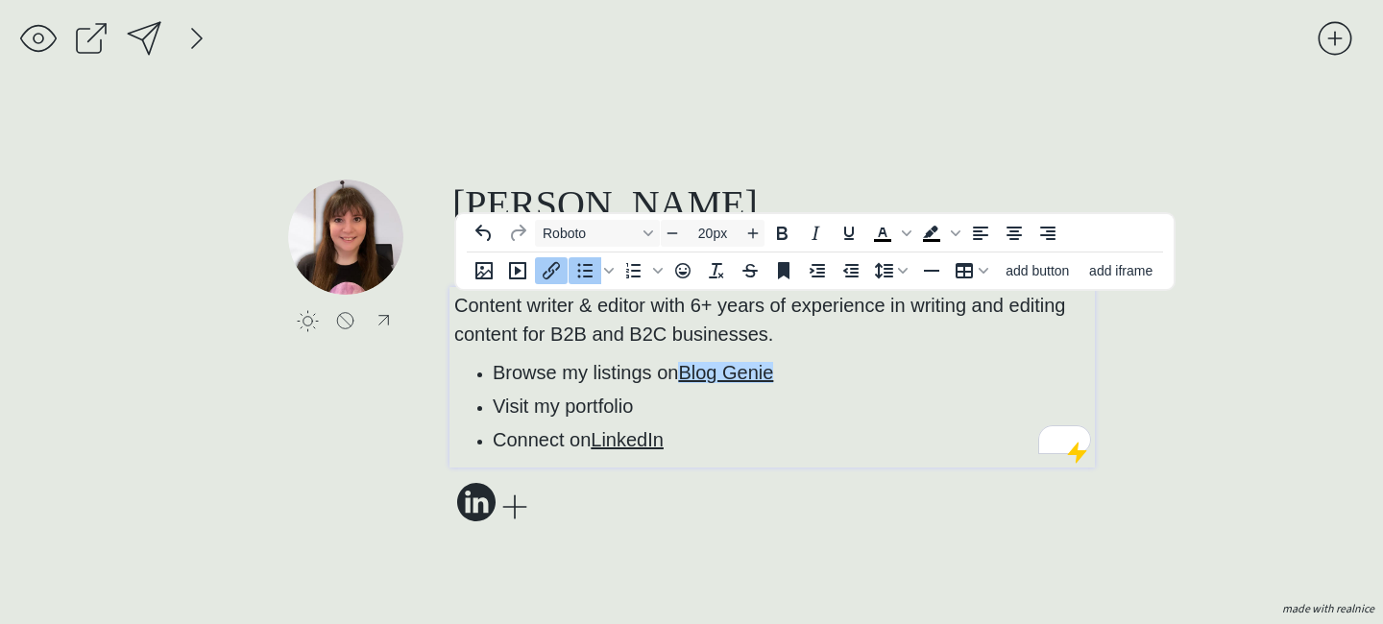
click at [801, 385] on li "Browse my listings on Blog Genie﻿" at bounding box center [792, 372] width 598 height 29
drag, startPoint x: 856, startPoint y: 379, endPoint x: 684, endPoint y: 376, distance: 172.0
click at [684, 376] on li "Browse my listings on Blog Genie" at bounding box center [792, 372] width 598 height 29
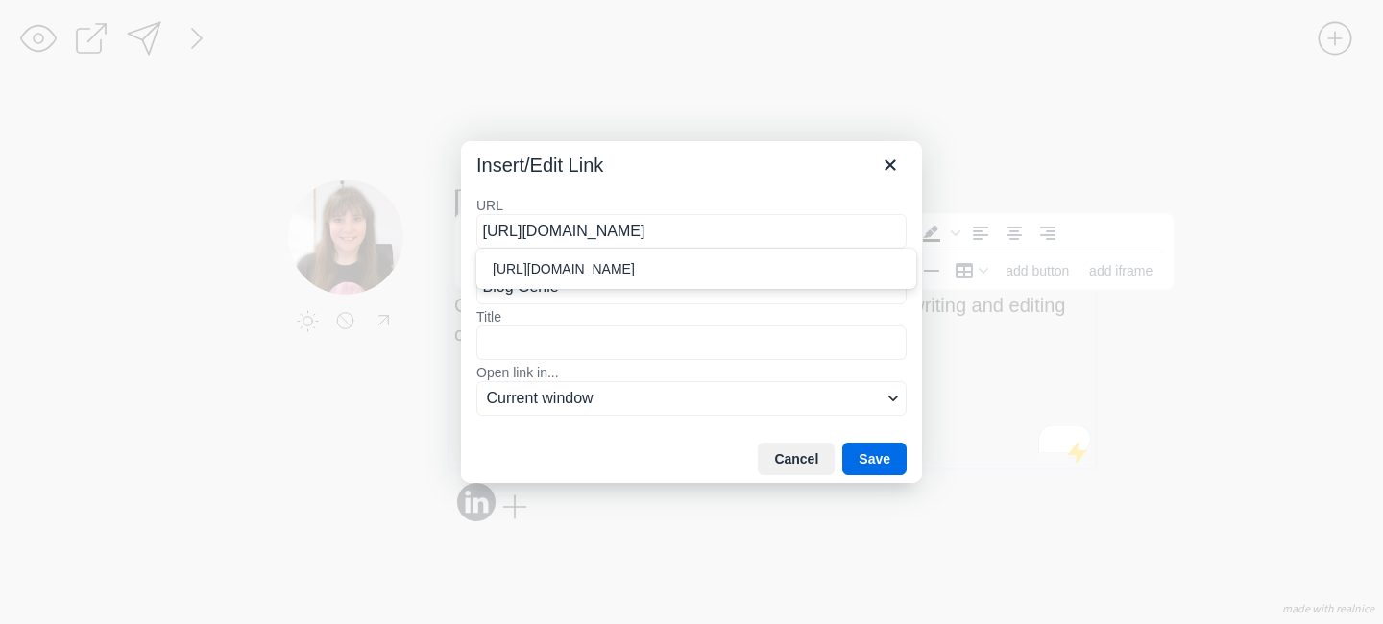
type input "[URL][DOMAIN_NAME]"
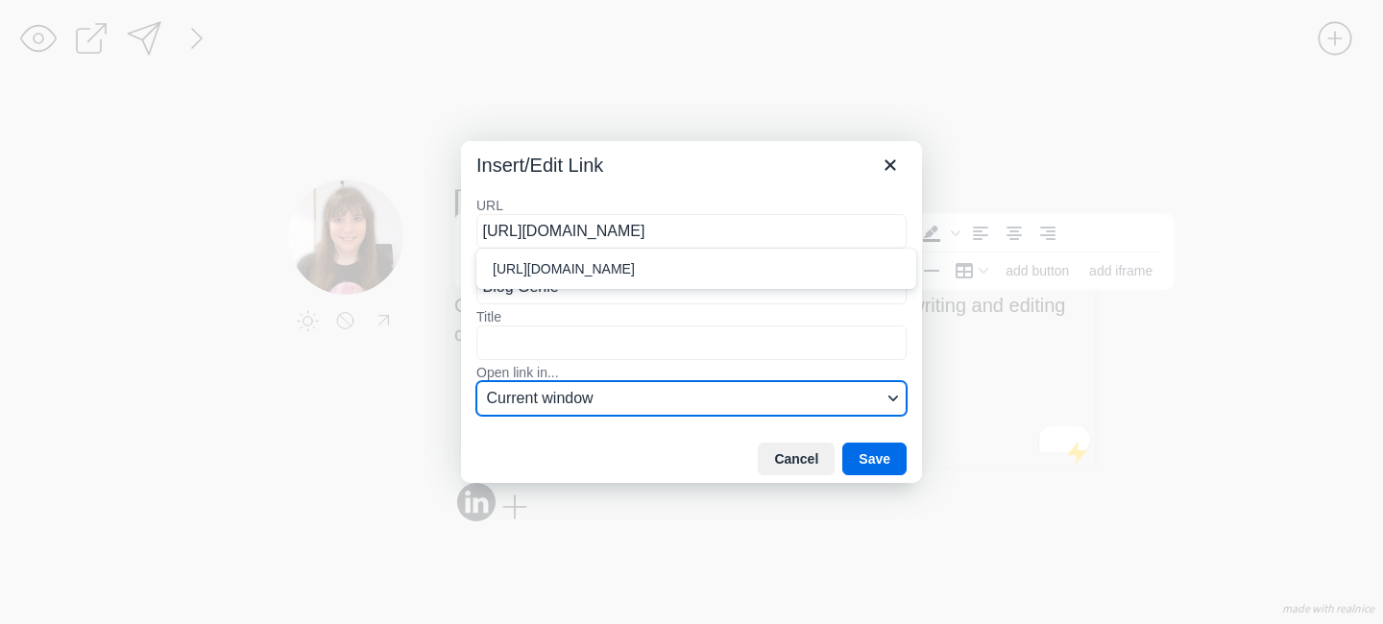
click at [666, 393] on span "Current window" at bounding box center [684, 398] width 395 height 23
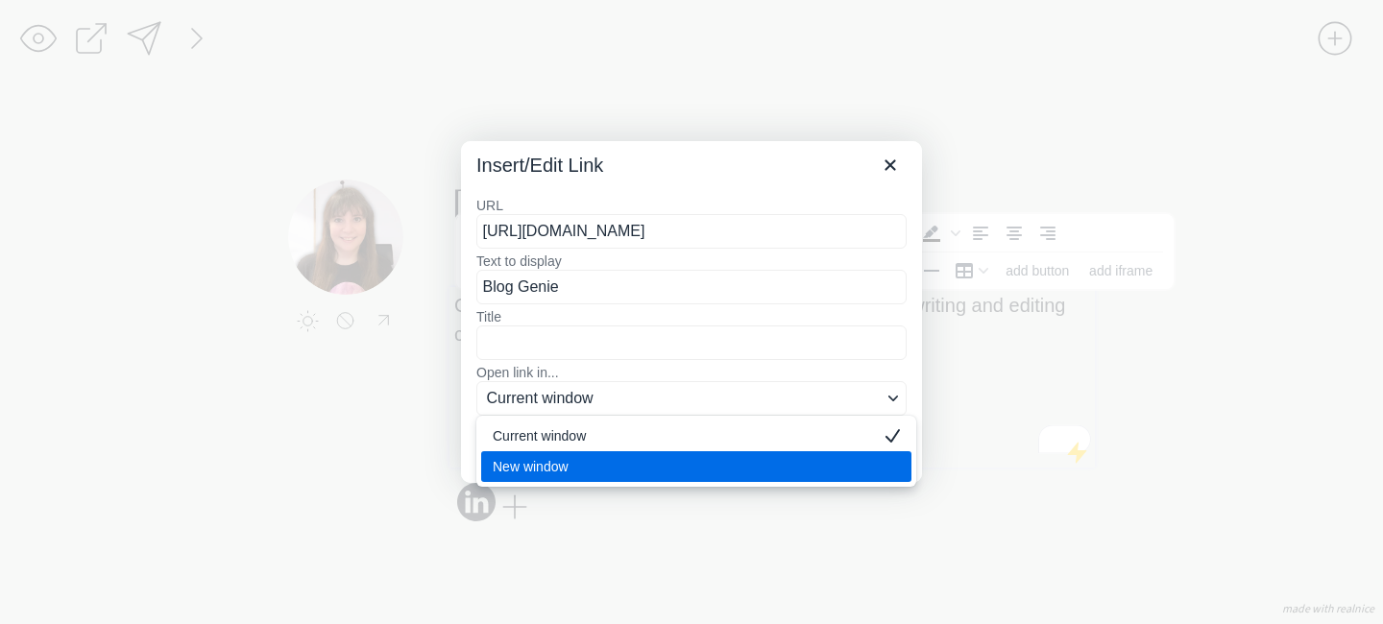
click at [646, 458] on div "New window" at bounding box center [683, 466] width 380 height 23
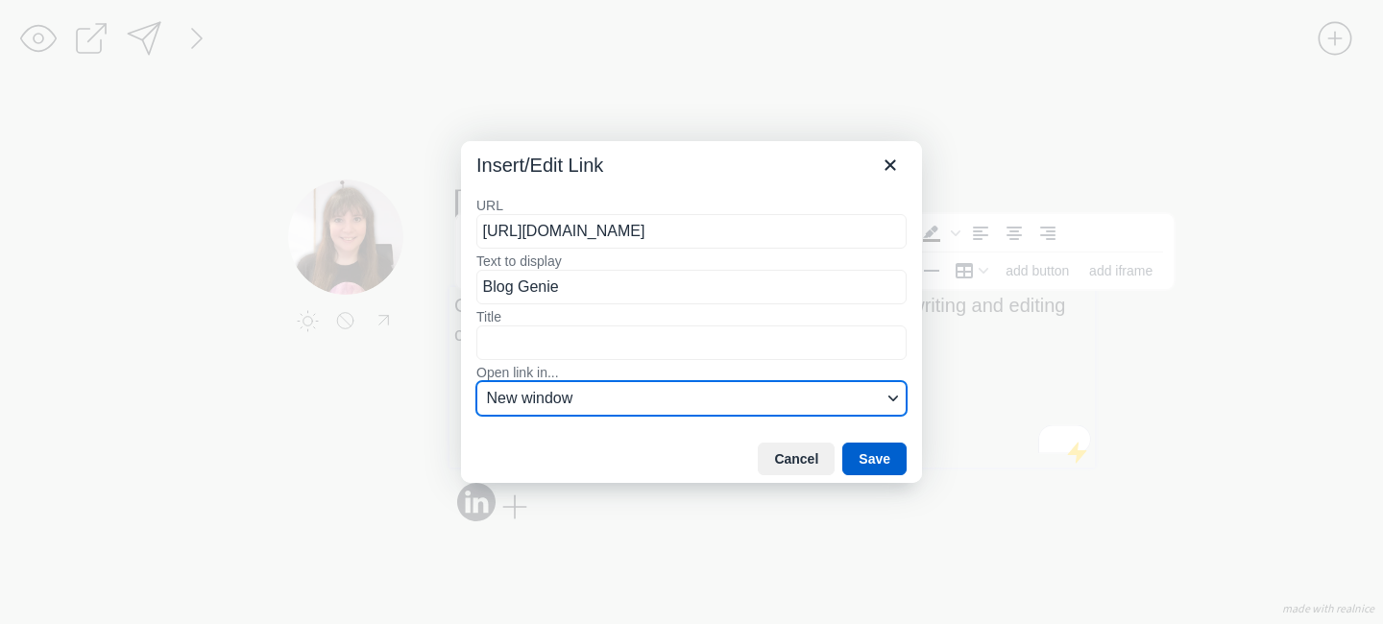
click at [867, 445] on button "Save" at bounding box center [874, 459] width 64 height 33
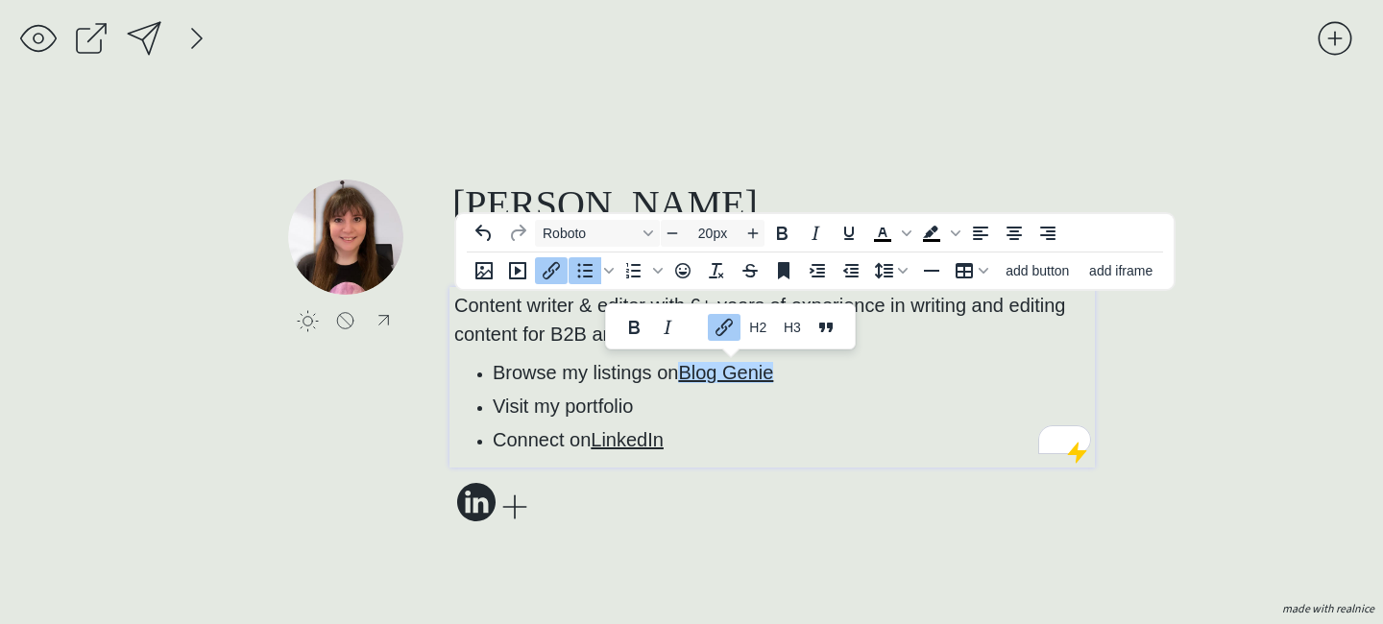
click at [665, 400] on li "Visit my portfolio" at bounding box center [792, 406] width 598 height 29
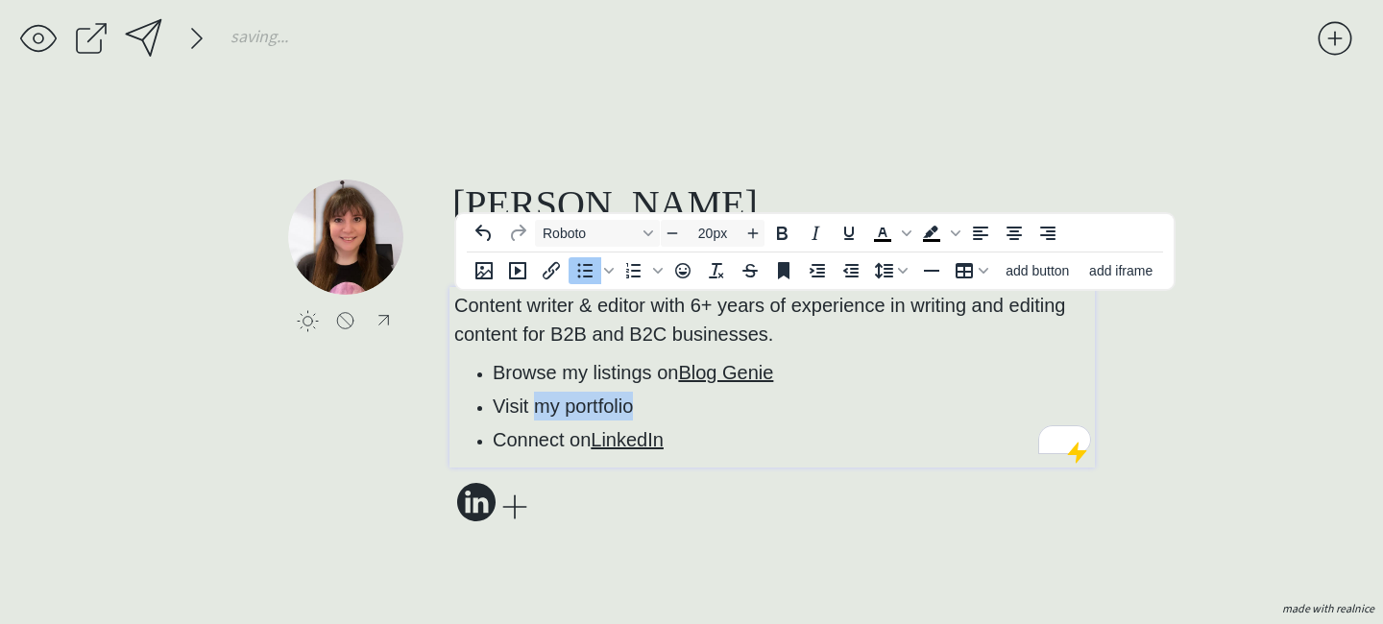
drag, startPoint x: 679, startPoint y: 408, endPoint x: 542, endPoint y: 407, distance: 137.4
click at [540, 407] on li "Visit my portfolio" at bounding box center [792, 406] width 598 height 29
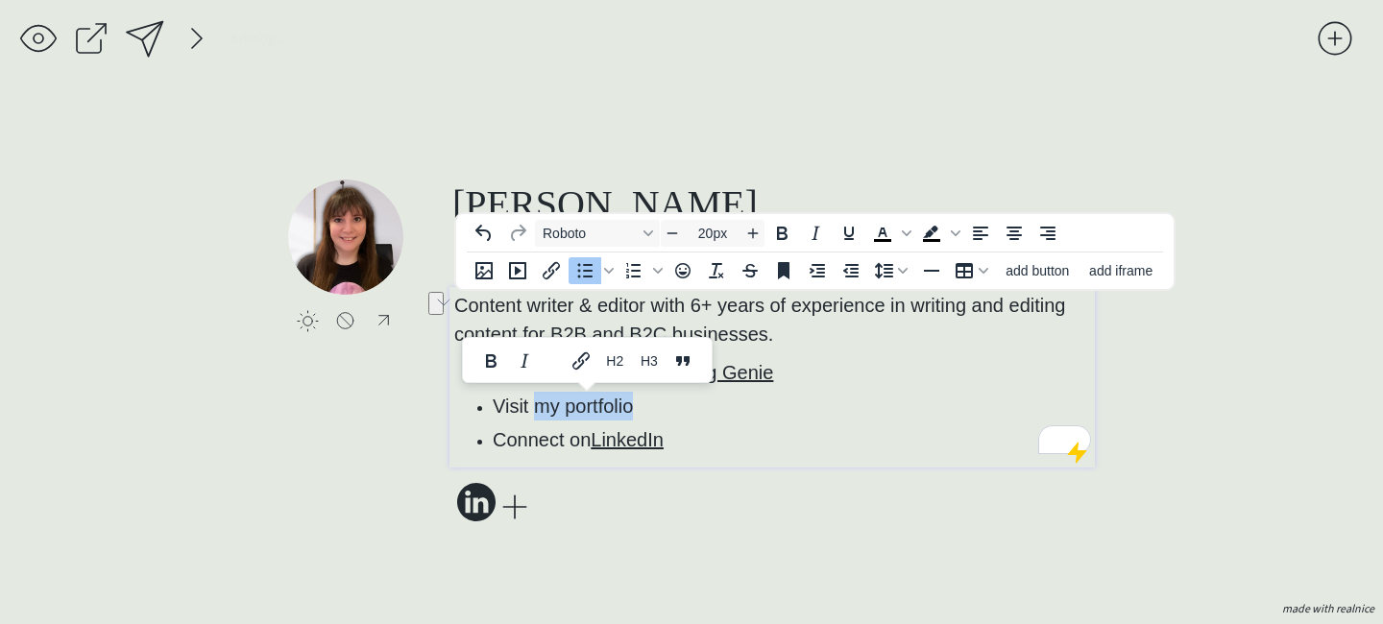
click at [542, 407] on span "Visit my portfolio" at bounding box center [563, 406] width 140 height 21
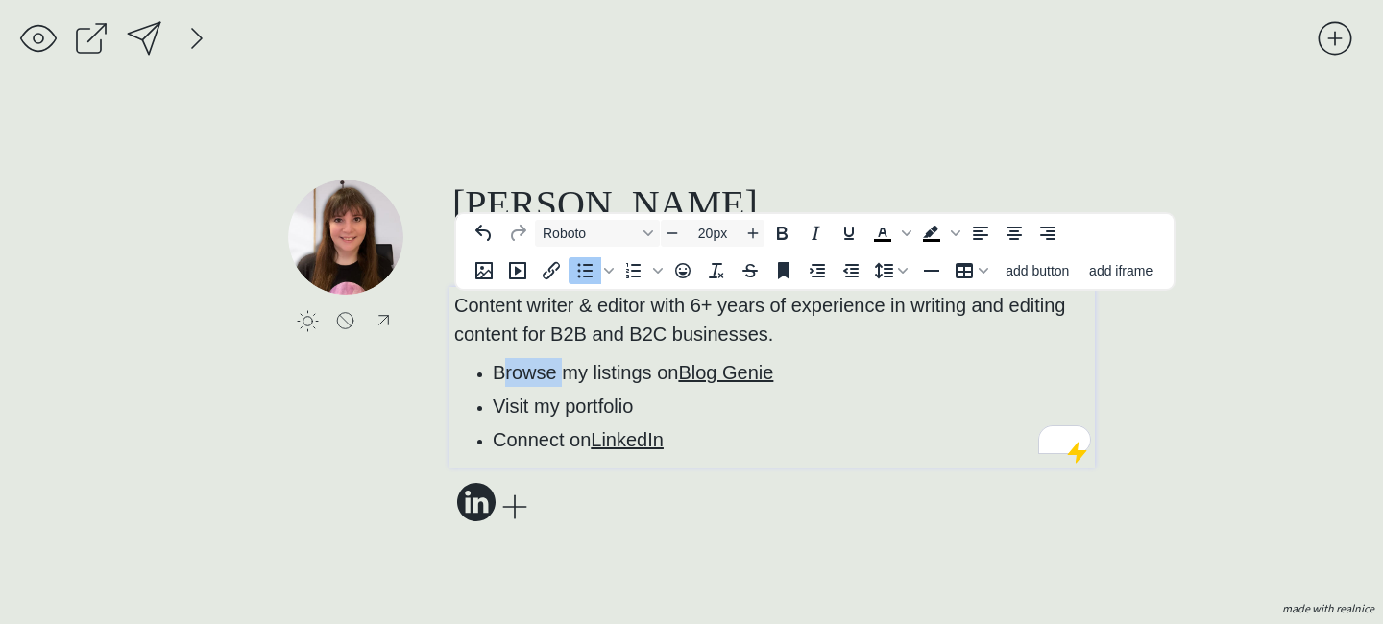
drag, startPoint x: 559, startPoint y: 372, endPoint x: 500, endPoint y: 371, distance: 59.6
click at [500, 371] on span "Browse my listings on Blog Genie" at bounding box center [633, 372] width 281 height 21
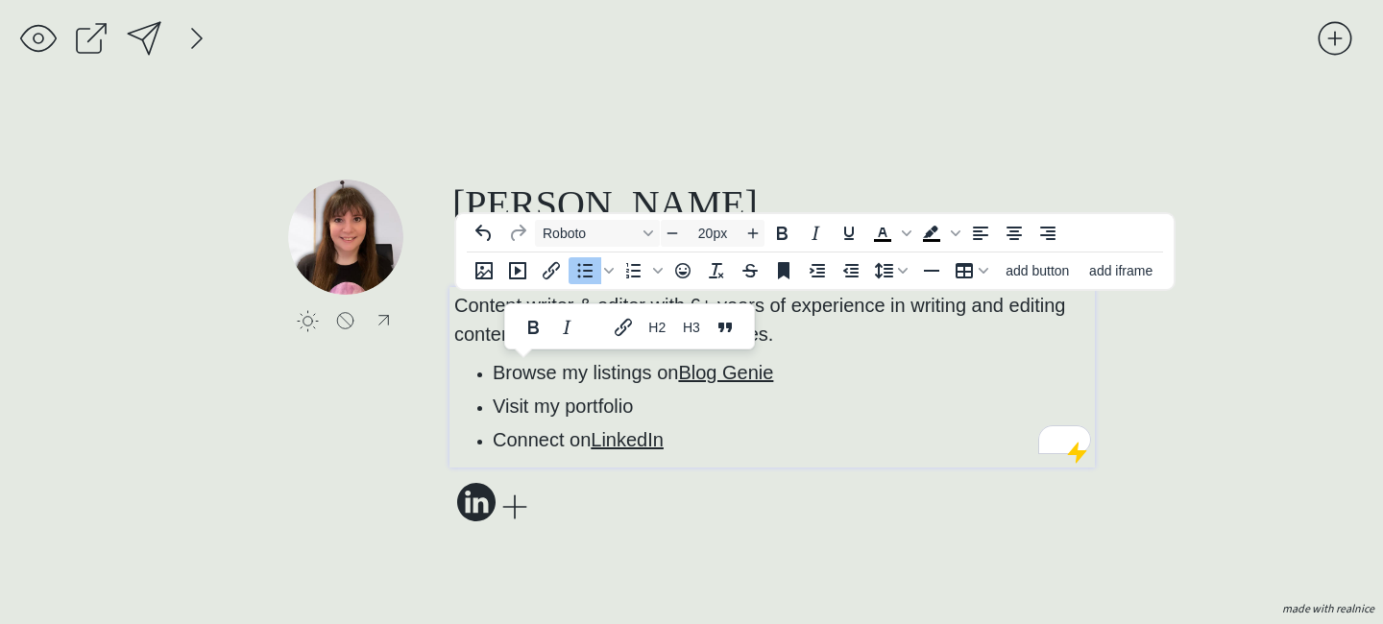
click at [686, 402] on li "Visit my portfolio" at bounding box center [792, 406] width 598 height 29
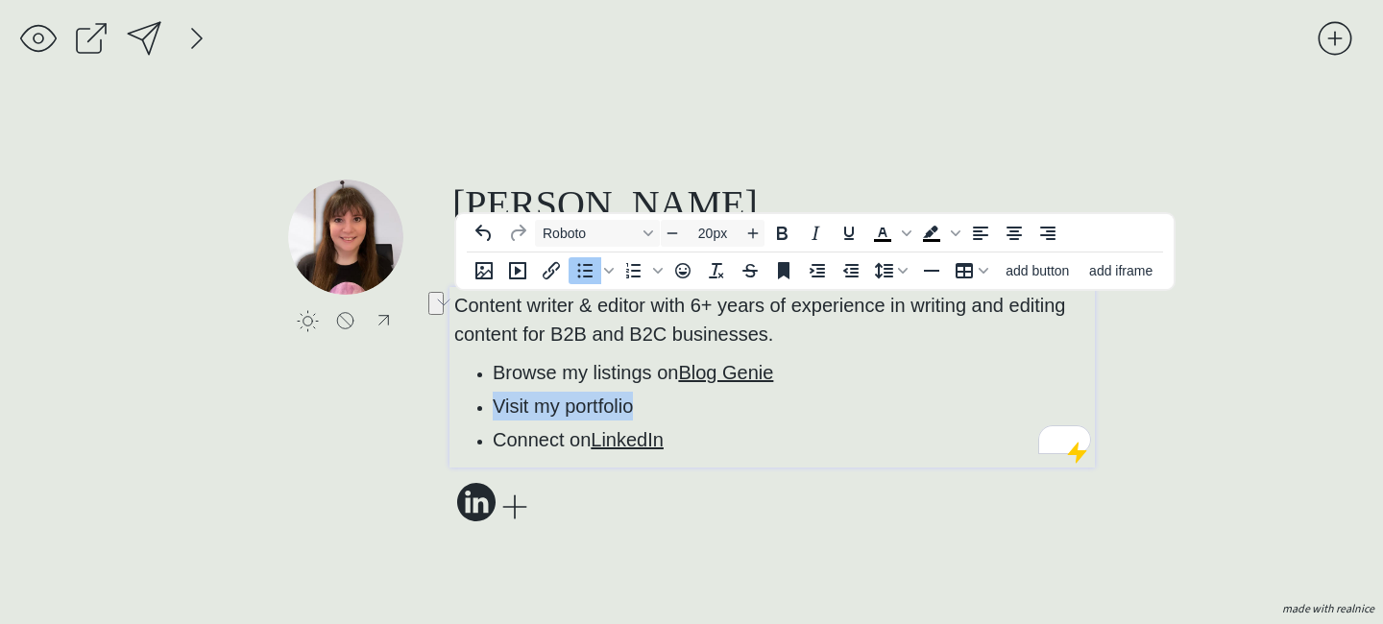
drag, startPoint x: 688, startPoint y: 414, endPoint x: 468, endPoint y: 413, distance: 220.0
click at [468, 413] on ul "Browse my listings on Blog Genie Visit my portfolio Connect on LinkedIn" at bounding box center [772, 406] width 637 height 96
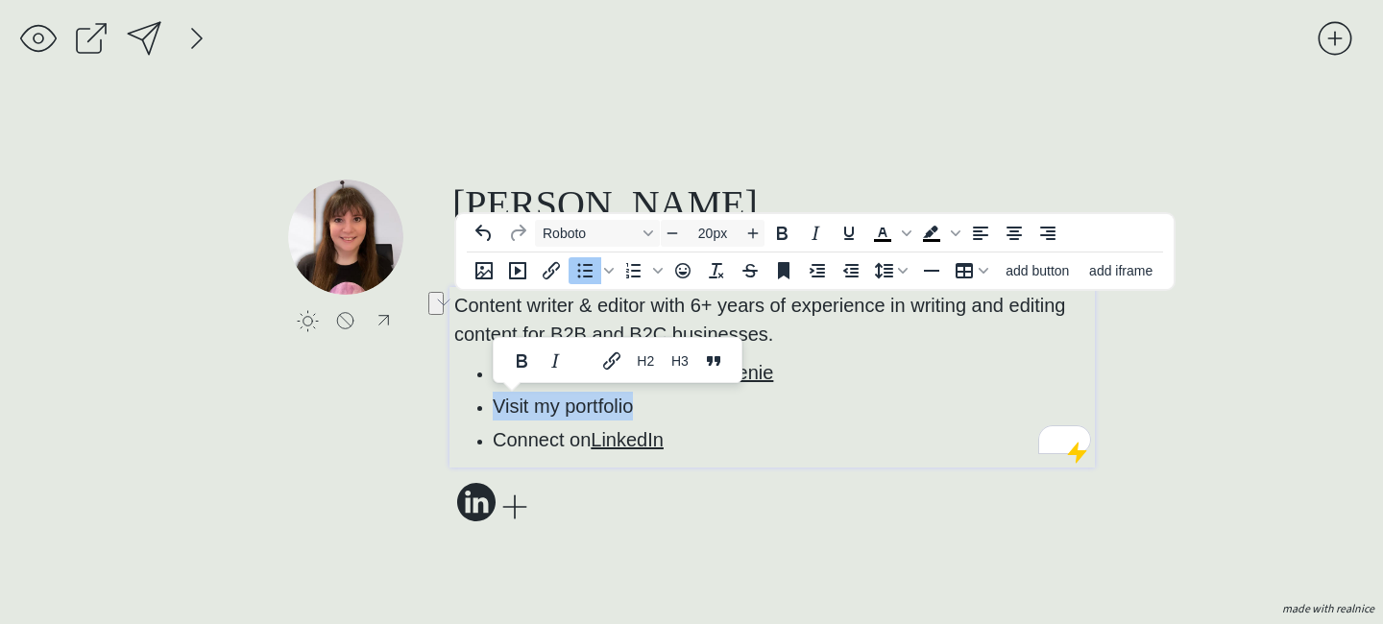
copy span "Visit my portfolio"
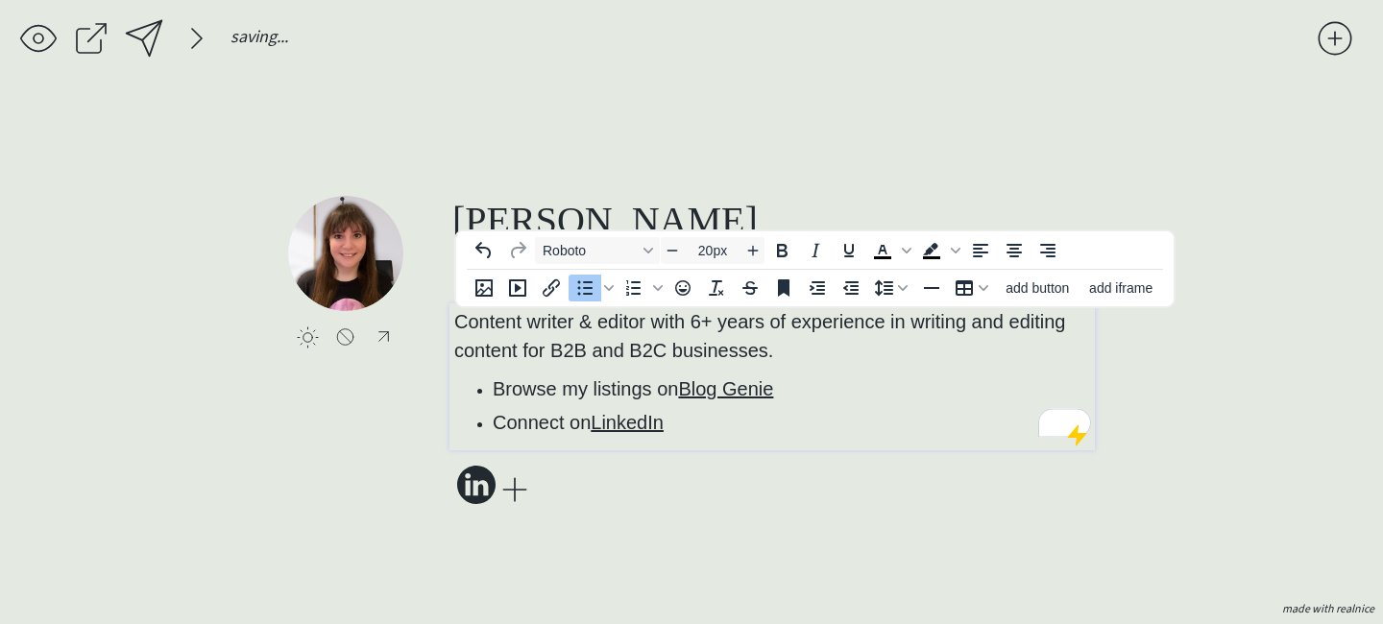
click at [500, 391] on span "Browse my listings on Blog Genie" at bounding box center [633, 388] width 281 height 21
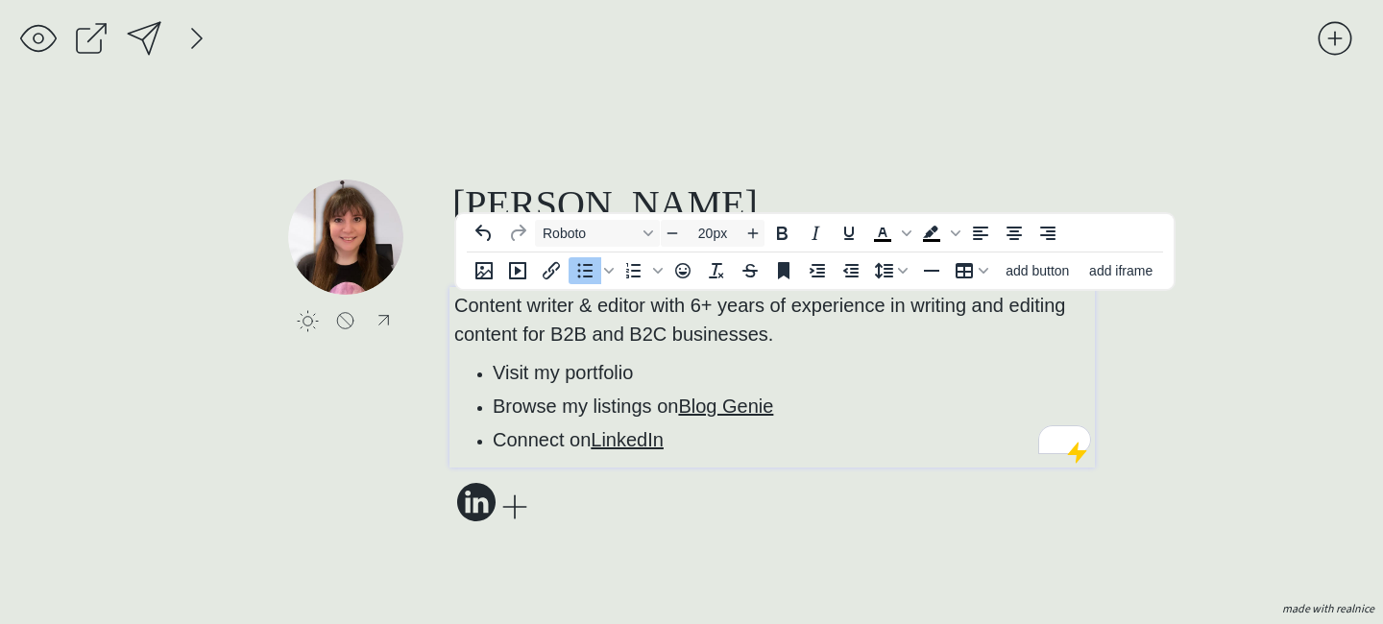
click at [711, 539] on div "click to upload a picture [PERSON_NAME], Content Writer and Editor Content writ…" at bounding box center [691, 352] width 807 height 485
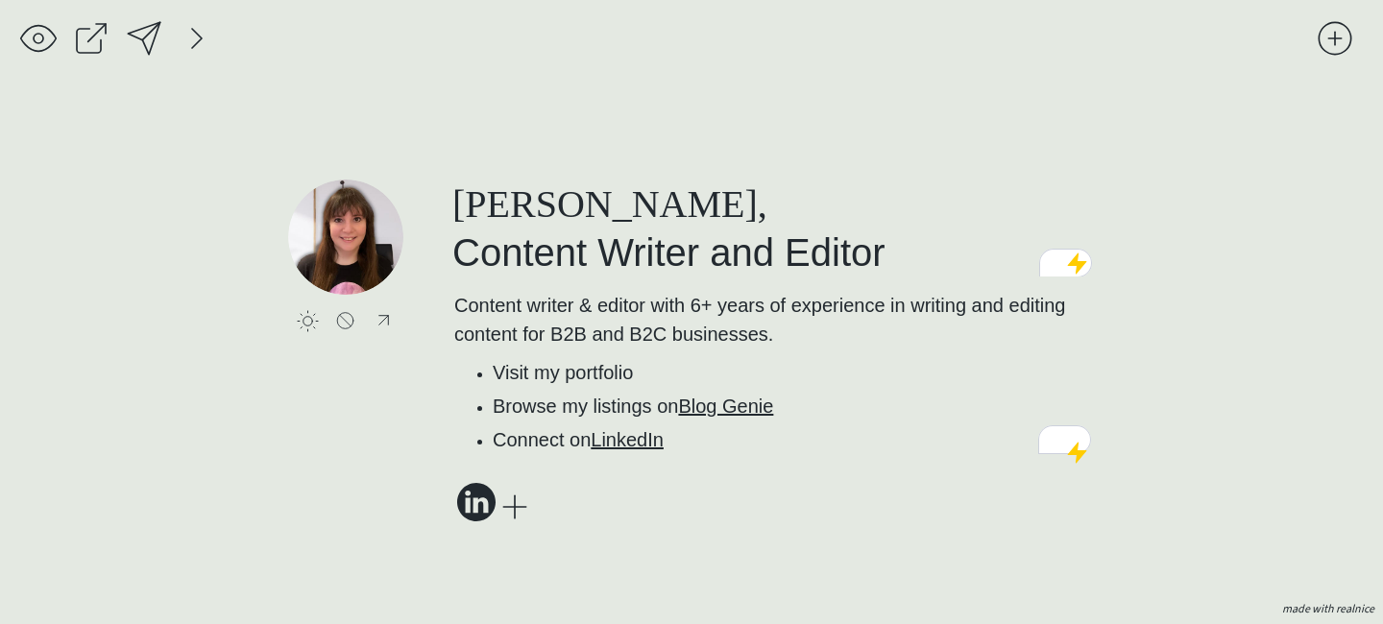
click at [377, 246] on input "file" at bounding box center [345, 237] width 115 height 115
click at [353, 319] on div at bounding box center [345, 320] width 24 height 19
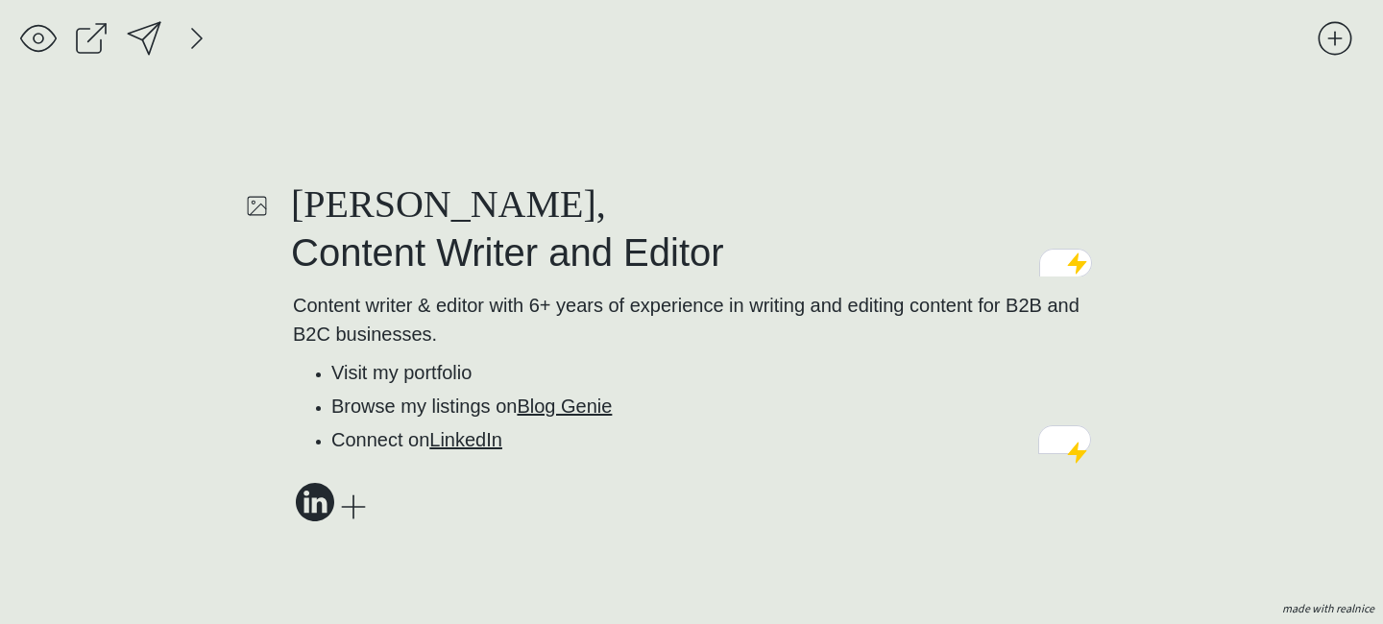
click at [706, 156] on div "click to upload a picture [PERSON_NAME], Content Writer and Editor Content writ…" at bounding box center [691, 352] width 807 height 485
click at [653, 337] on p "Content writer & editor with ﻿6+ years of experience in writing and editing con…" at bounding box center [692, 320] width 798 height 58
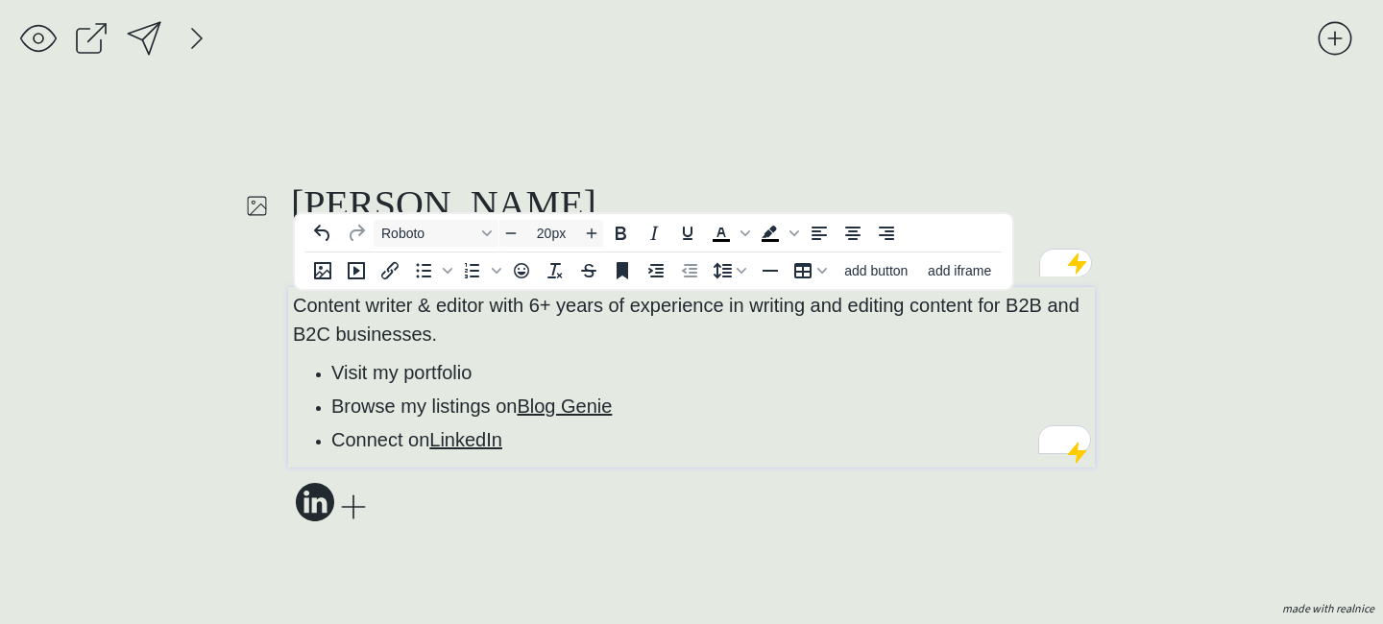
click at [651, 548] on div "click to upload a picture [PERSON_NAME], Content Writer and Editor Content writ…" at bounding box center [691, 352] width 807 height 485
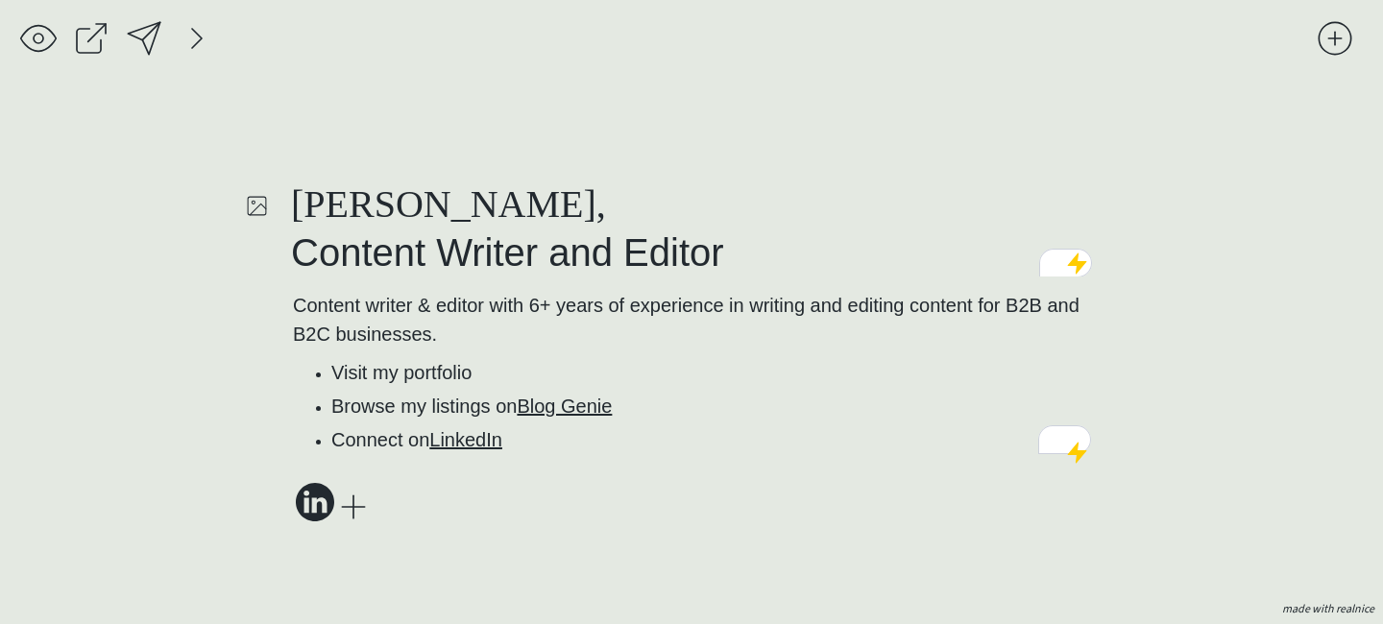
click at [139, 35] on div at bounding box center [144, 38] width 38 height 38
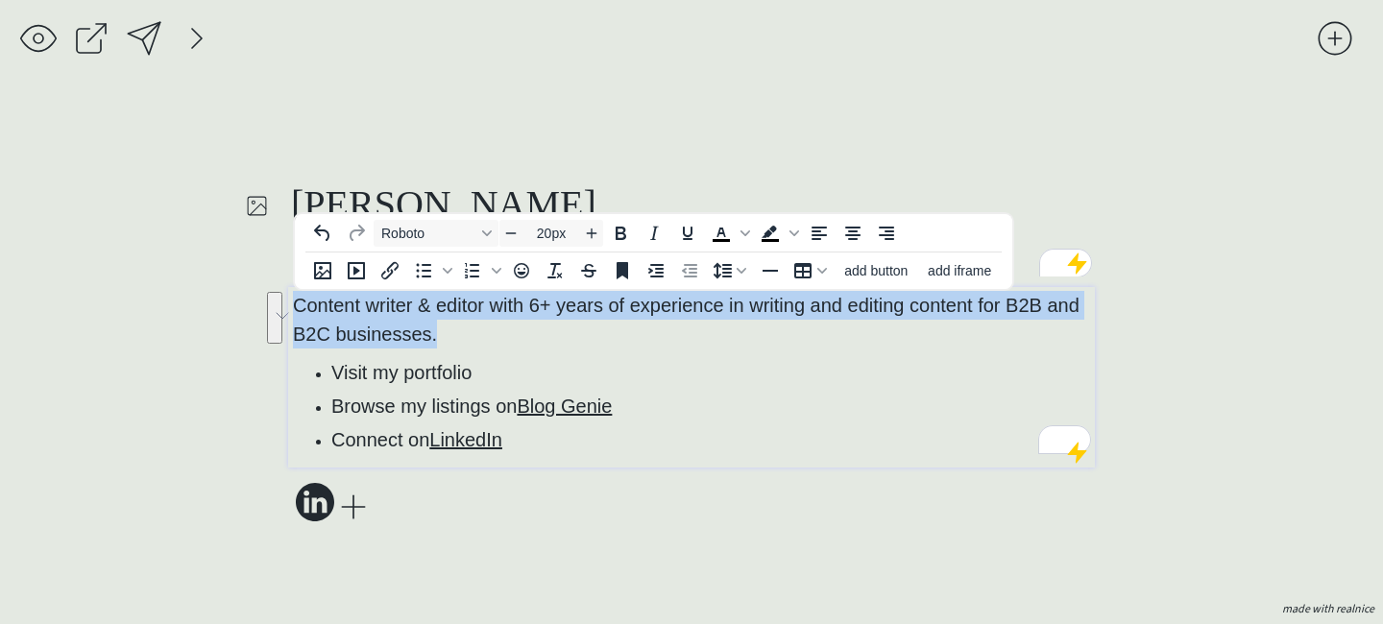
drag, startPoint x: 582, startPoint y: 342, endPoint x: 294, endPoint y: 307, distance: 290.3
click at [294, 307] on p "Content writer & editor with ﻿6+ years of experience in writing and editing con…" at bounding box center [692, 320] width 798 height 58
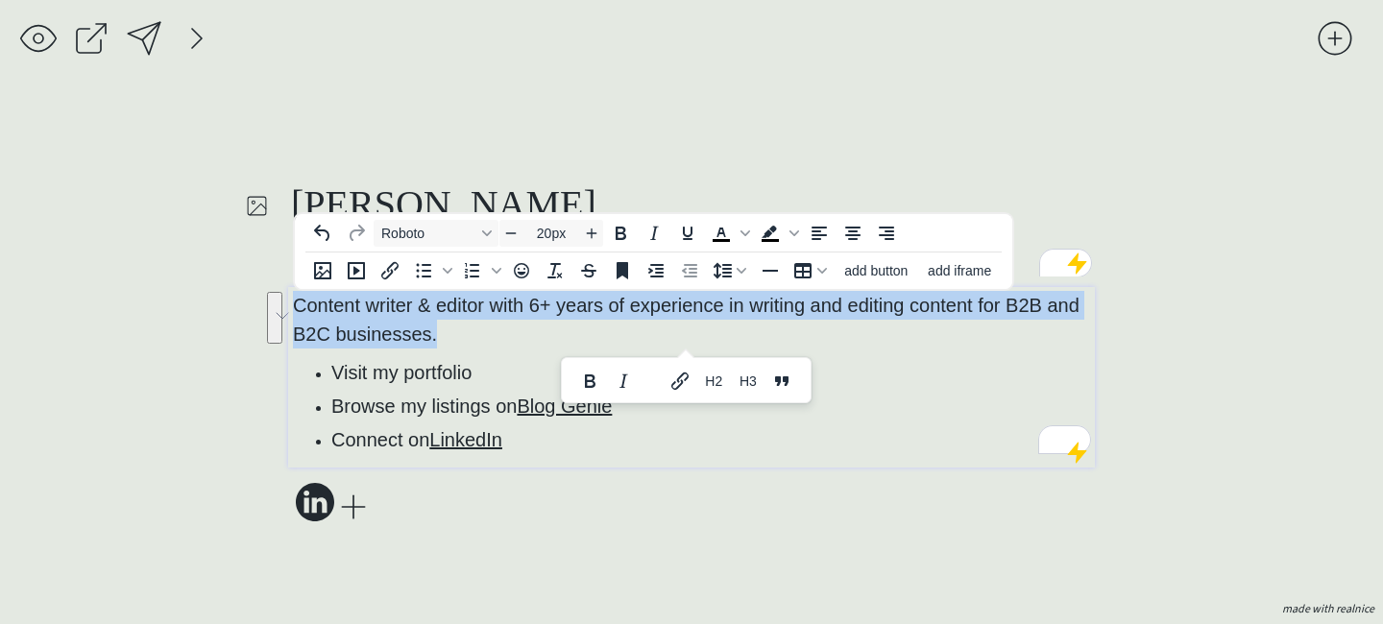
copy span "Content writer & editor with ﻿6+ years of experience in writing and editing con…"
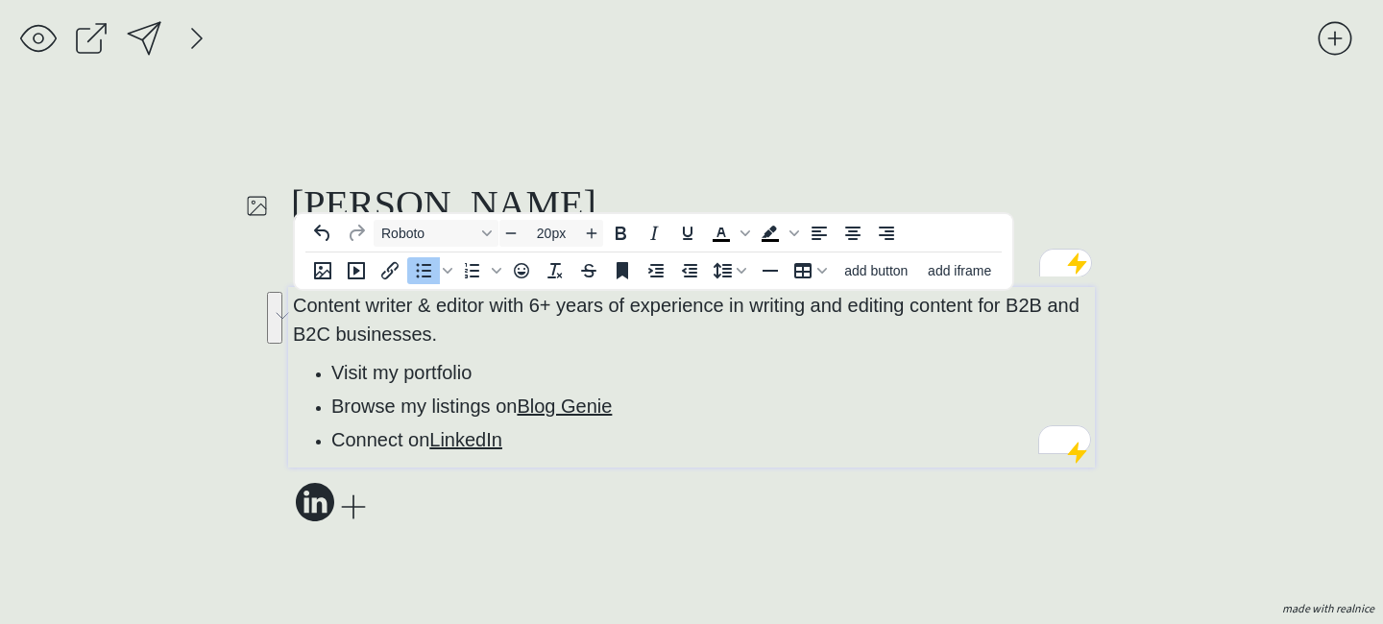
click at [682, 378] on li "Visit my portfolio" at bounding box center [711, 372] width 760 height 29
click at [690, 329] on p "Content writer & editor with ﻿6+ years of experience in writing and editing con…" at bounding box center [692, 320] width 798 height 58
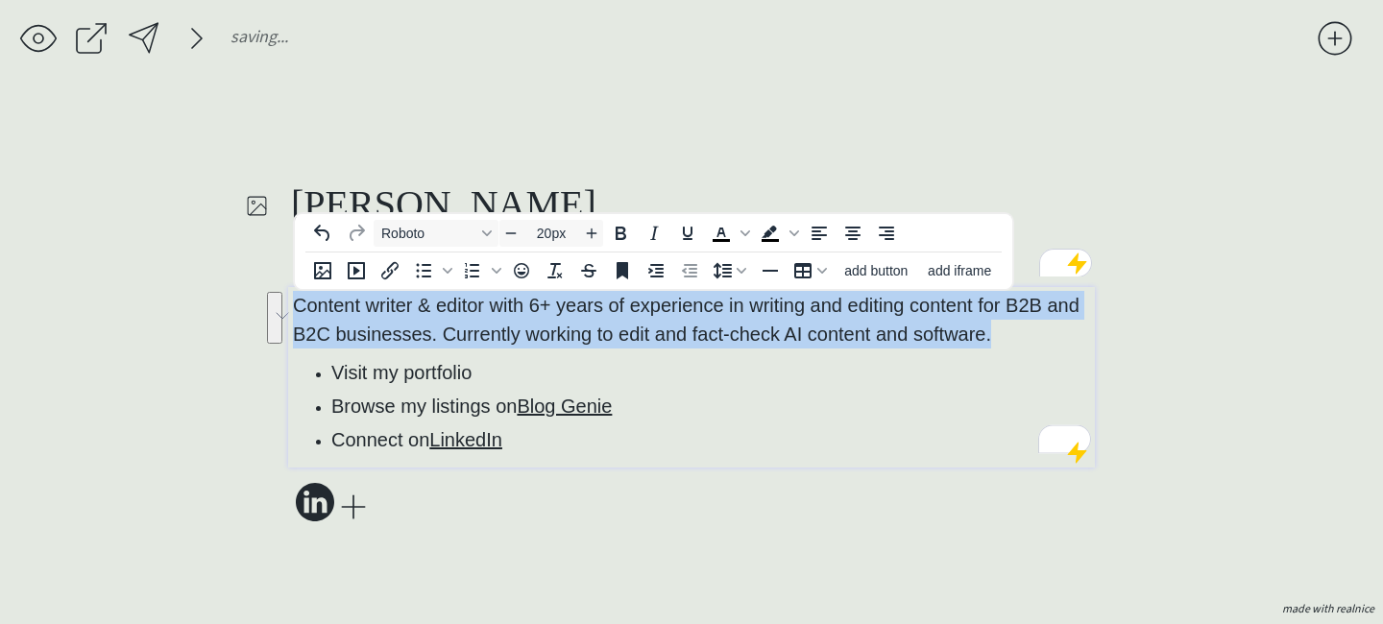
drag, startPoint x: 1044, startPoint y: 346, endPoint x: 258, endPoint y: 308, distance: 786.7
click at [256, 305] on div "saving & publishing saved & published! 👍 saving... click to upload a picture [P…" at bounding box center [691, 312] width 1383 height 624
copy span "Content writer & editor with ﻿6+ years of experience in writing and editing con…"
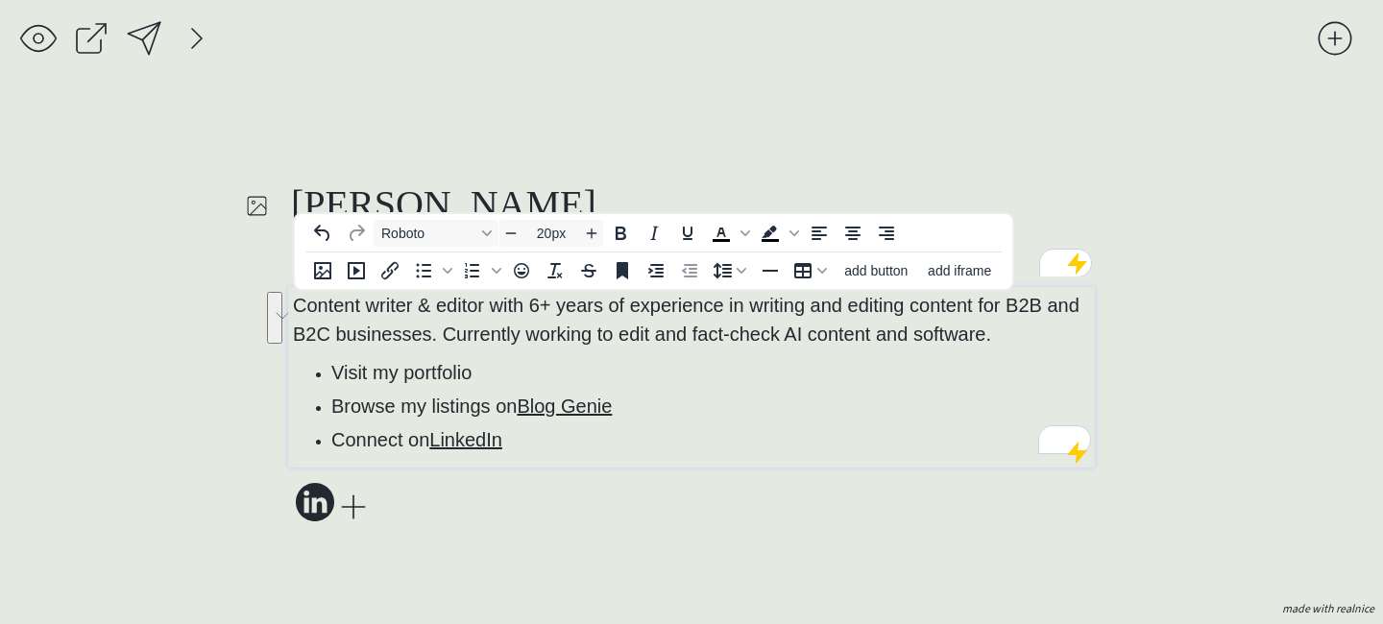
click at [744, 328] on span "Content writer & editor with ﻿6+ years of experience in writing and editing con…" at bounding box center [686, 320] width 787 height 50
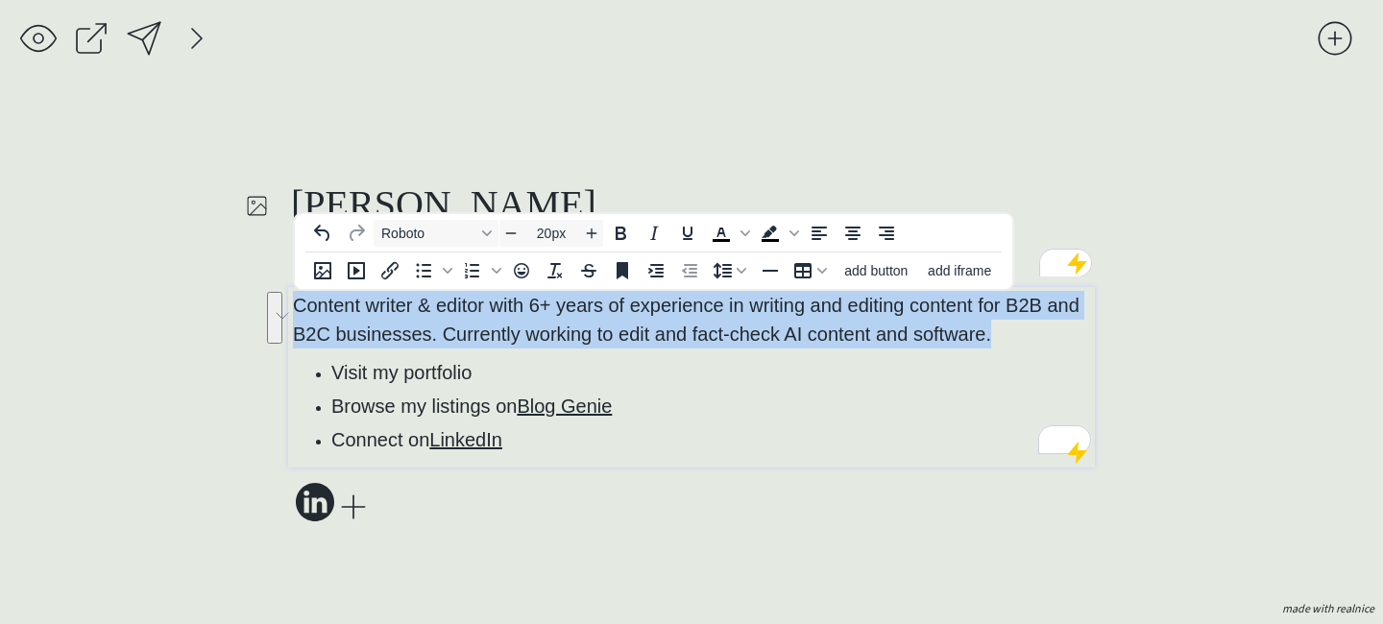
drag, startPoint x: 1028, startPoint y: 333, endPoint x: 240, endPoint y: 301, distance: 788.4
click at [240, 301] on div "saving & publishing saved & published! 👍 saving... click to upload a picture [P…" at bounding box center [691, 312] width 1383 height 624
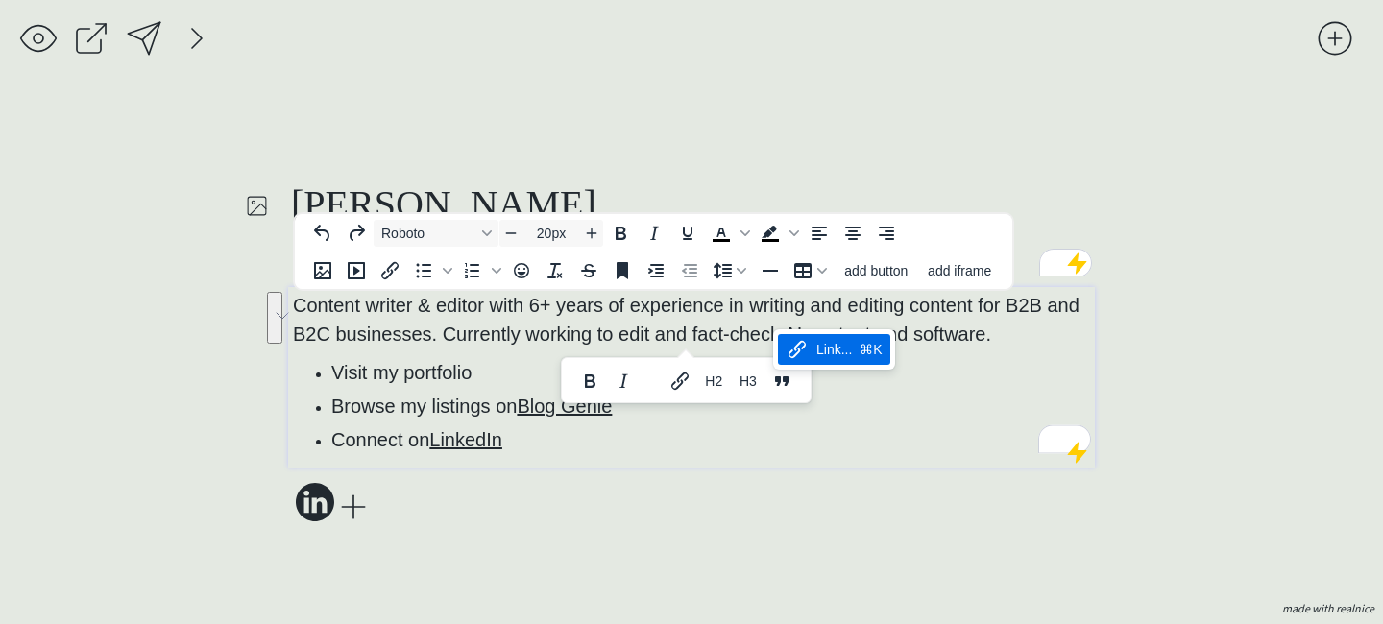
click at [1007, 332] on p "Content writer & editor with 6+ years of experience in writing and editing cont…" at bounding box center [692, 320] width 798 height 58
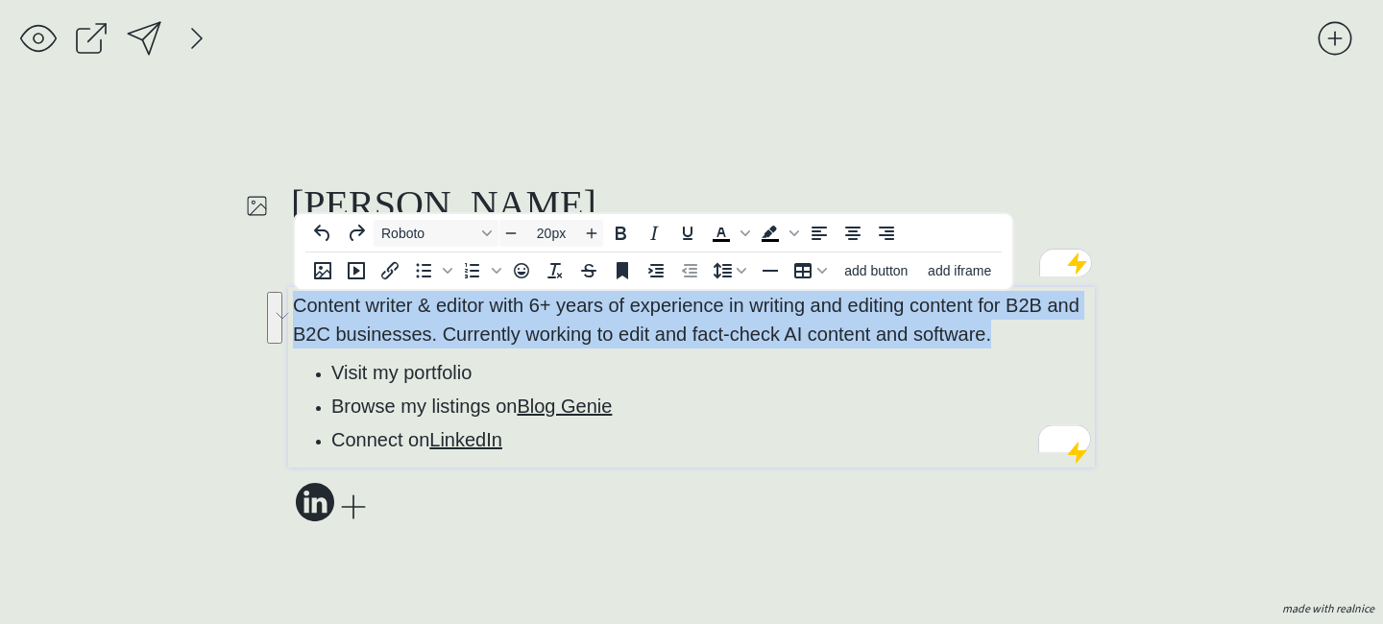
drag, startPoint x: 1035, startPoint y: 337, endPoint x: 298, endPoint y: 296, distance: 738.0
click at [296, 295] on p "Content writer & editor with 6+ years of experience in writing and editing cont…" at bounding box center [692, 320] width 798 height 58
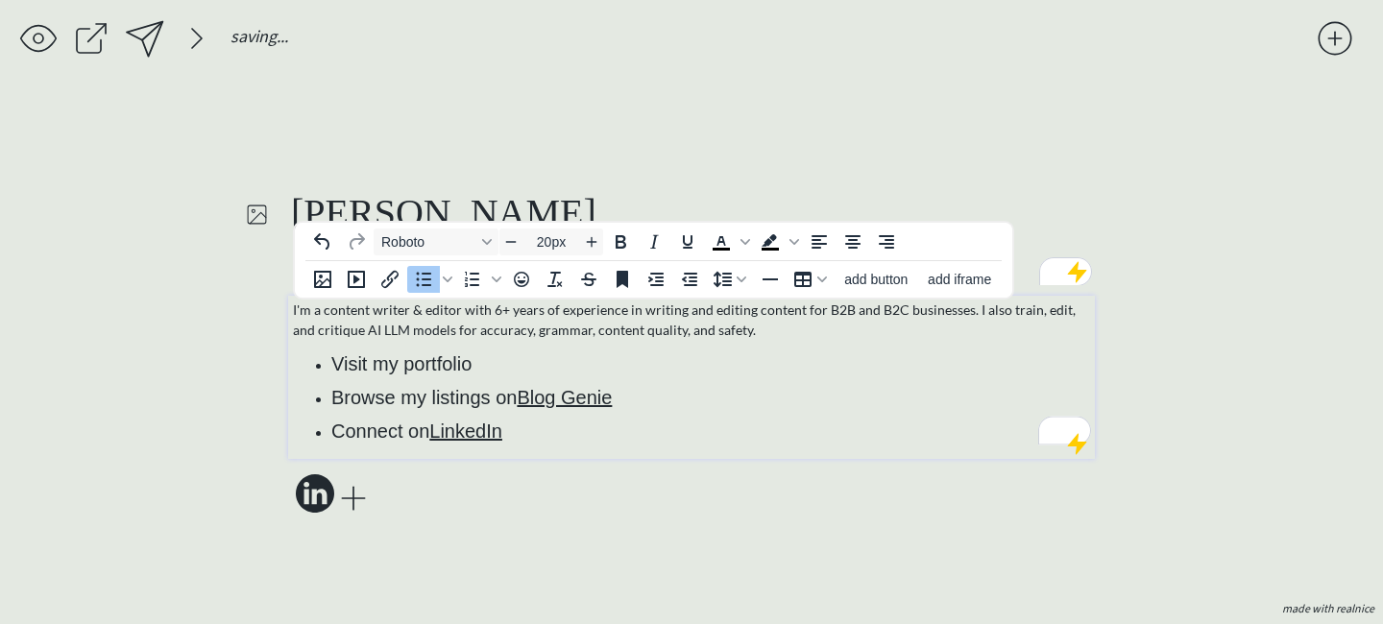
click at [469, 367] on span "Visit my portfolio" at bounding box center [401, 364] width 140 height 21
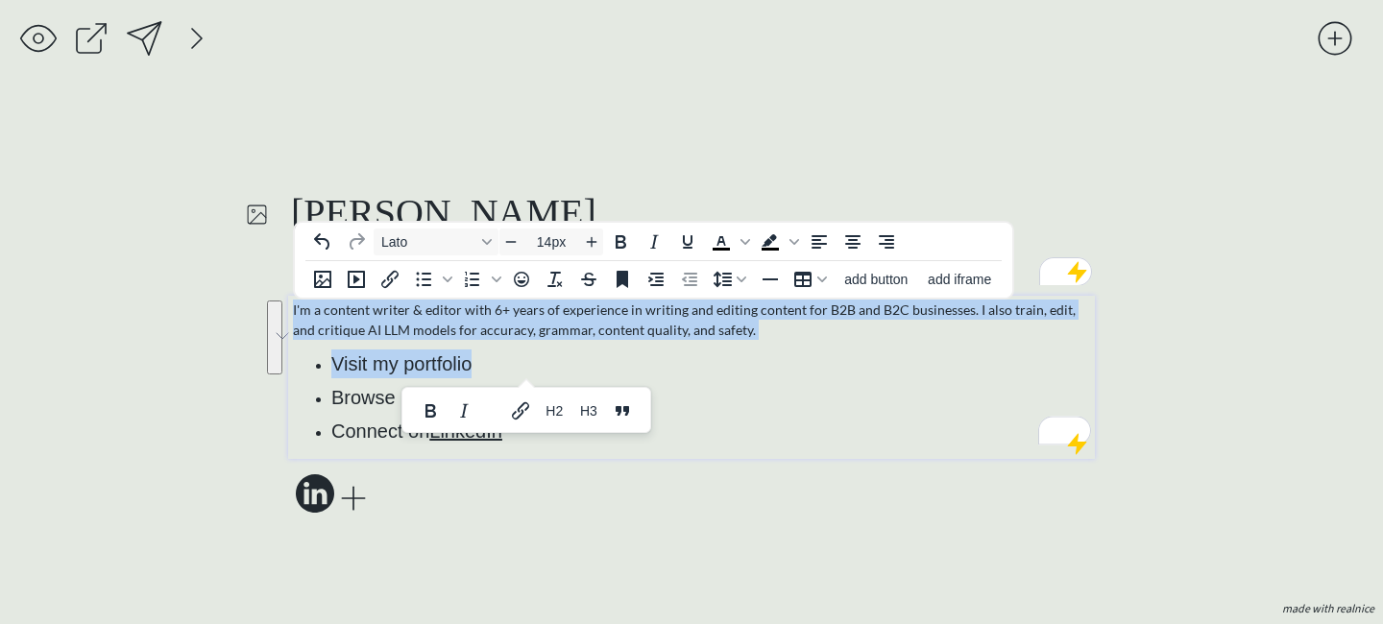
drag, startPoint x: 722, startPoint y: 354, endPoint x: 324, endPoint y: 326, distance: 399.7
click at [311, 301] on div "I'm a content writer & editor with 6+ years of experience in writing and editin…" at bounding box center [692, 373] width 798 height 146
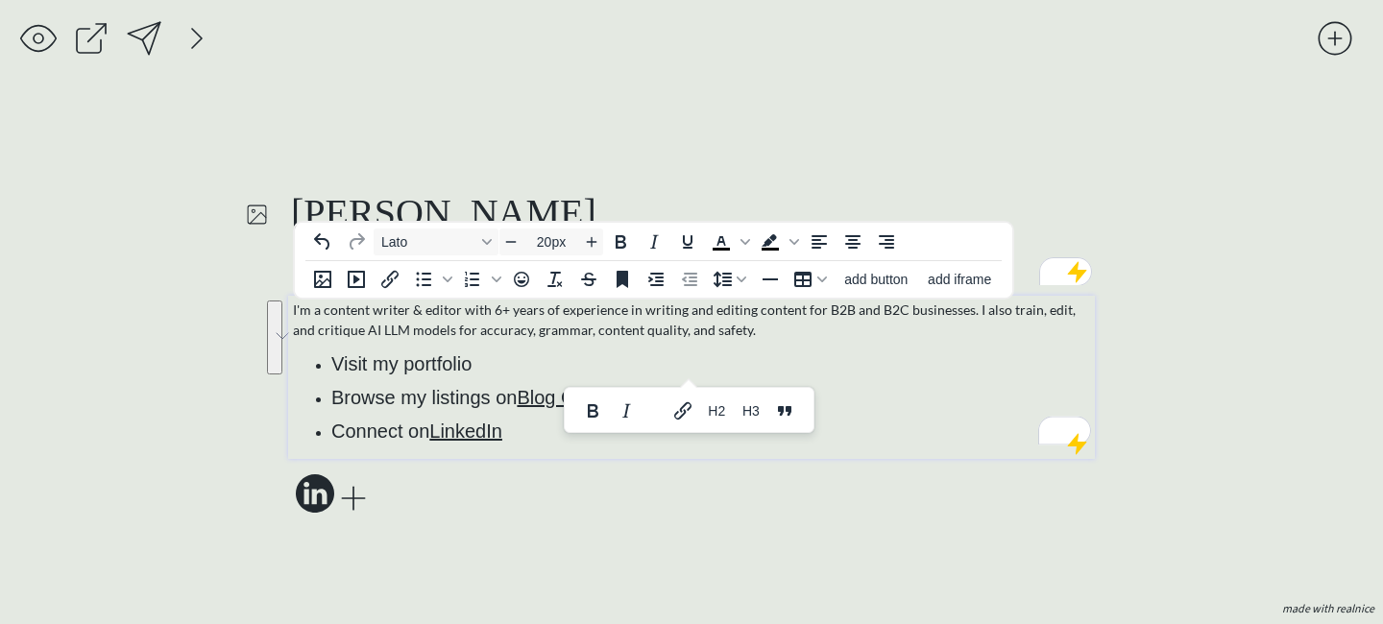
click at [376, 370] on span "Visit my portfolio" at bounding box center [401, 364] width 140 height 21
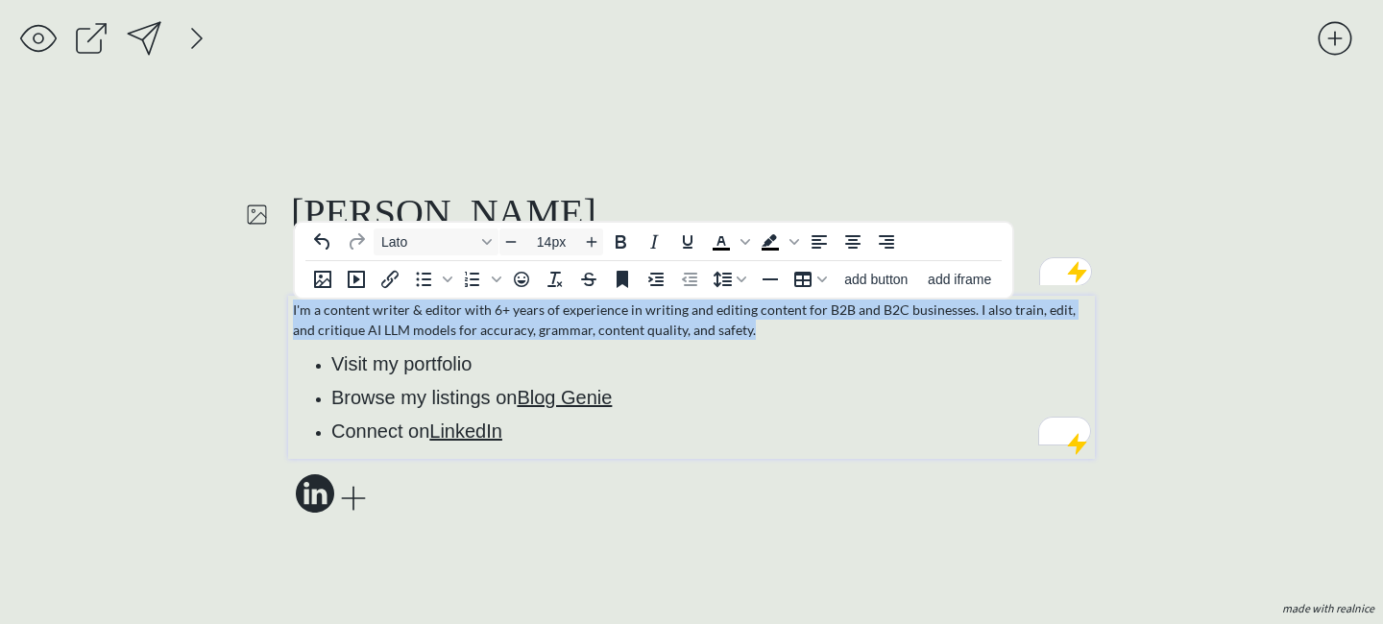
click at [288, 311] on div "click to upload a picture [PERSON_NAME], Content Writer and Editor I'm a conten…" at bounding box center [691, 353] width 807 height 330
click at [421, 248] on span "Lato" at bounding box center [428, 241] width 94 height 15
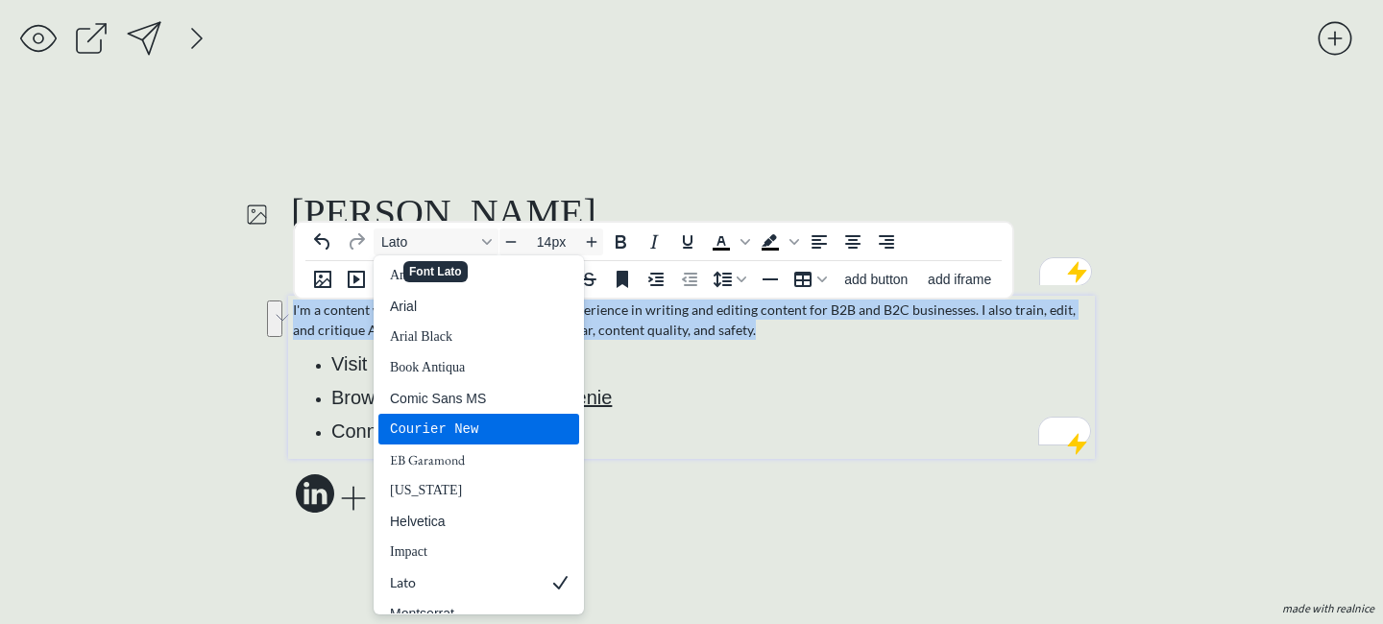
scroll to position [234, 0]
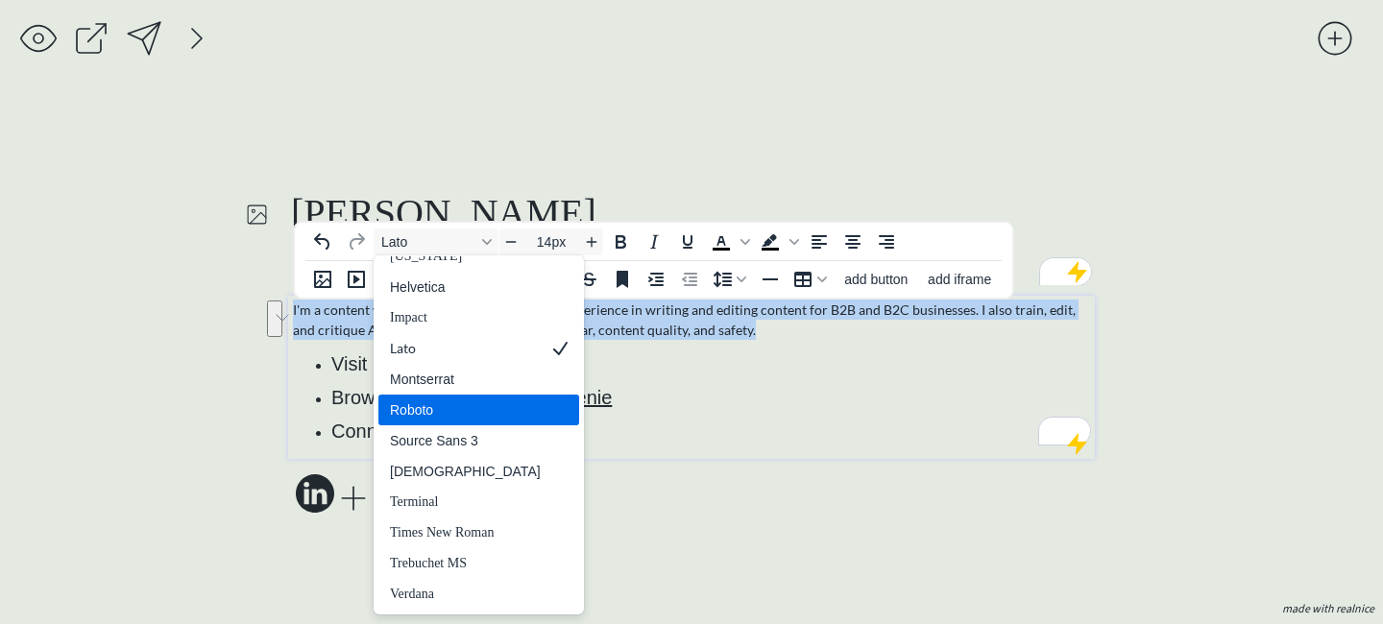
click at [449, 418] on div "Roboto" at bounding box center [465, 410] width 151 height 23
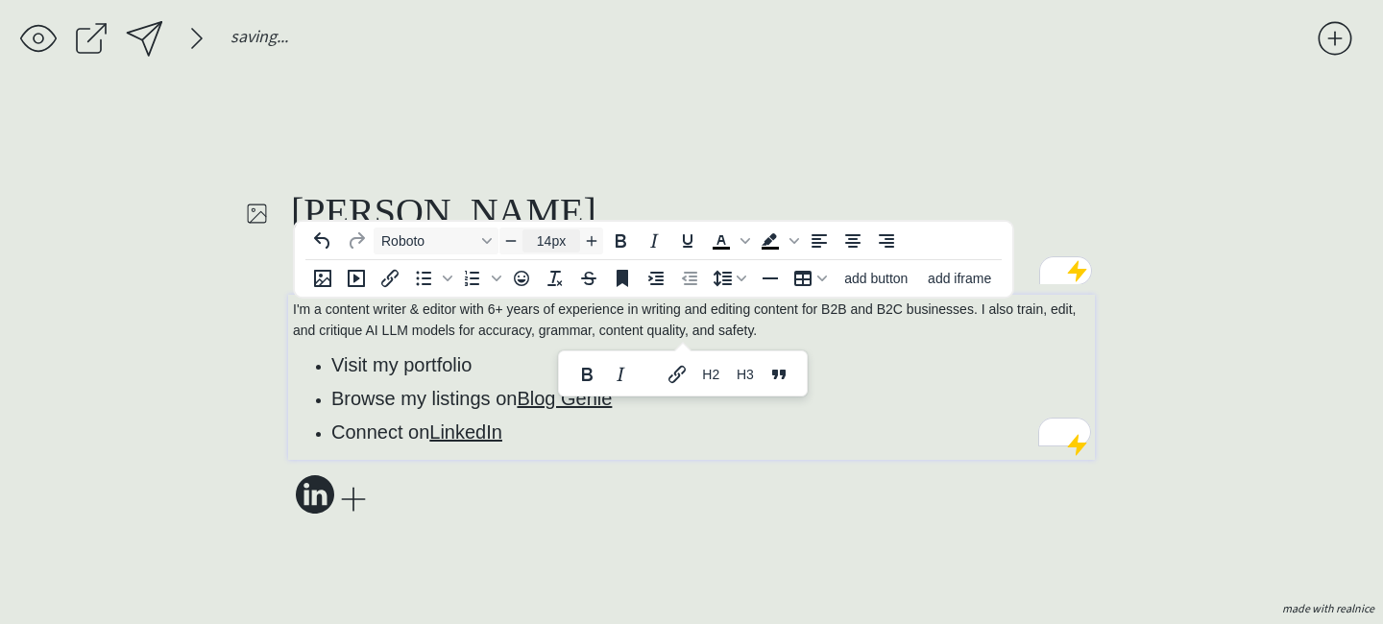
click at [568, 239] on input "14px" at bounding box center [552, 241] width 58 height 23
click at [592, 250] on span "Increase font size" at bounding box center [591, 241] width 23 height 23
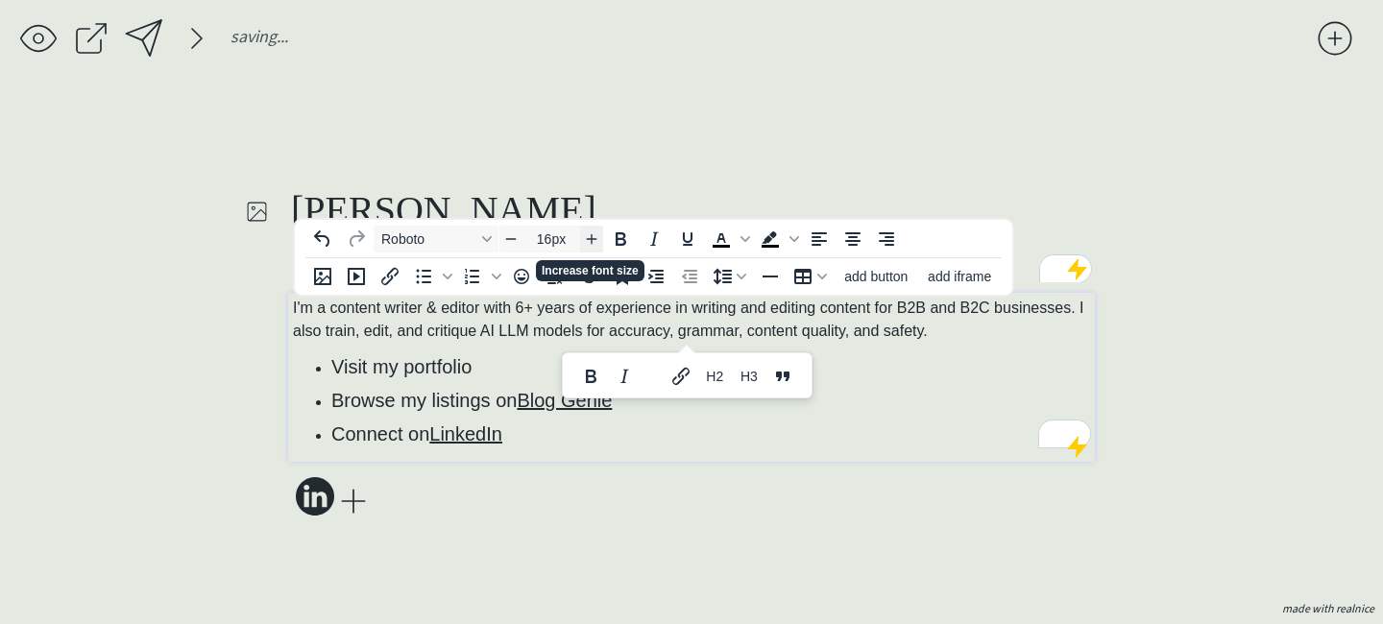
click at [592, 250] on span "Increase font size" at bounding box center [591, 239] width 23 height 23
click at [592, 250] on button "Increase font size" at bounding box center [591, 239] width 23 height 27
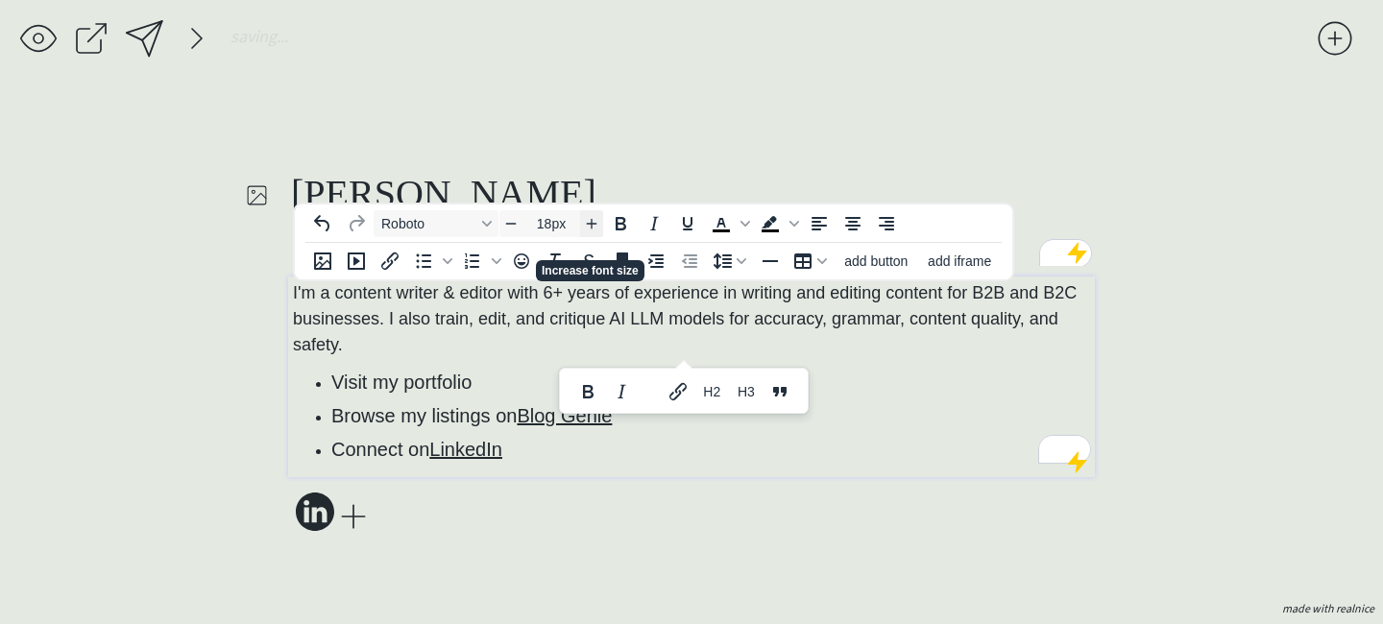
click at [592, 250] on icon "Strikethrough" at bounding box center [588, 261] width 23 height 23
click at [592, 232] on span "Increase font size" at bounding box center [591, 223] width 23 height 23
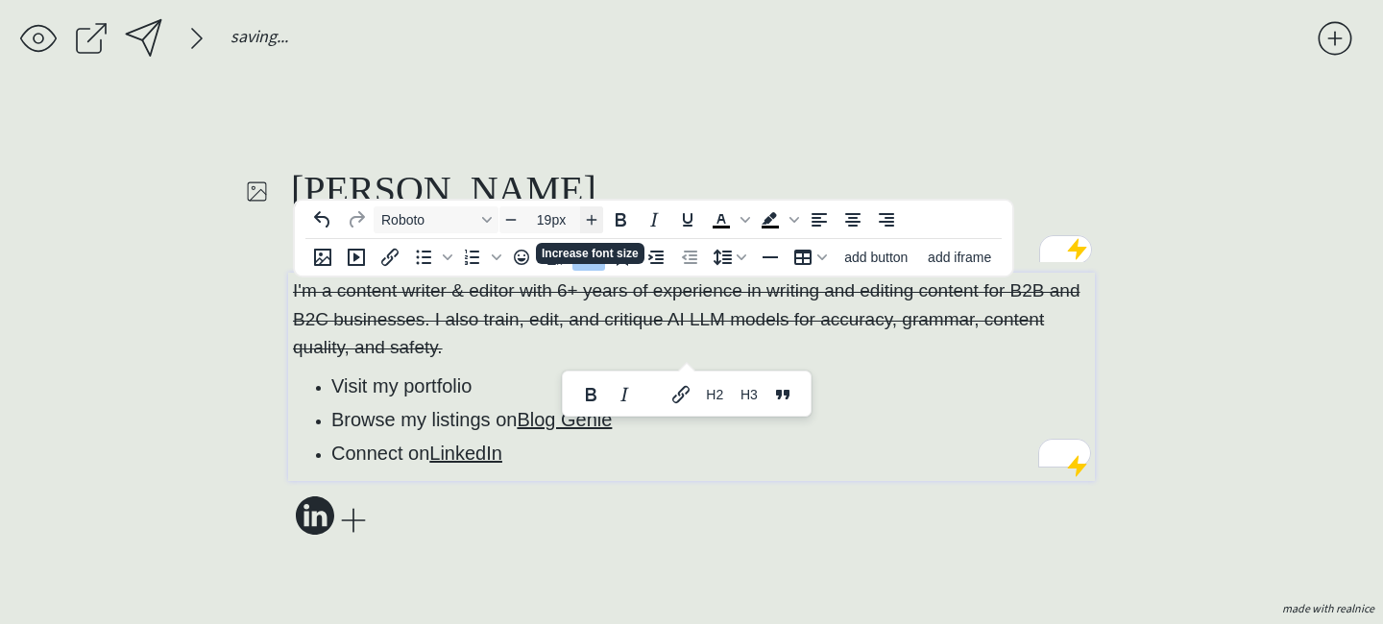
click at [592, 225] on icon "Increase font size" at bounding box center [591, 219] width 15 height 15
type input "20px"
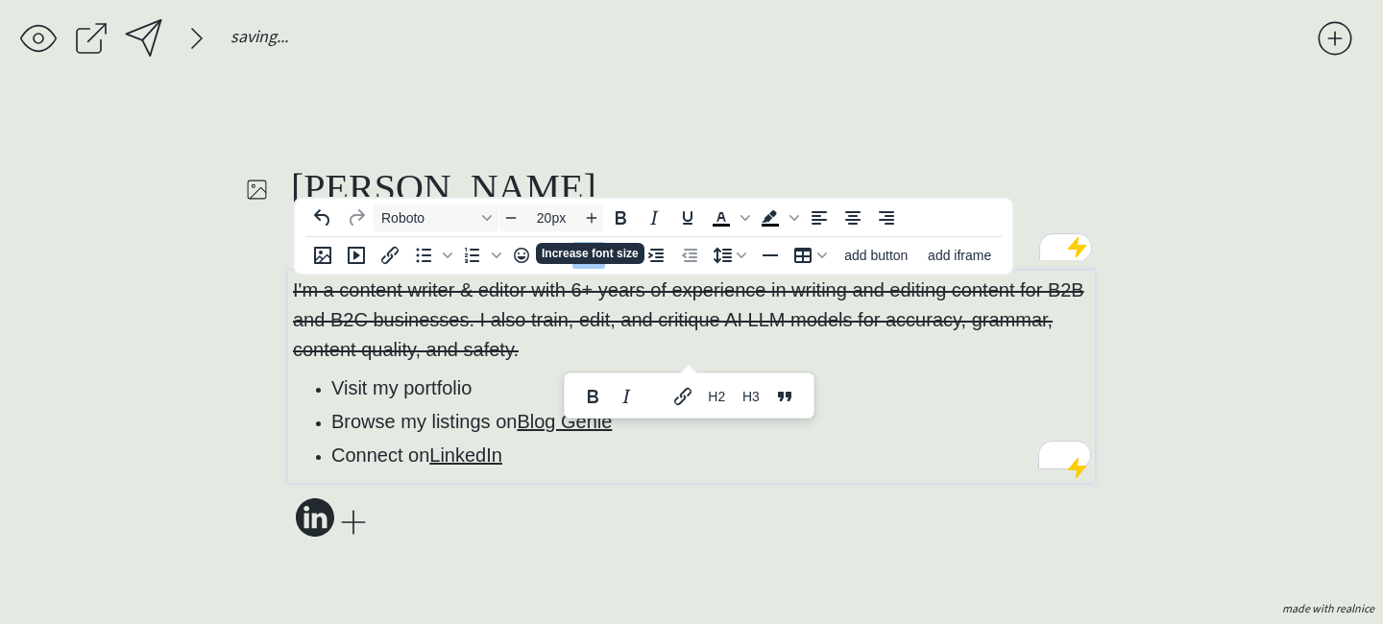
click at [588, 250] on icon "Strikethrough" at bounding box center [588, 255] width 23 height 23
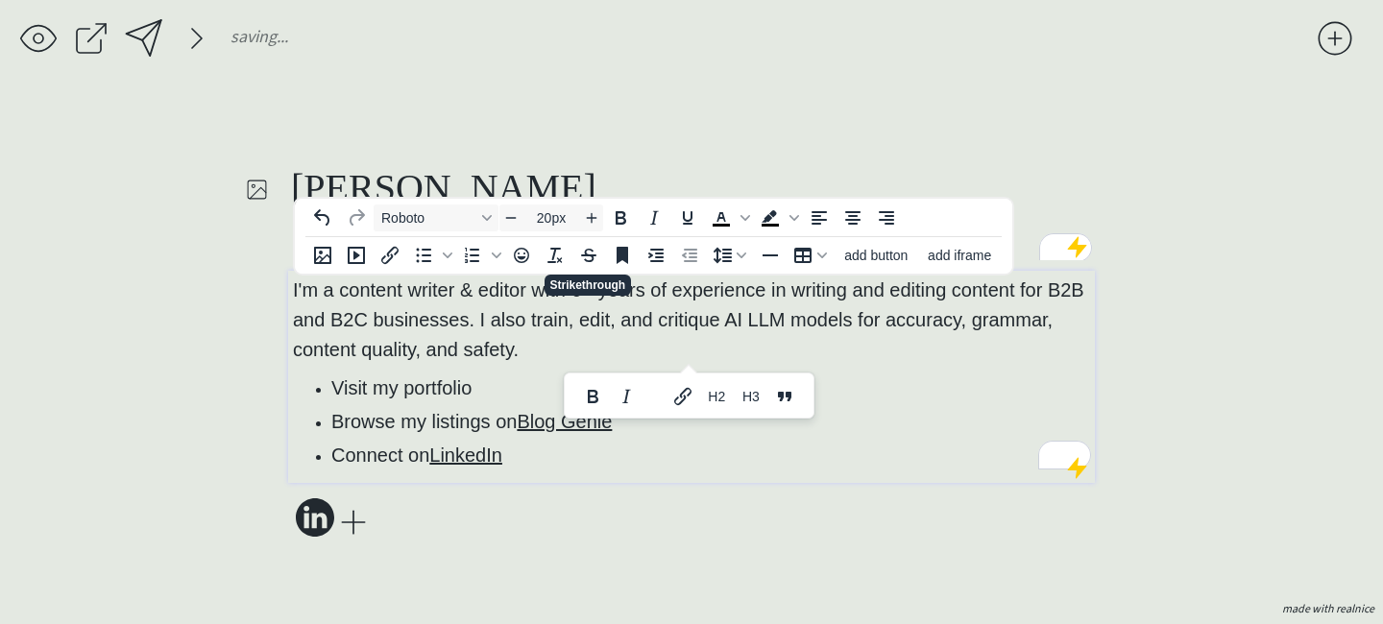
click at [574, 361] on p "I'm a content writer & editor with 6+ years of experience in writing and editin…" at bounding box center [692, 319] width 798 height 89
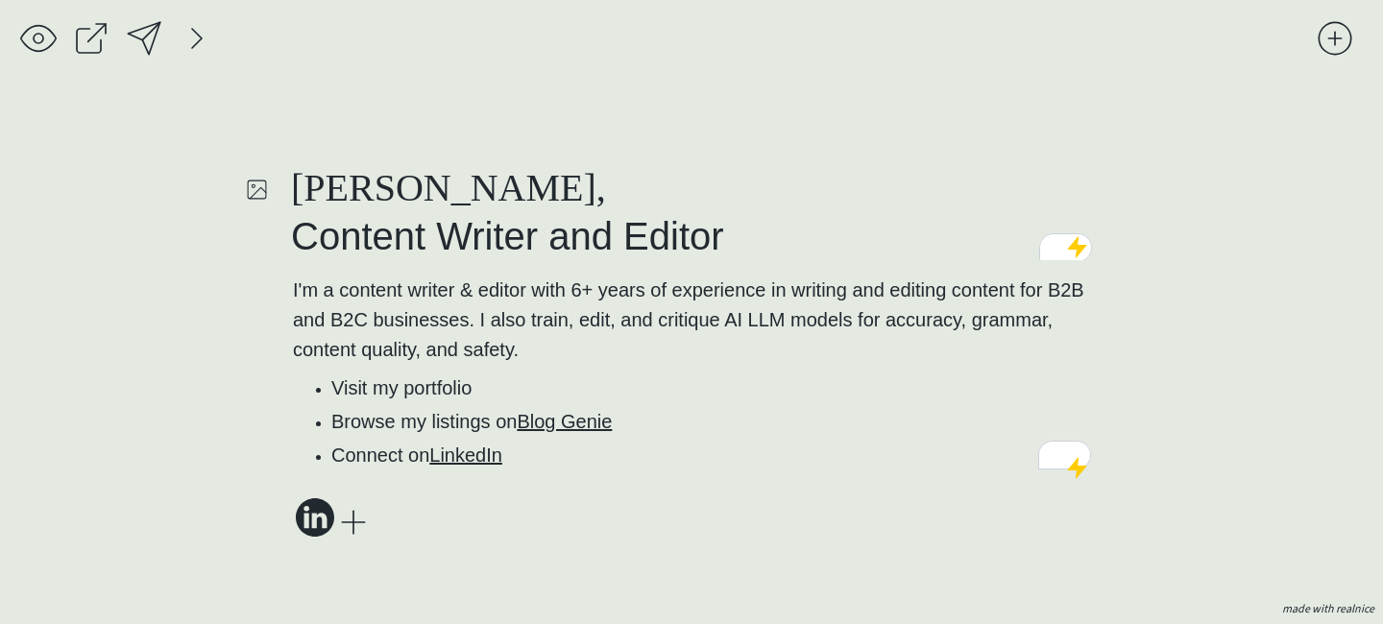
click at [563, 533] on div "[PERSON_NAME], Content Writer and Editor I'm a content writer & editor with 6+ …" at bounding box center [691, 352] width 807 height 379
click at [147, 23] on div at bounding box center [144, 38] width 38 height 38
click at [305, 526] on icon at bounding box center [315, 518] width 38 height 38
select select ""linkedin""
type input "[URL][DOMAIN_NAME]"
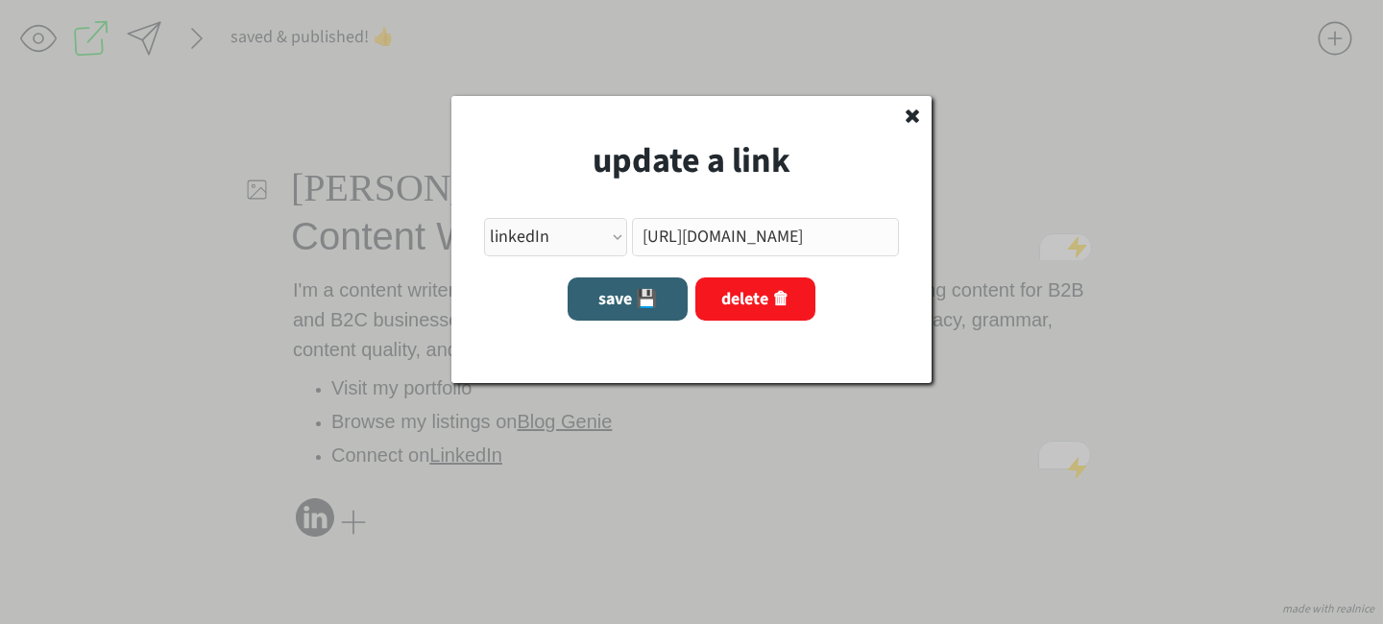
click at [747, 298] on button "delete 🗑" at bounding box center [756, 299] width 120 height 43
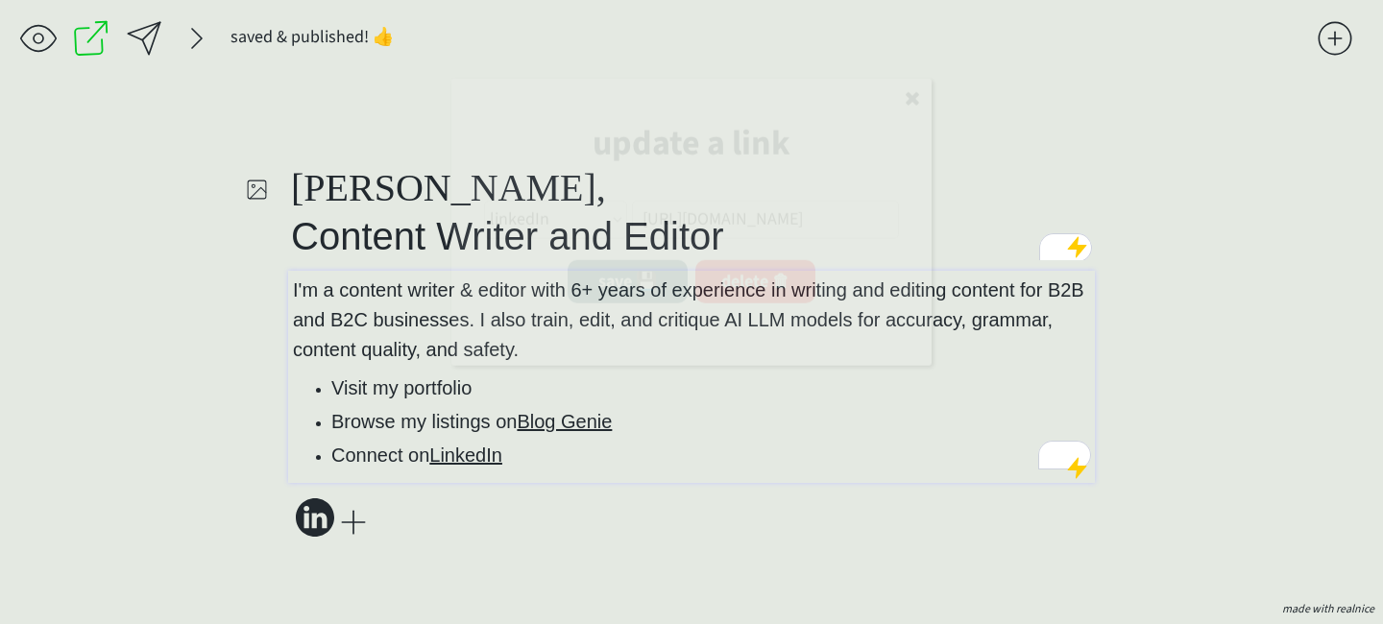
select select ""PLACEHOLDER_1427118222253""
